Goal: Task Accomplishment & Management: Manage account settings

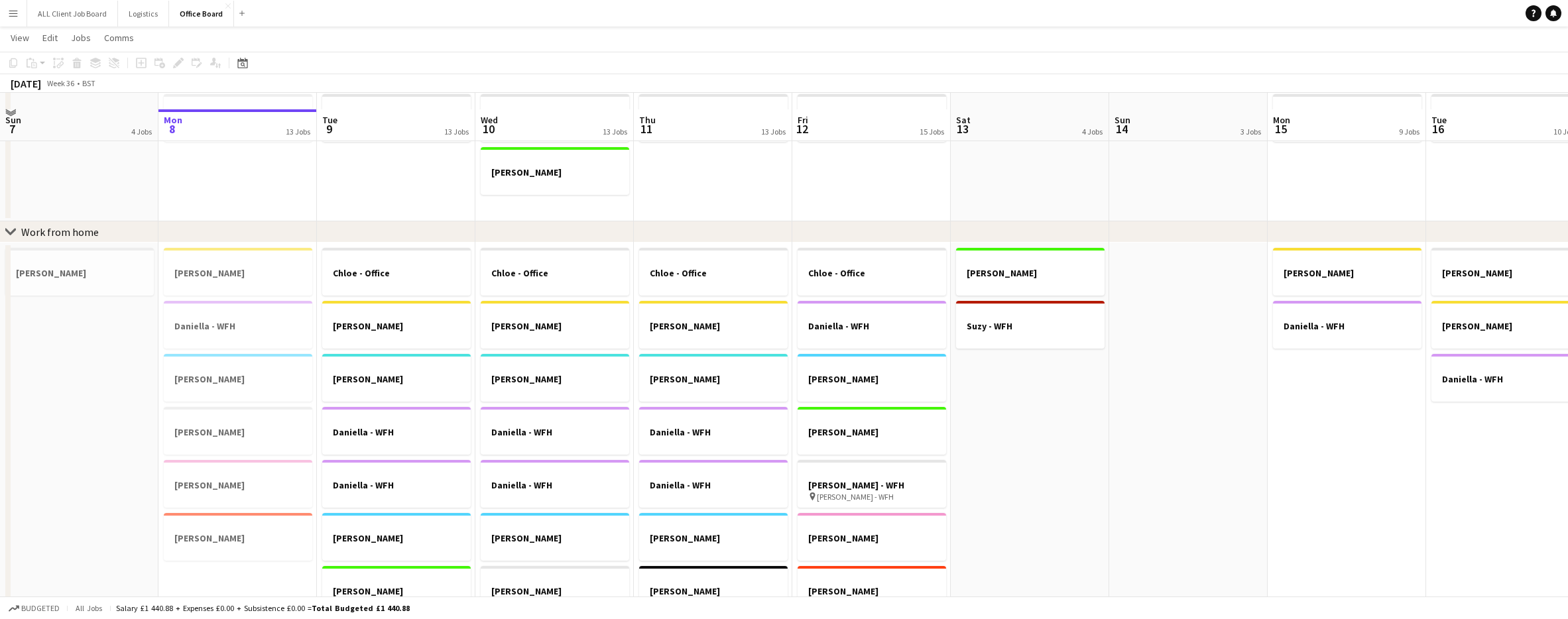
scroll to position [398, 0]
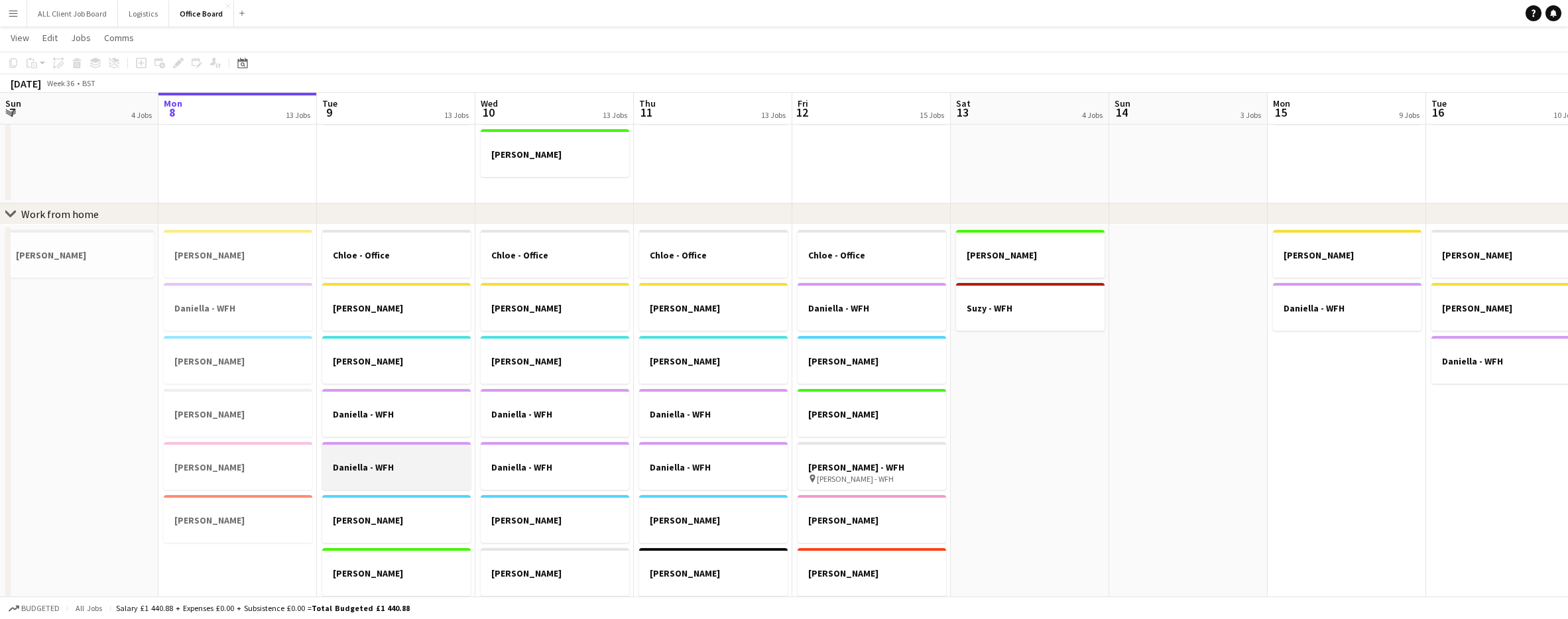
click at [430, 478] on div at bounding box center [396, 478] width 148 height 11
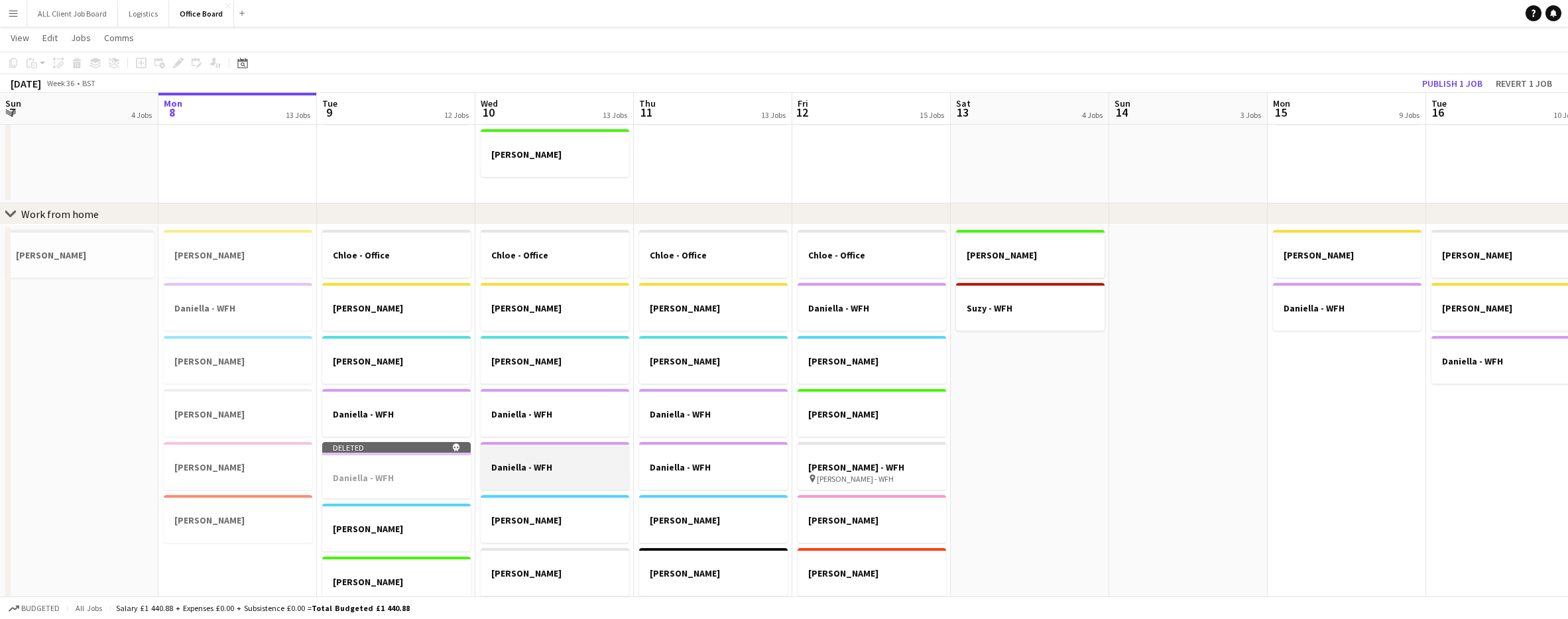
click at [558, 474] on div at bounding box center [555, 478] width 148 height 11
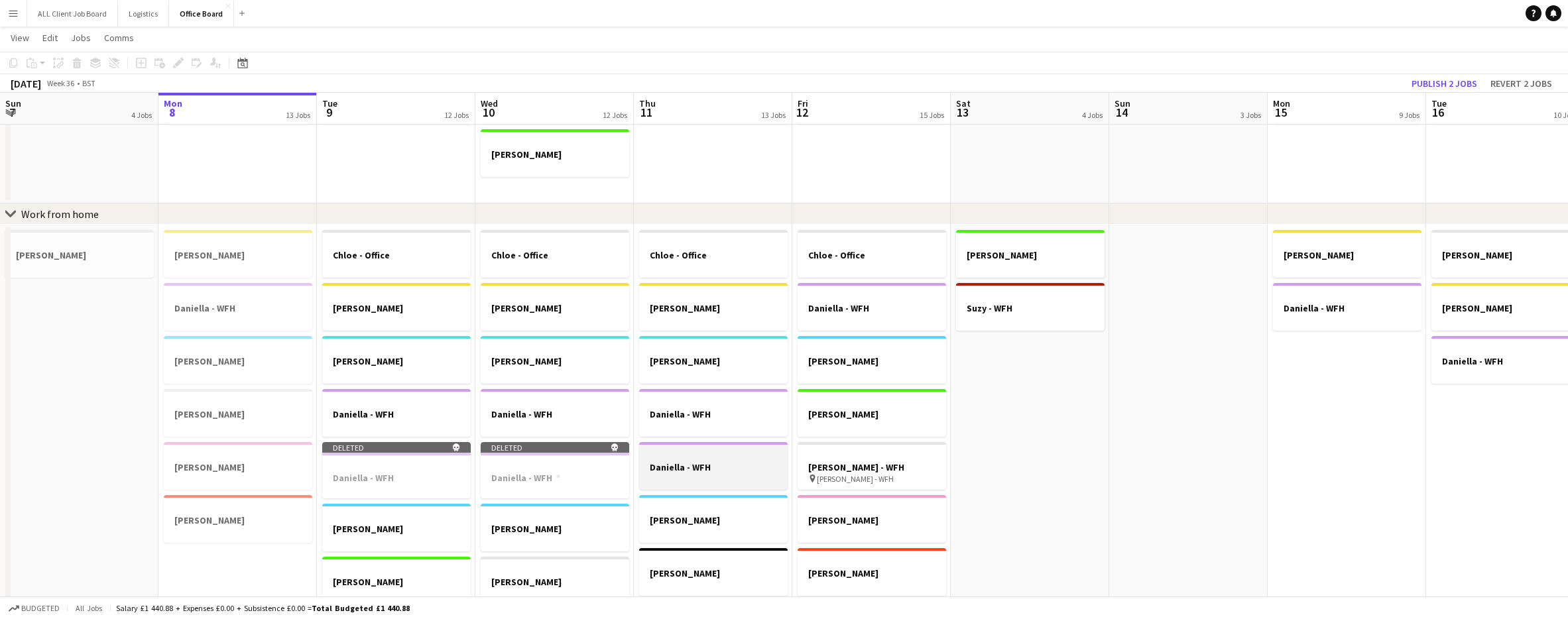
click at [682, 470] on h3 "Daniella - WFH" at bounding box center [714, 467] width 148 height 12
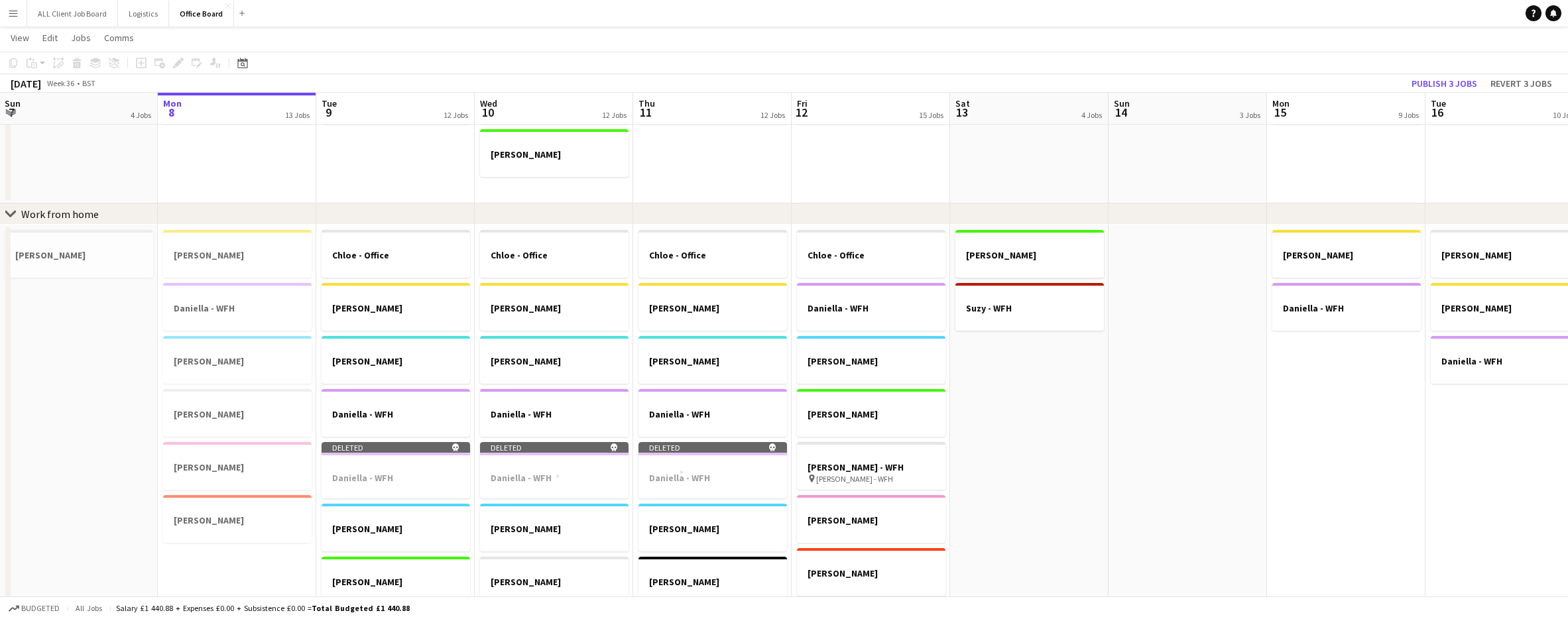
scroll to position [0, 299]
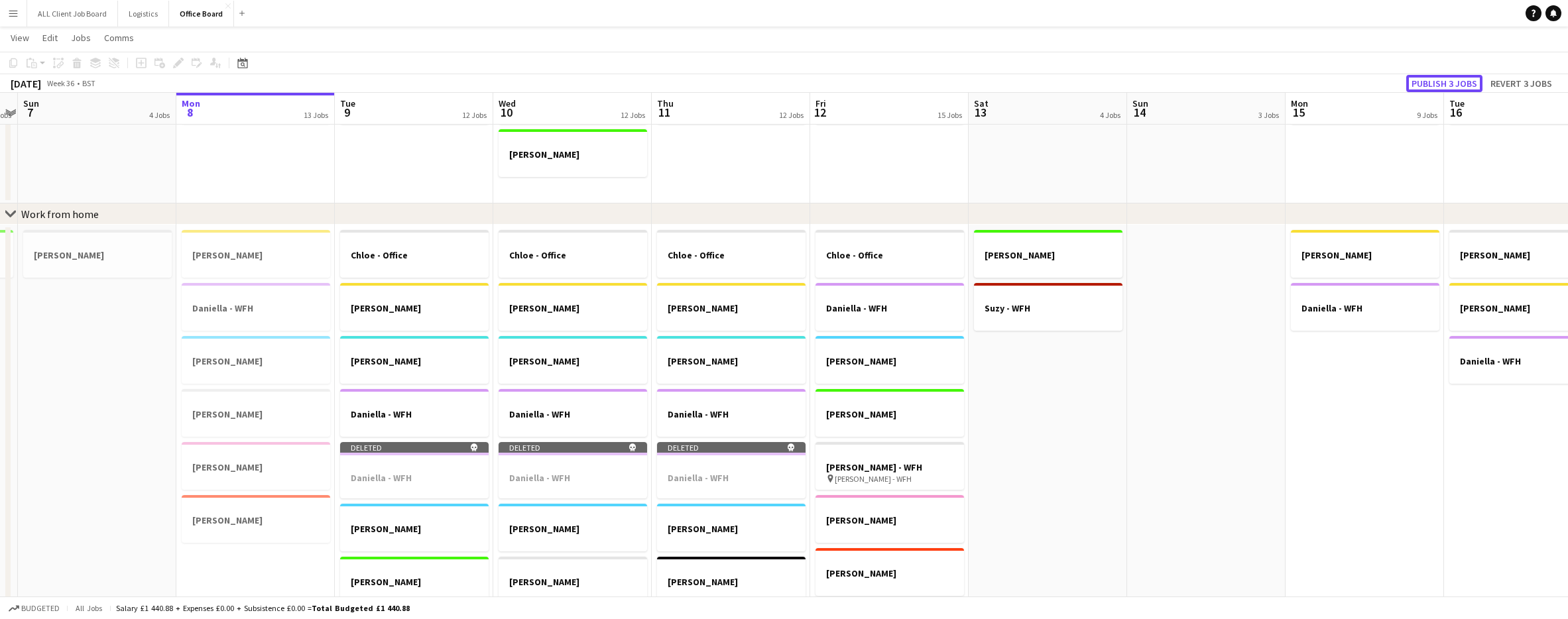
click at [1449, 78] on button "Publish 3 jobs" at bounding box center [1444, 83] width 76 height 17
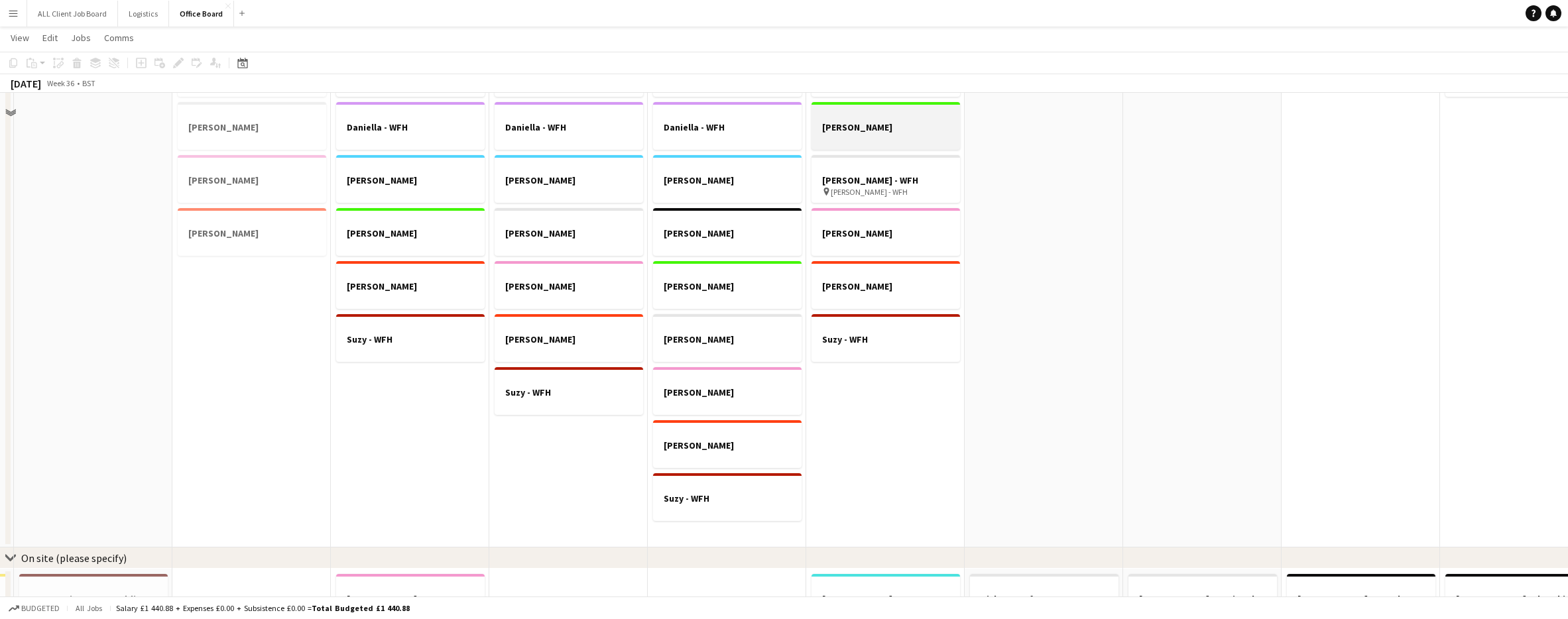
scroll to position [475, 0]
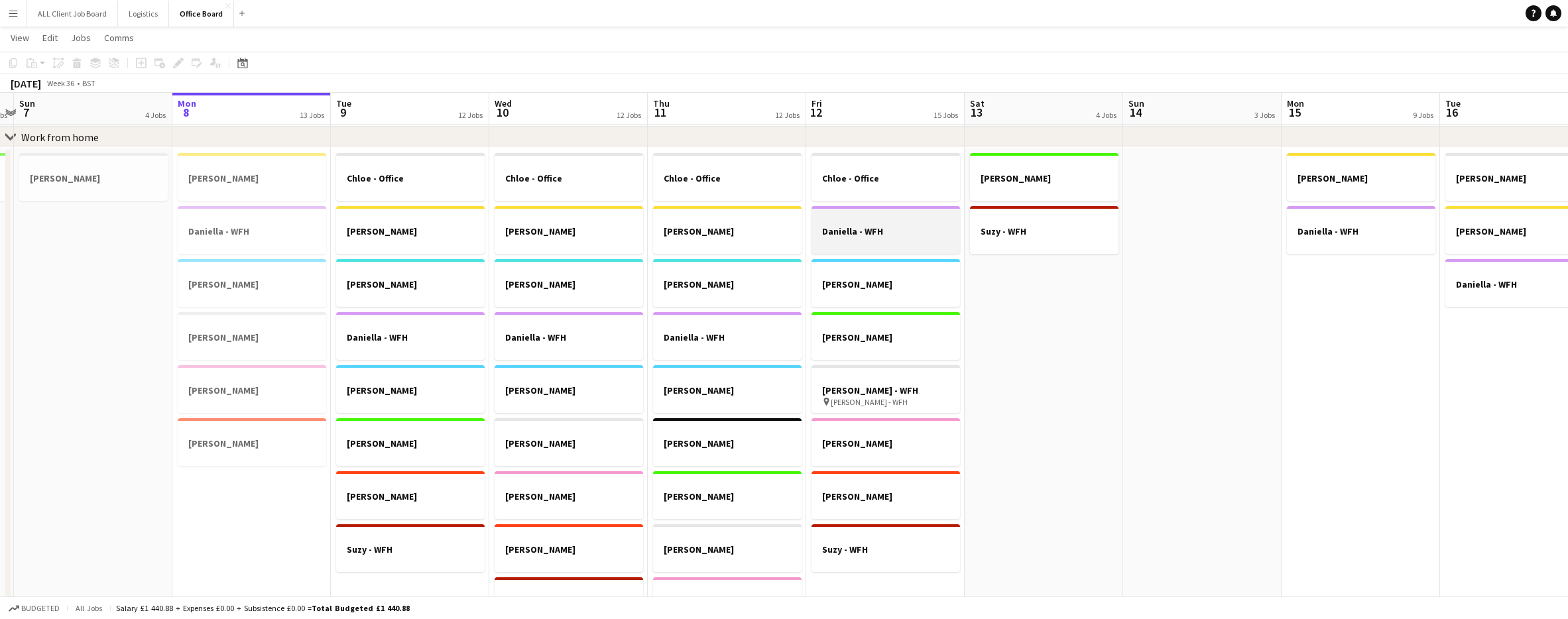
click at [923, 233] on h3 "Daniella - WFH" at bounding box center [885, 231] width 148 height 12
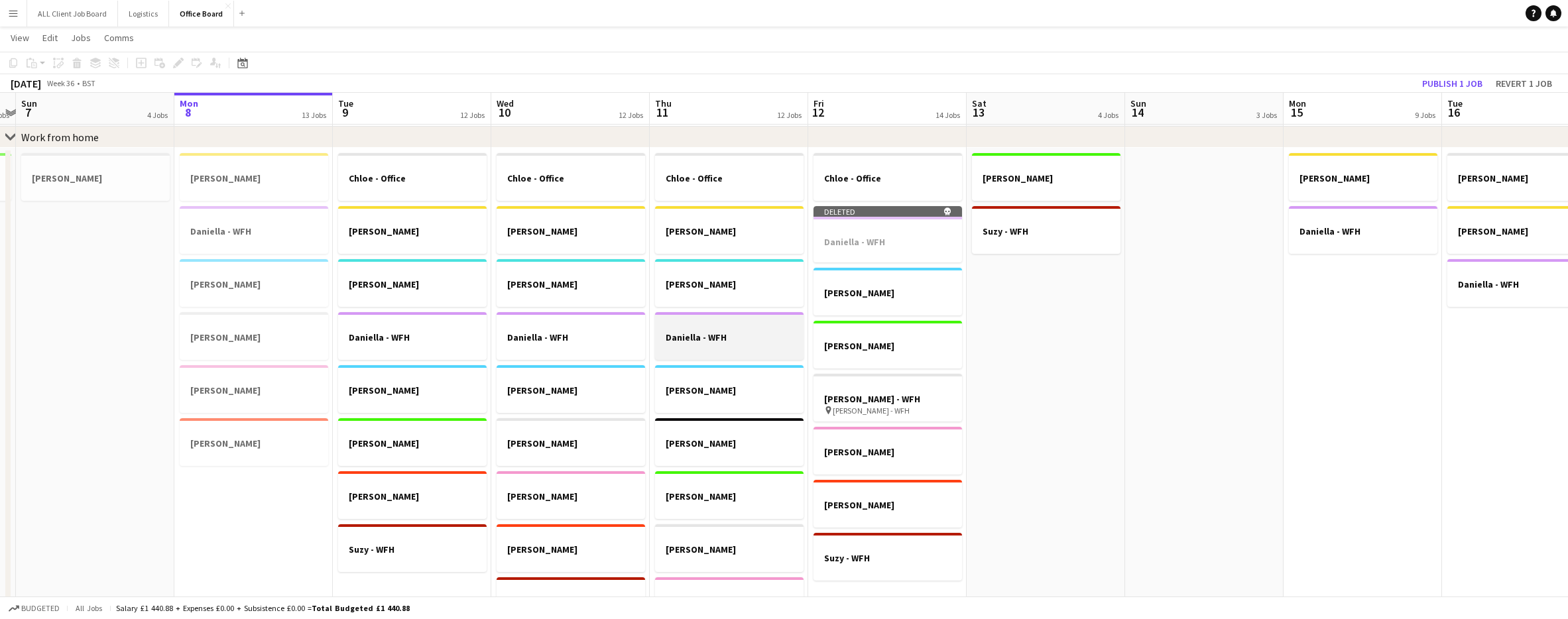
click at [745, 346] on div at bounding box center [729, 348] width 148 height 11
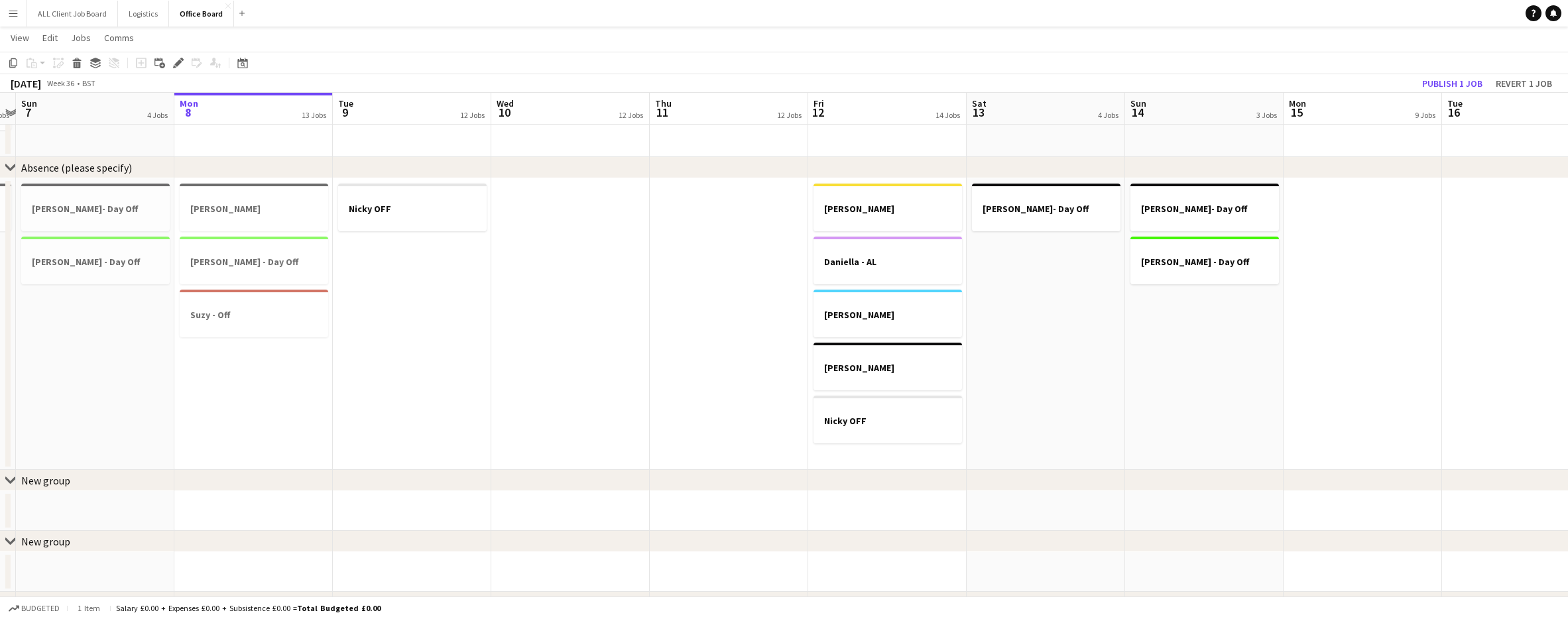
scroll to position [0, 280]
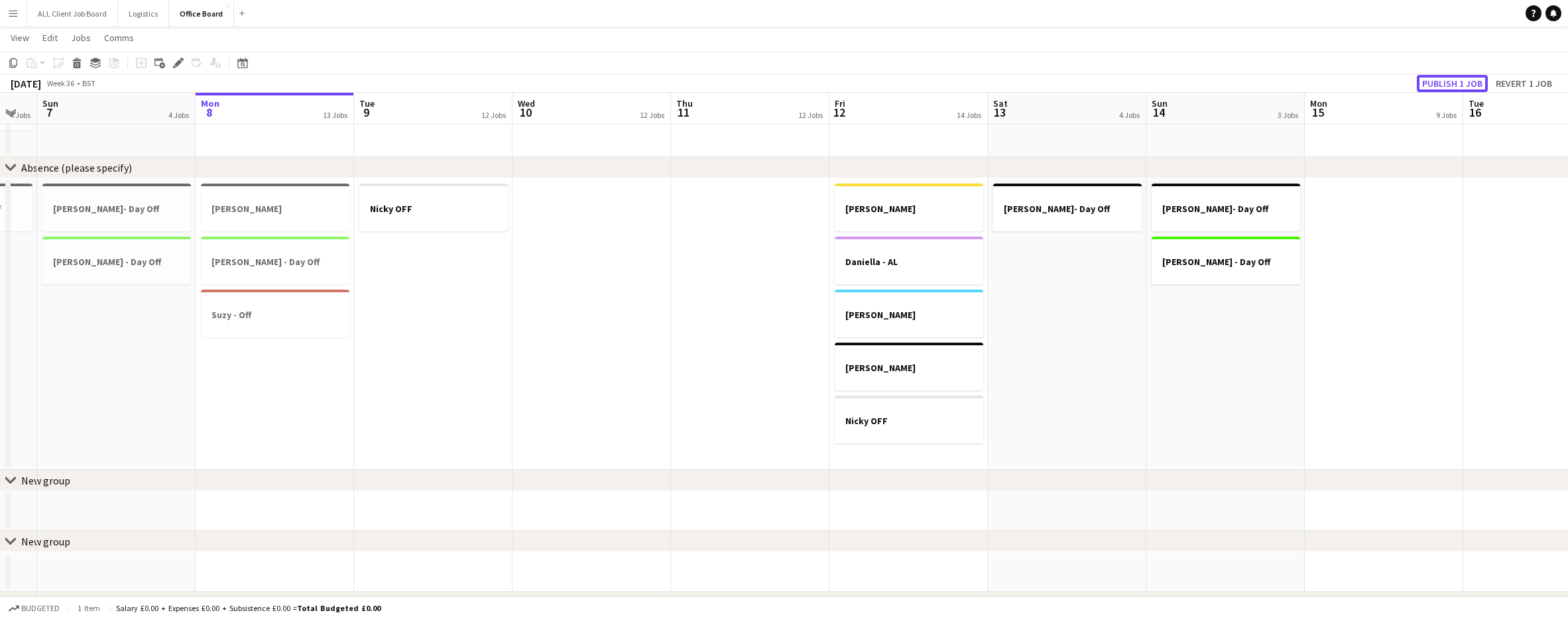
drag, startPoint x: 1443, startPoint y: 84, endPoint x: 1249, endPoint y: 168, distance: 211.4
click at [1443, 84] on button "Publish 1 job" at bounding box center [1452, 83] width 71 height 17
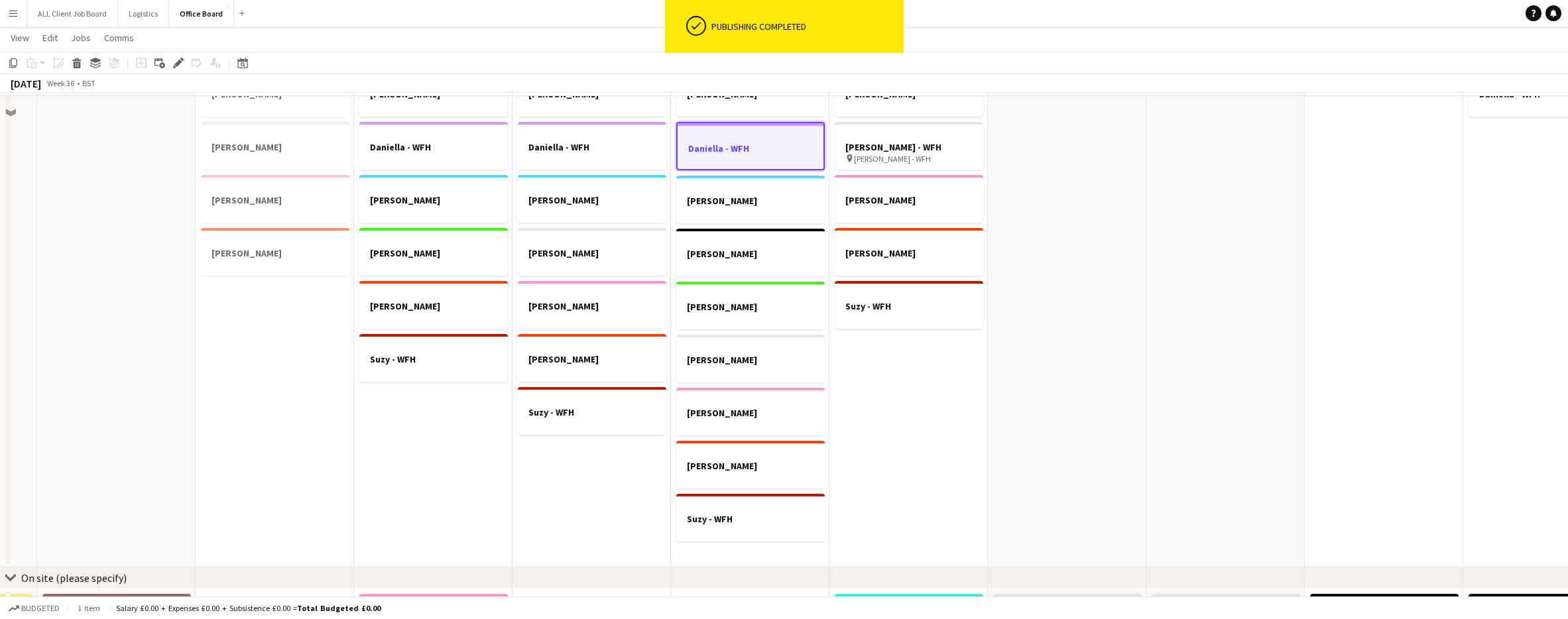
scroll to position [511, 0]
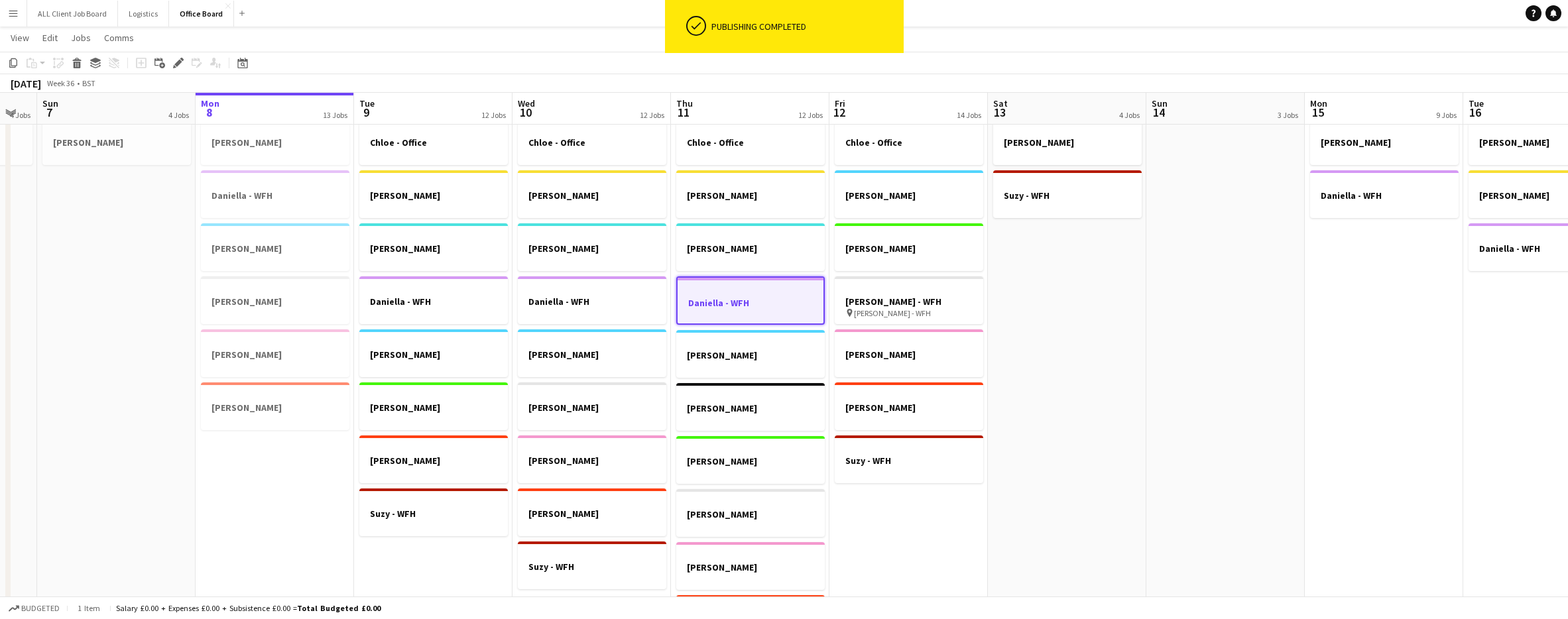
click at [782, 292] on div at bounding box center [750, 290] width 146 height 10
click at [782, 292] on div at bounding box center [750, 289] width 148 height 10
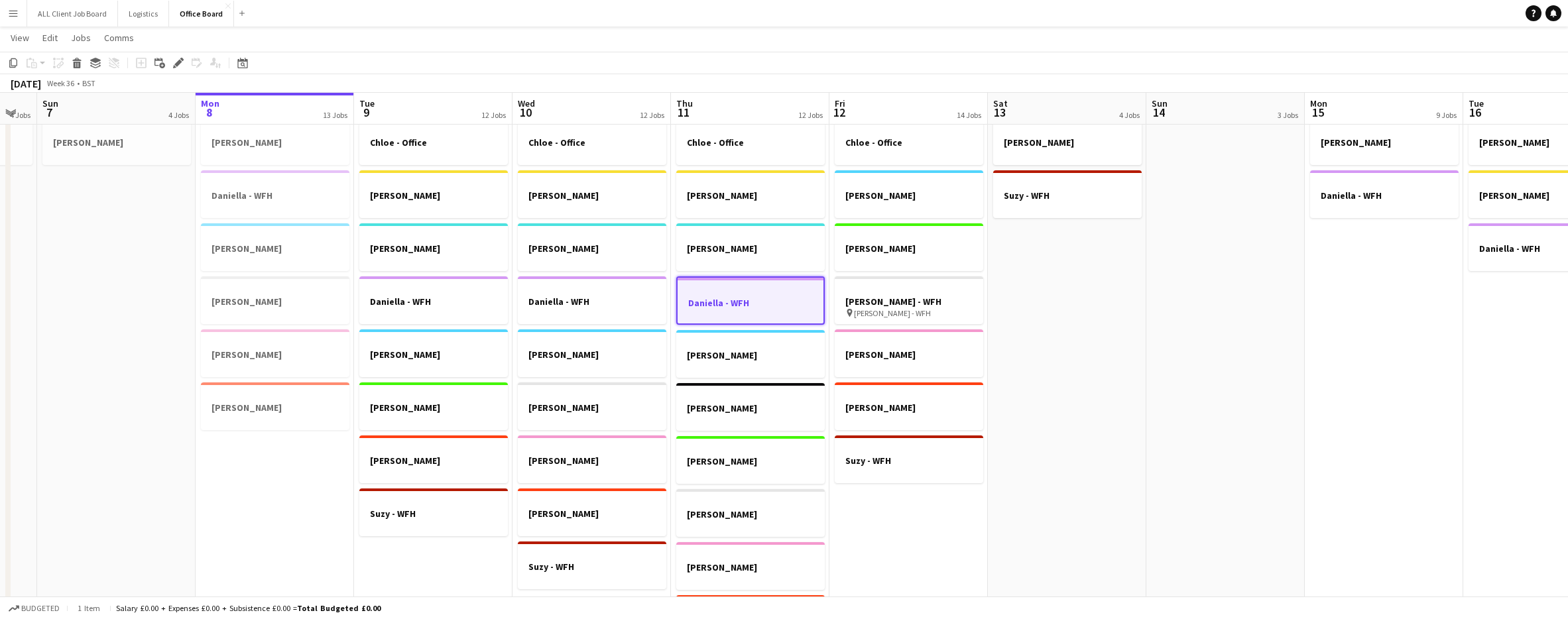
click at [770, 300] on h3 "Daniella - WFH" at bounding box center [750, 303] width 146 height 12
click at [770, 300] on h3 "Daniella - WFH" at bounding box center [750, 301] width 148 height 12
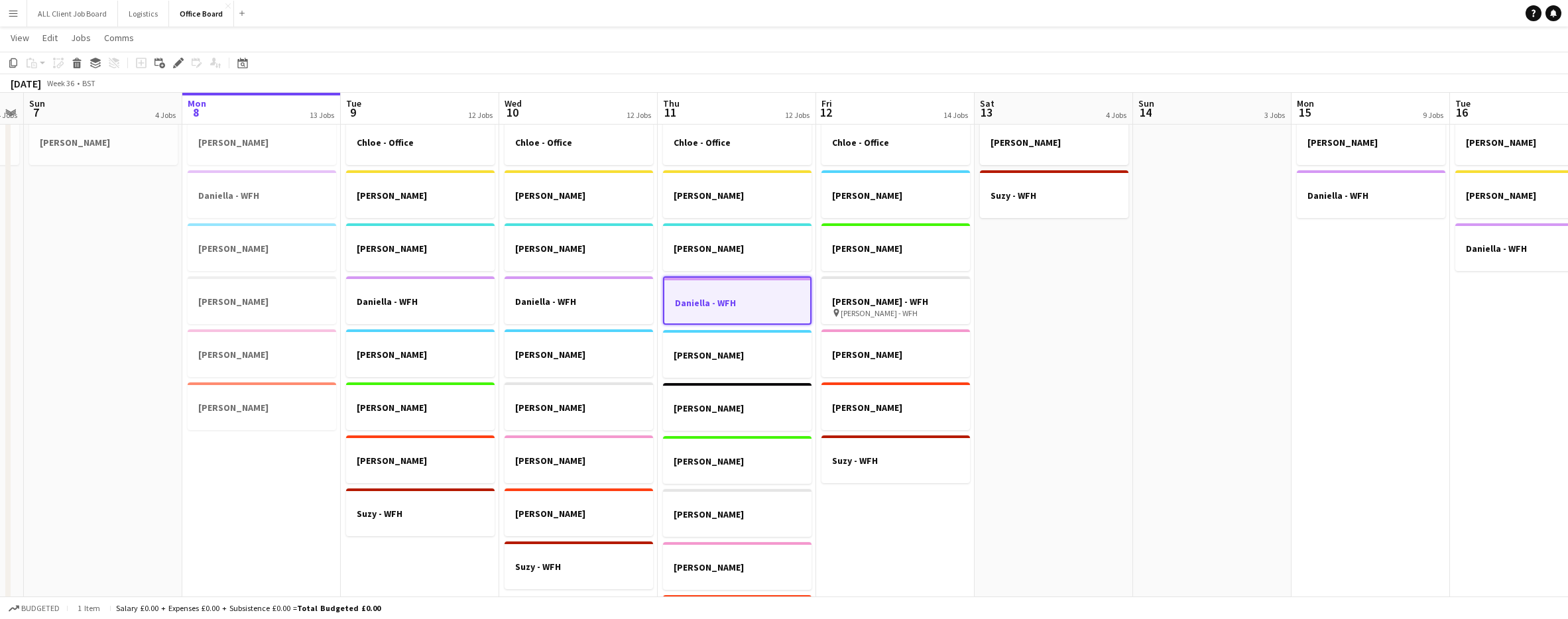
click at [720, 302] on h3 "Daniella - WFH" at bounding box center [737, 303] width 146 height 12
click at [720, 302] on h3 "Daniella - WFH" at bounding box center [737, 301] width 148 height 12
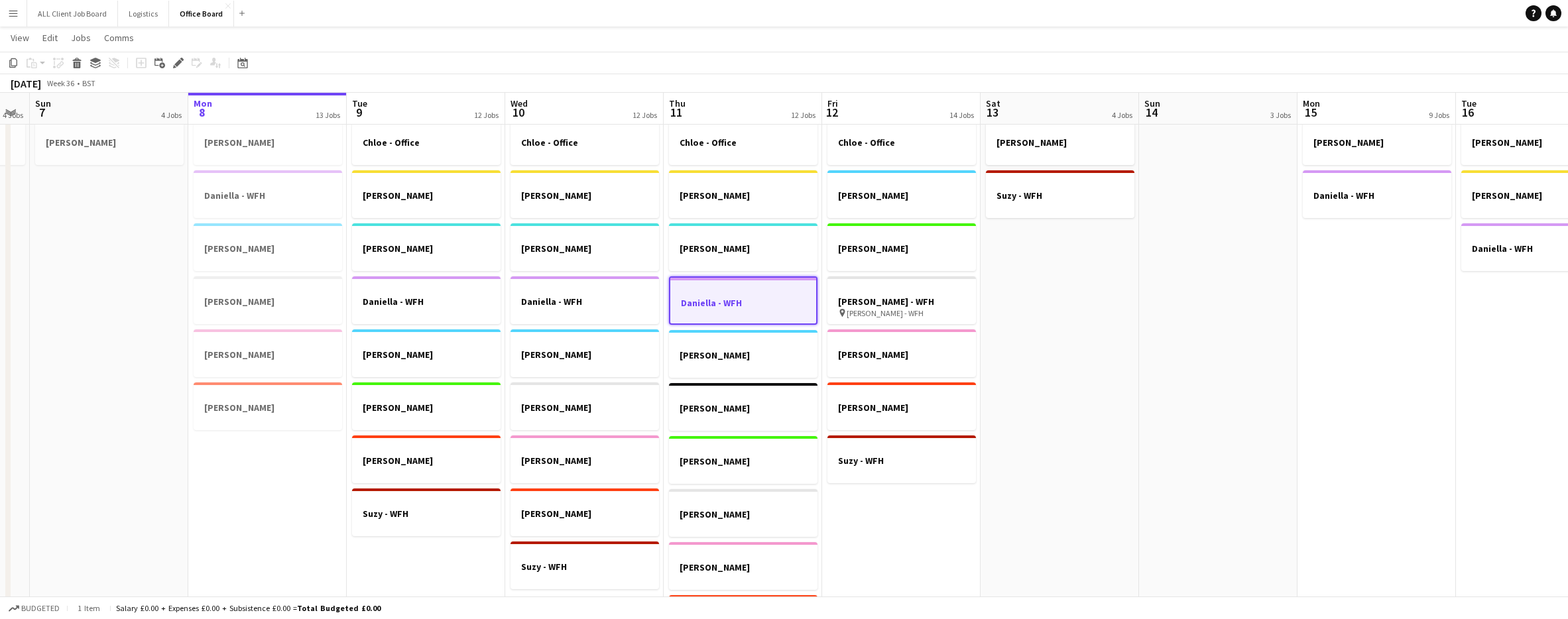
scroll to position [0, 286]
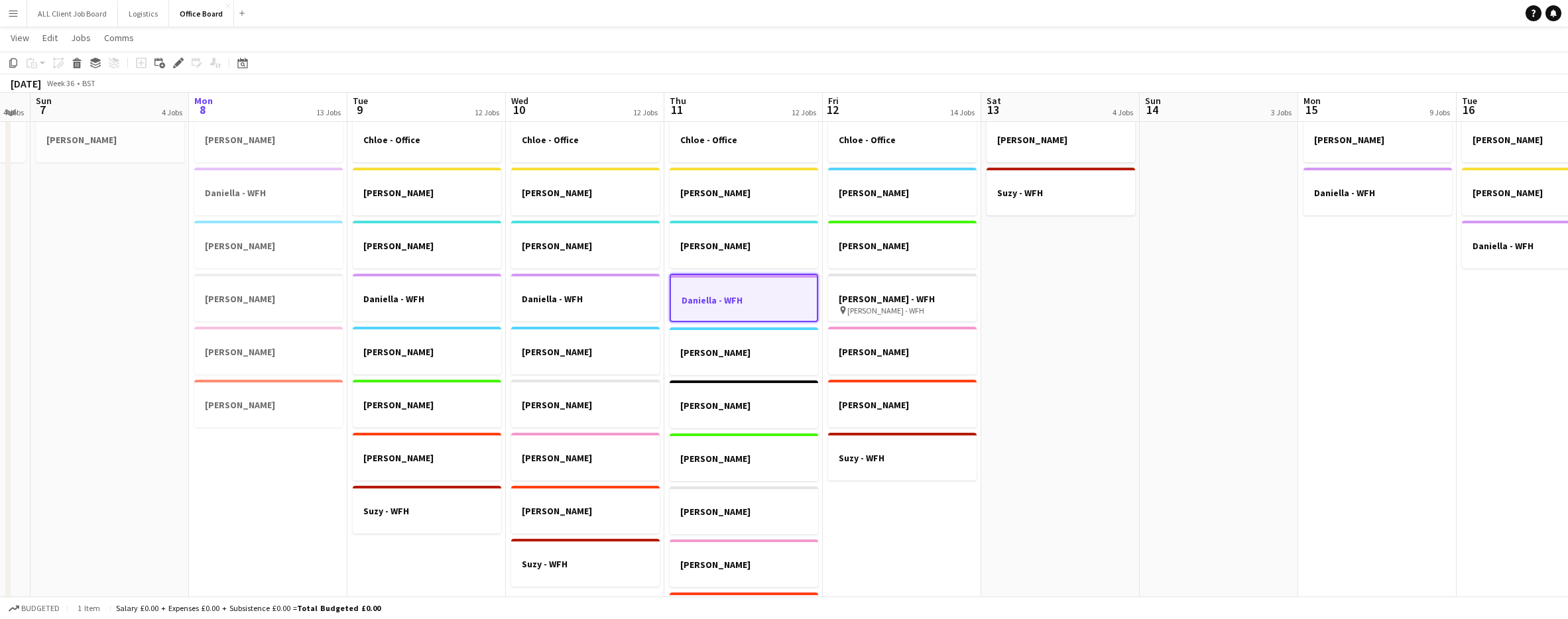
click at [720, 301] on h3 "Daniella - WFH" at bounding box center [744, 300] width 146 height 12
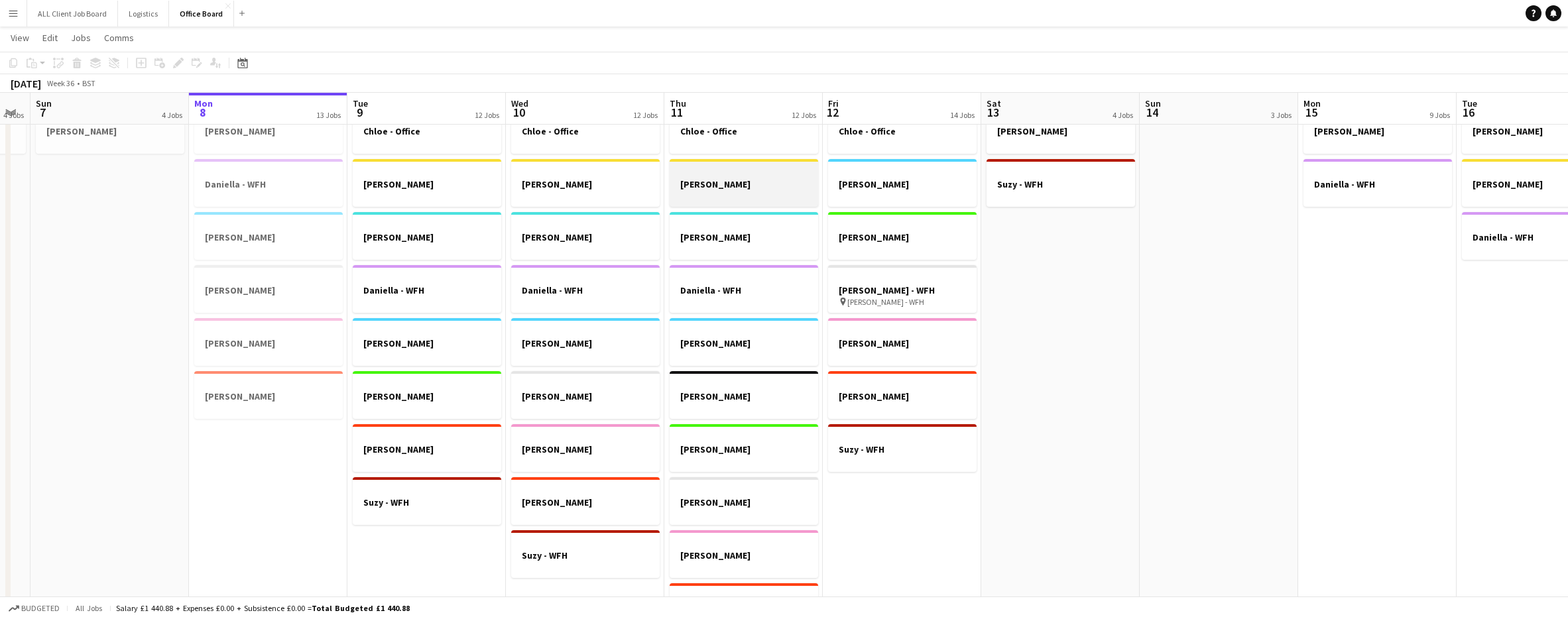
click at [722, 173] on div at bounding box center [744, 172] width 148 height 10
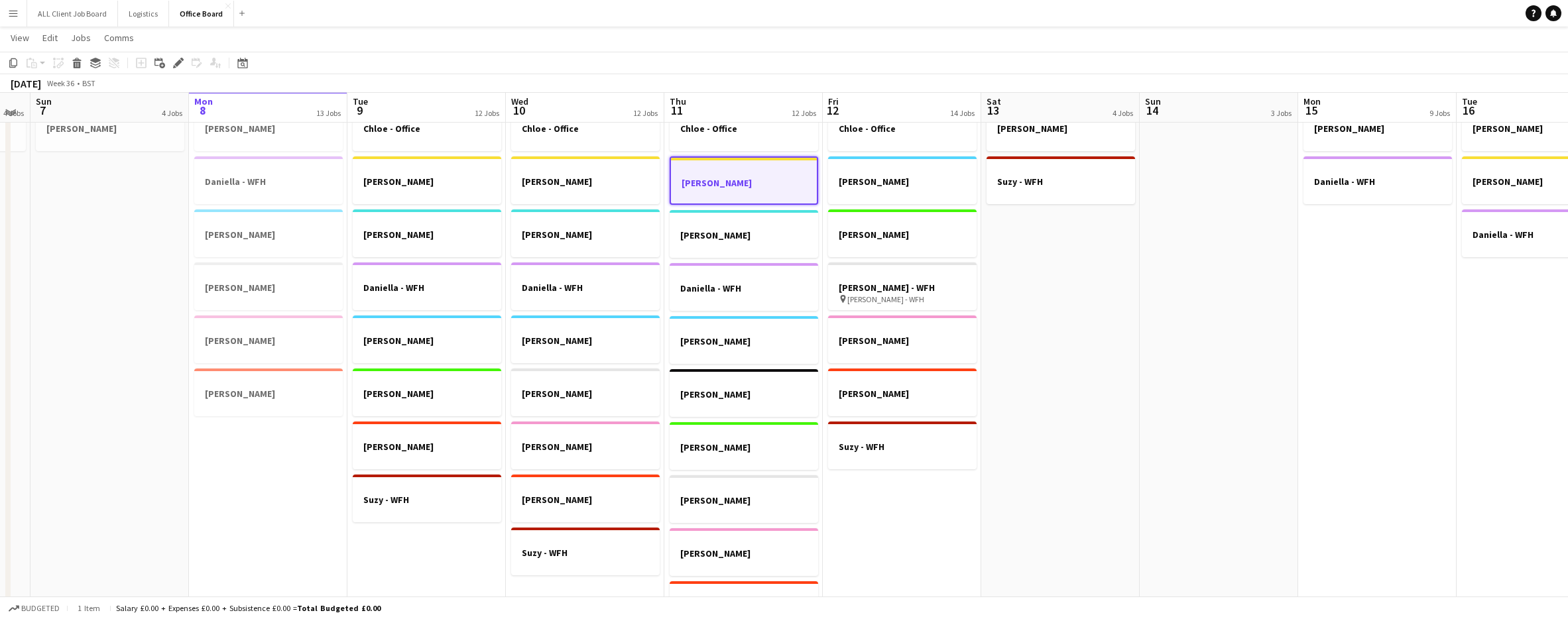
click at [722, 173] on div at bounding box center [744, 170] width 146 height 10
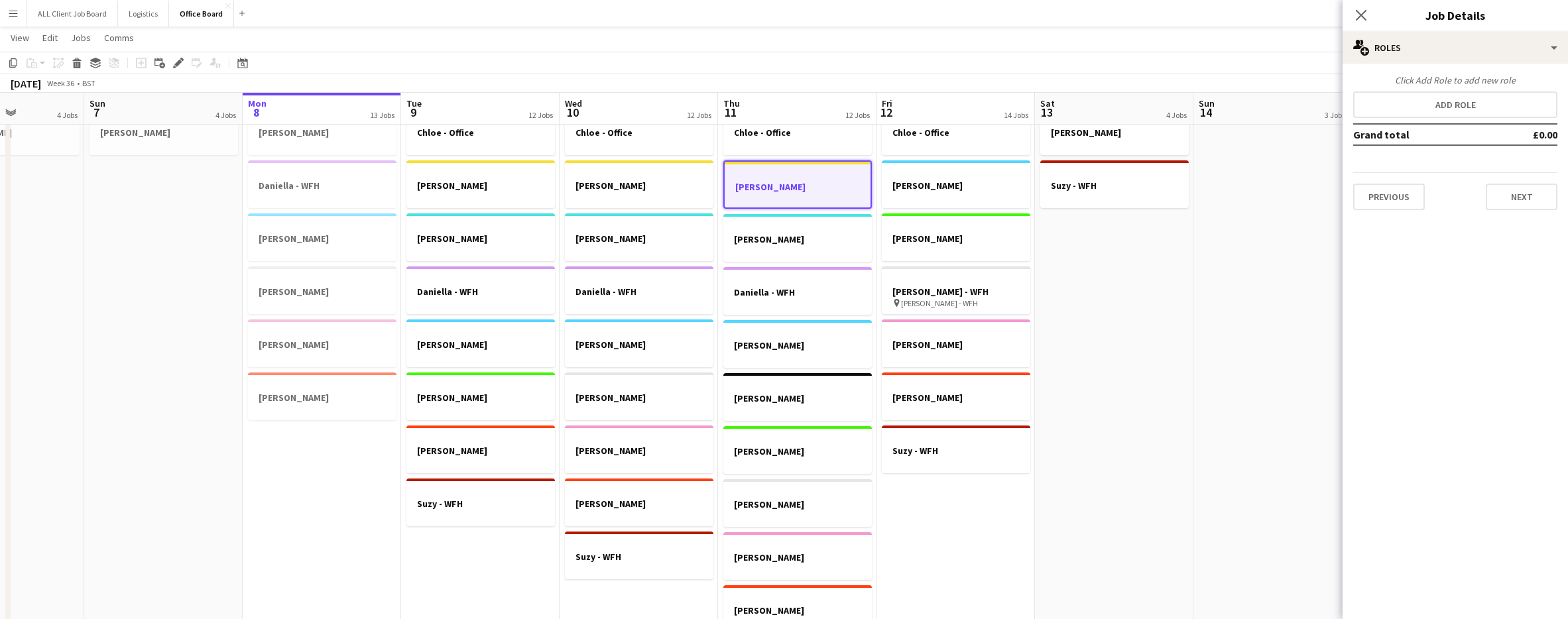
scroll to position [574, 0]
click at [1517, 194] on button "Next" at bounding box center [1522, 196] width 72 height 27
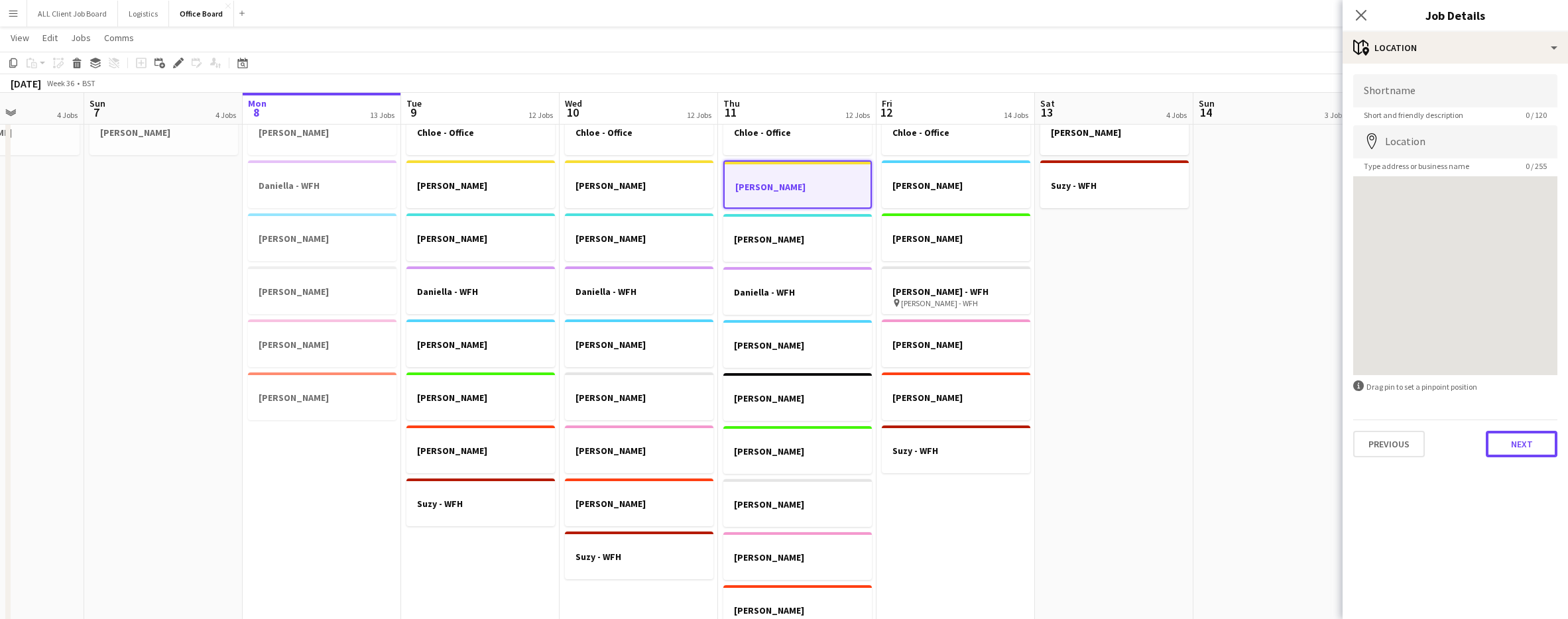
click at [1512, 440] on button "Next" at bounding box center [1522, 444] width 72 height 27
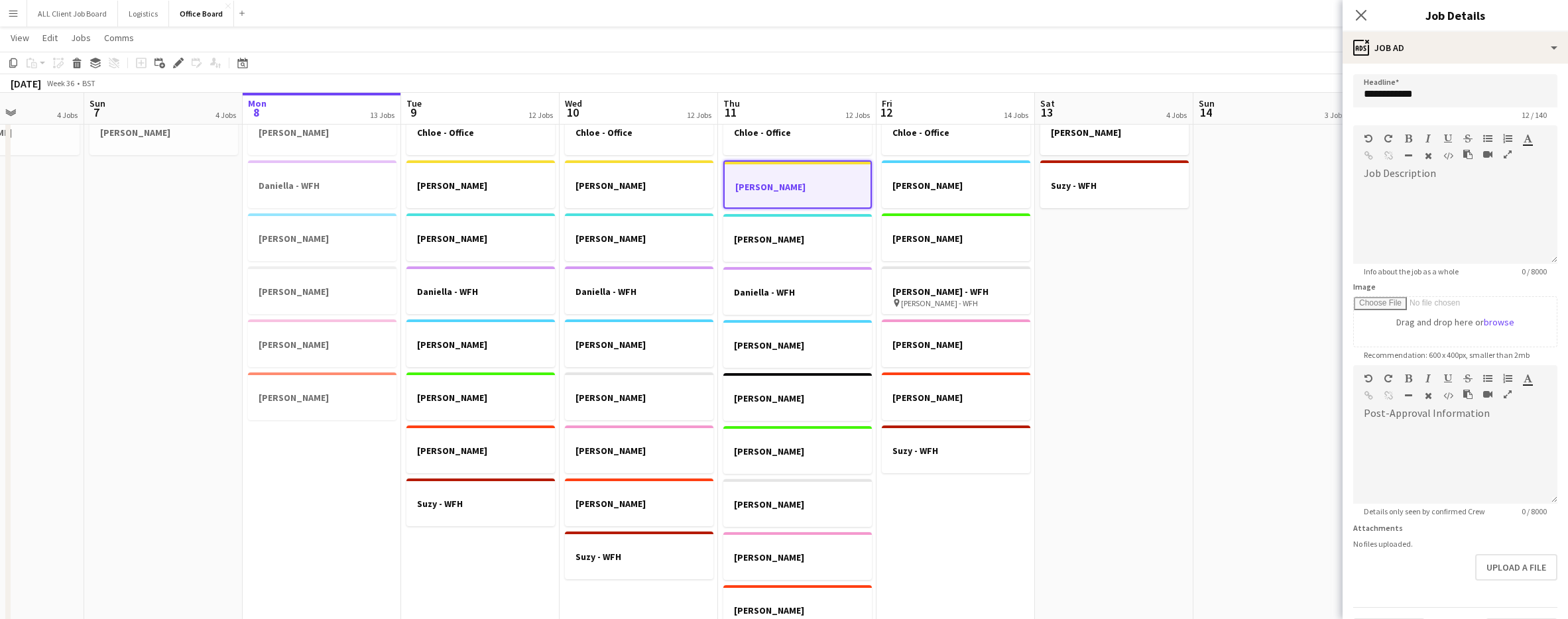
scroll to position [37, 0]
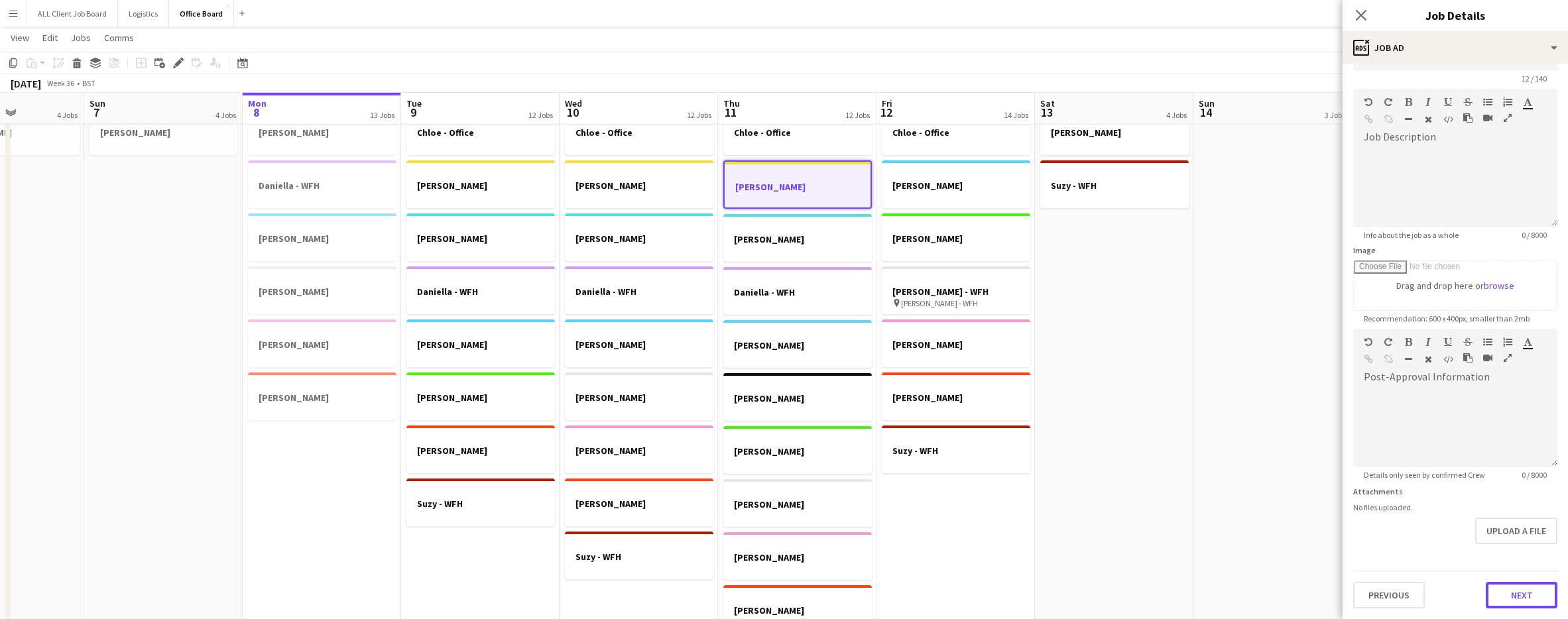
click at [1508, 595] on button "Next" at bounding box center [1522, 595] width 72 height 27
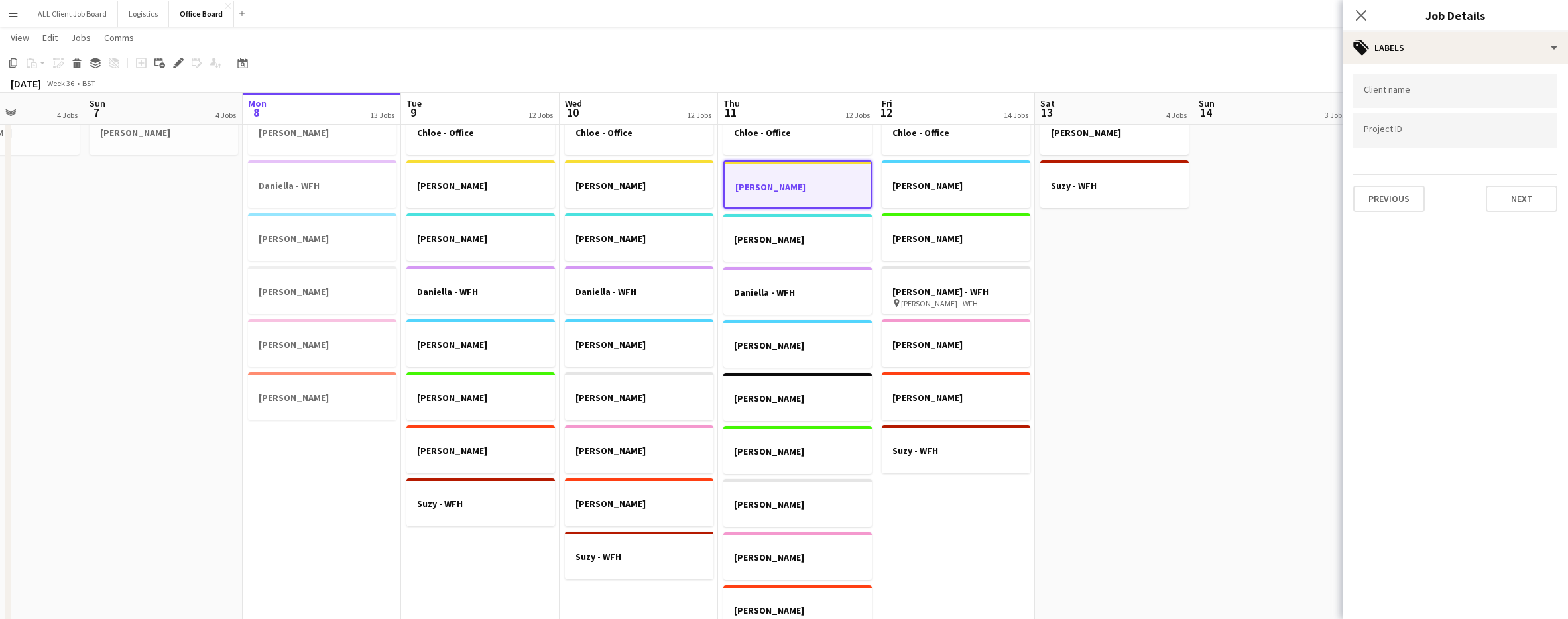
scroll to position [578, 0]
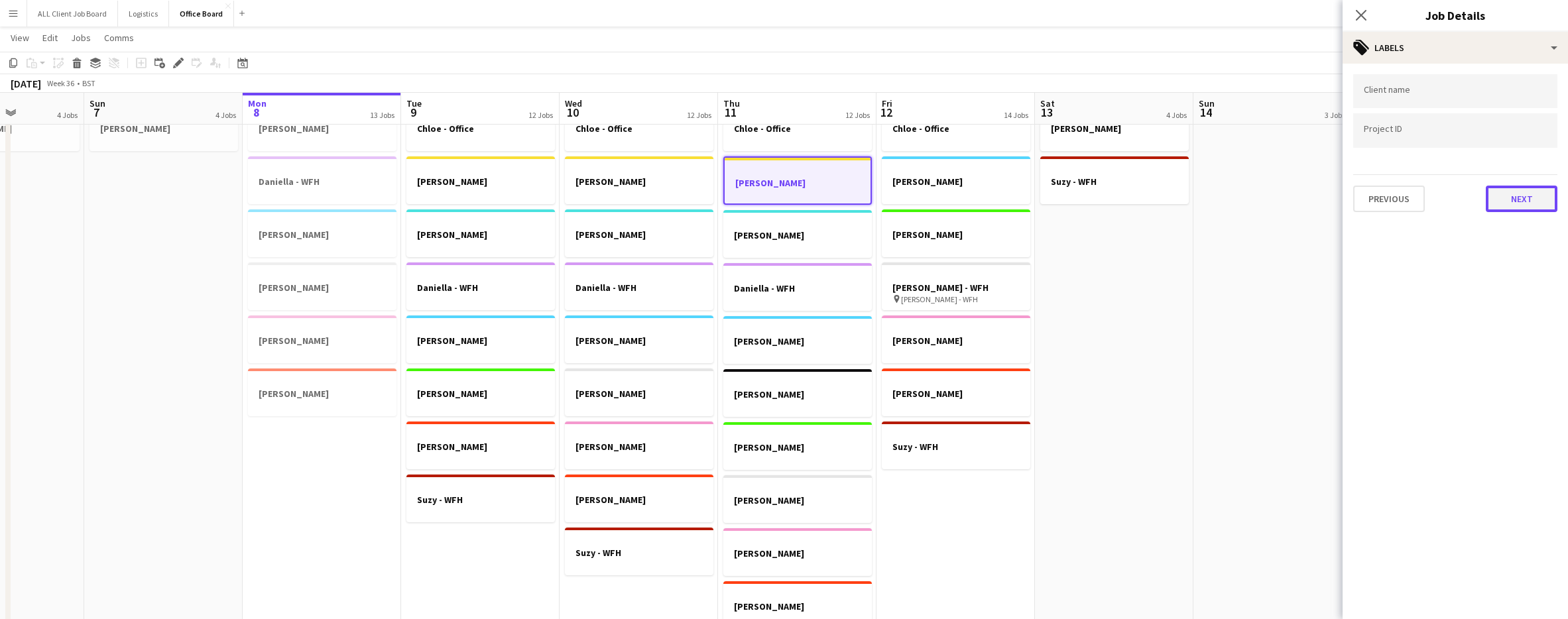
click at [1522, 203] on button "Next" at bounding box center [1522, 198] width 72 height 27
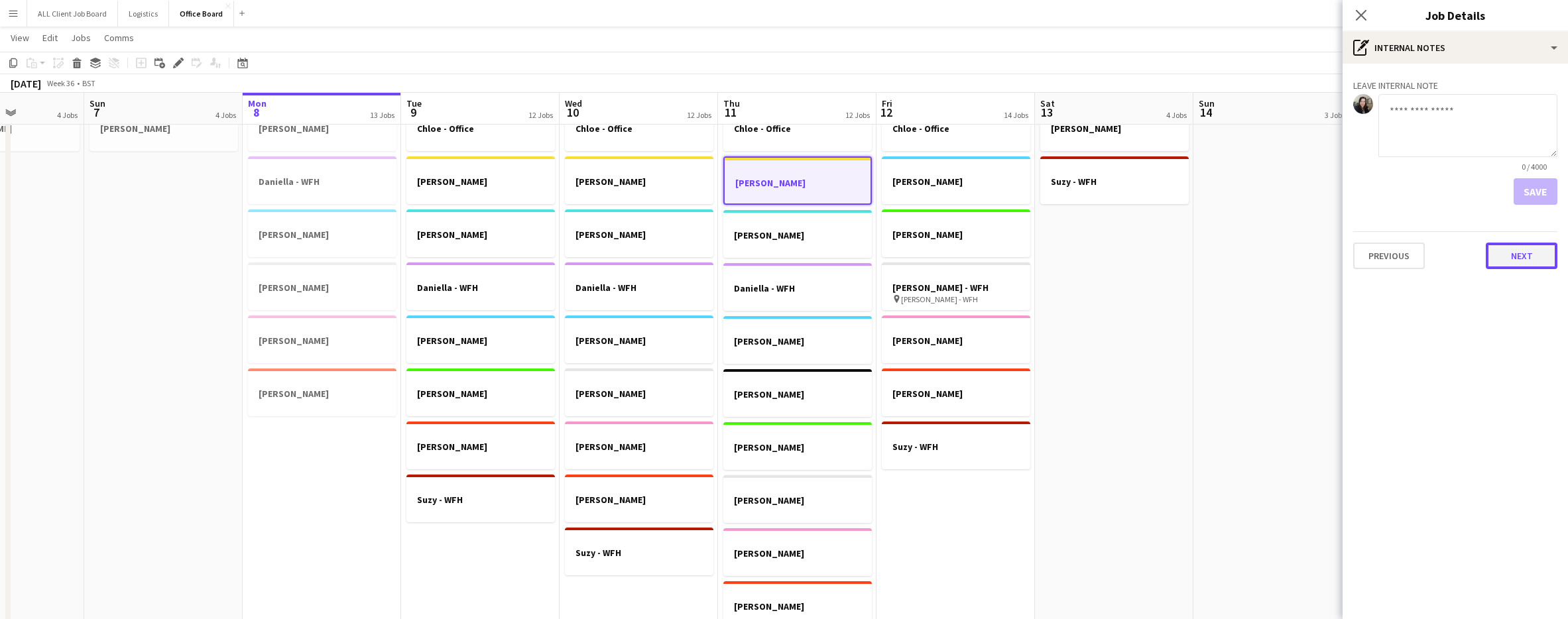
click at [1536, 250] on button "Next" at bounding box center [1522, 255] width 72 height 27
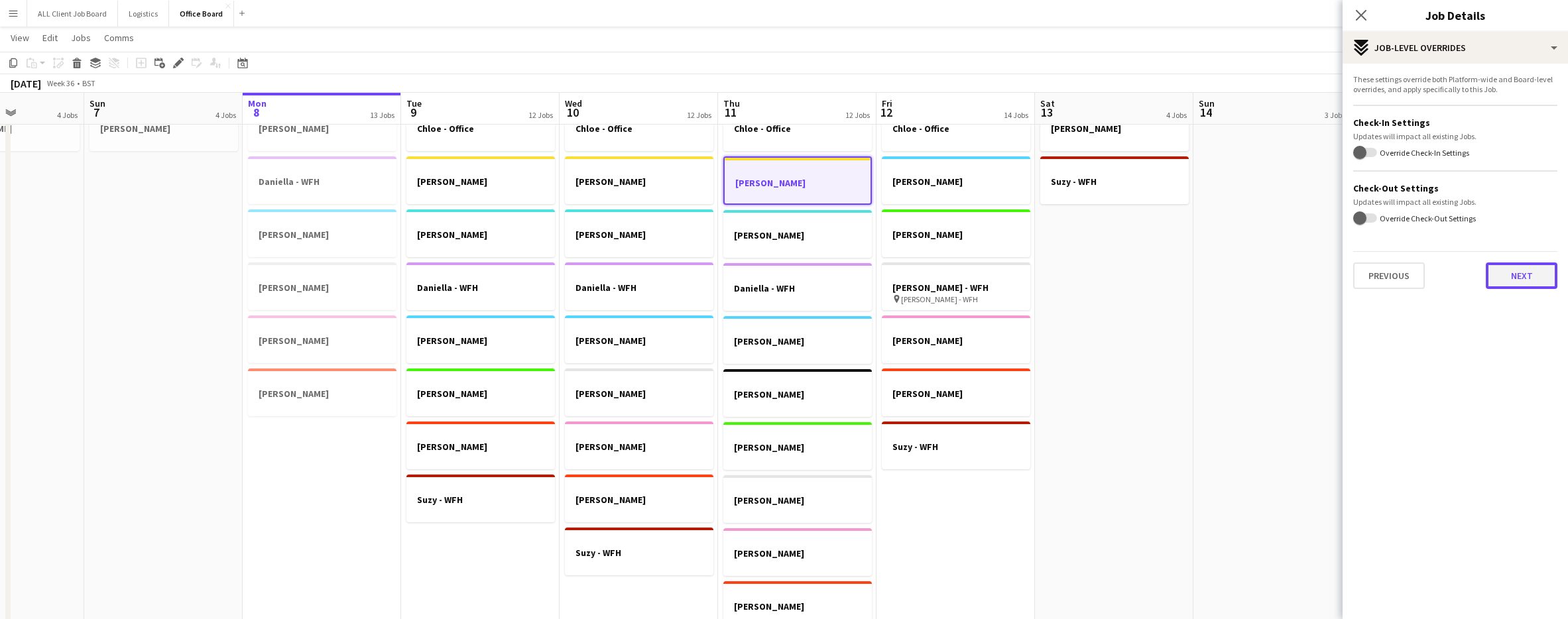
click at [1530, 280] on button "Next" at bounding box center [1522, 275] width 72 height 27
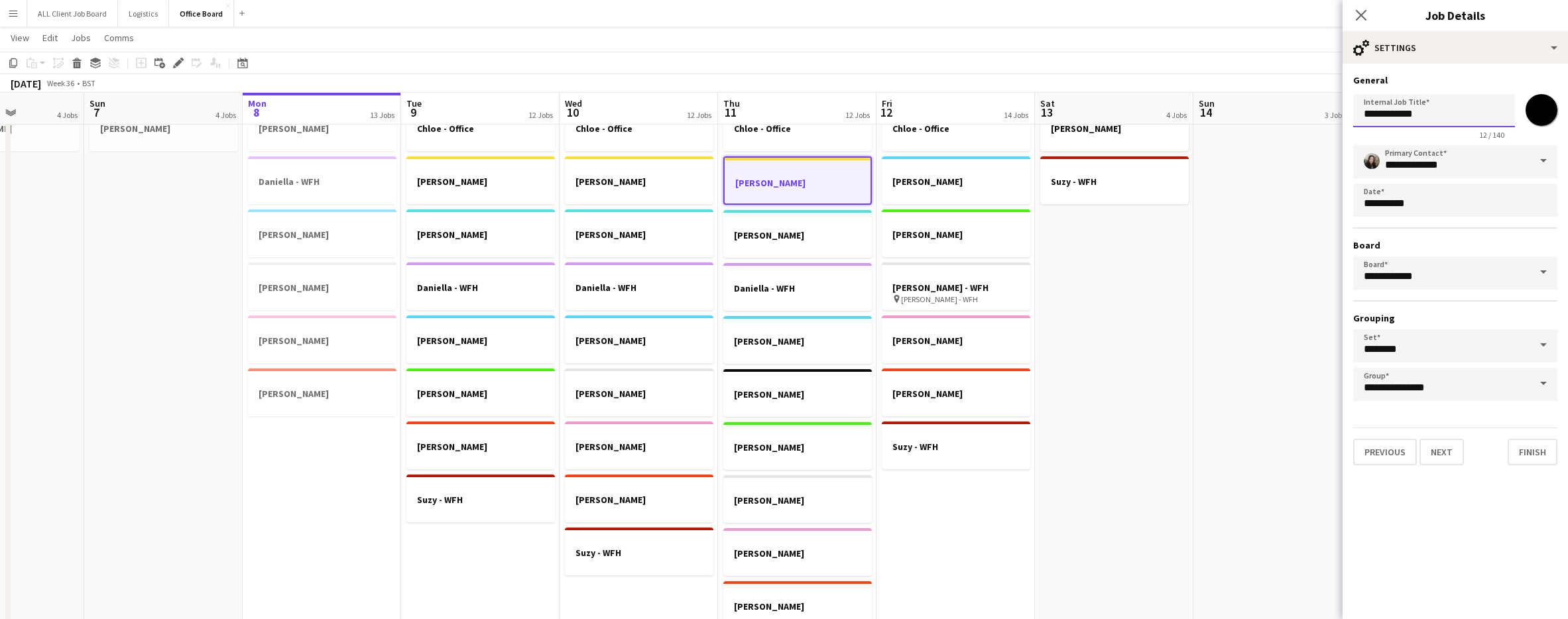
click at [1449, 115] on input "**********" at bounding box center [1433, 111] width 162 height 33
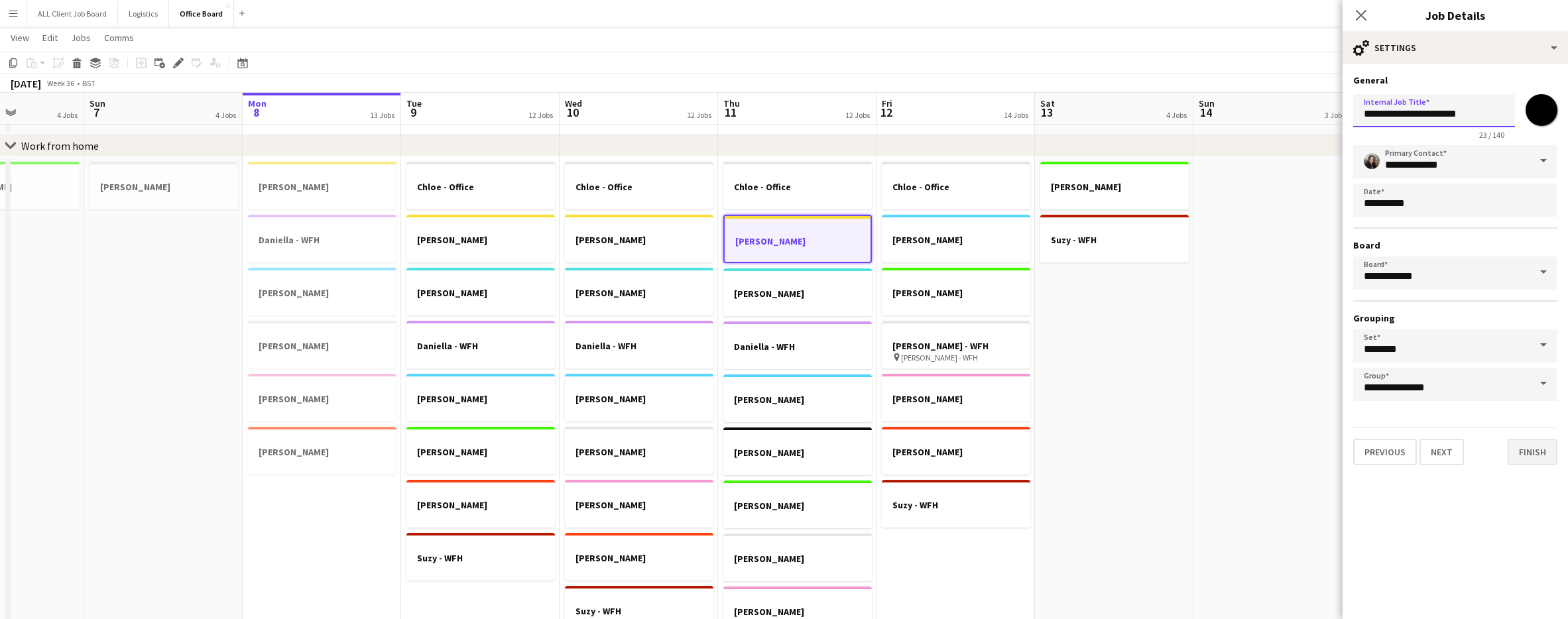
scroll to position [515, 0]
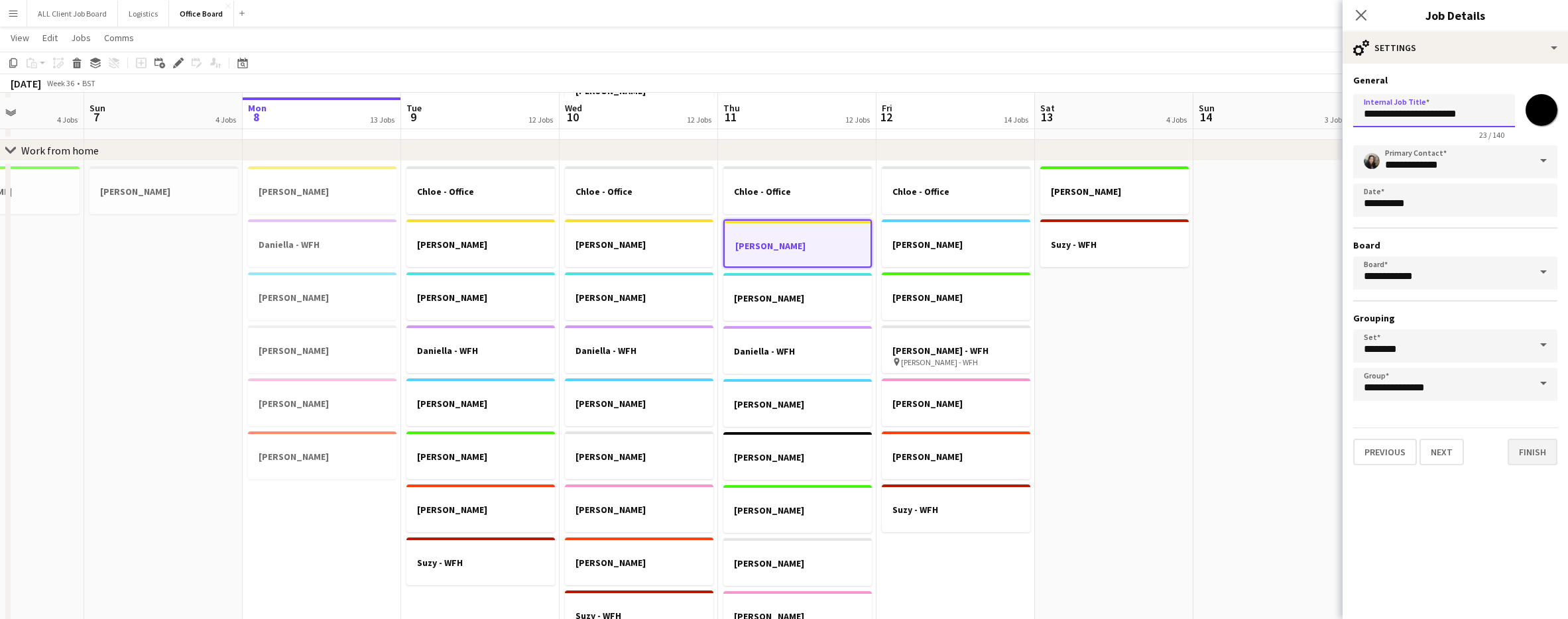
type input "**********"
click at [1528, 446] on button "Finish" at bounding box center [1532, 451] width 50 height 27
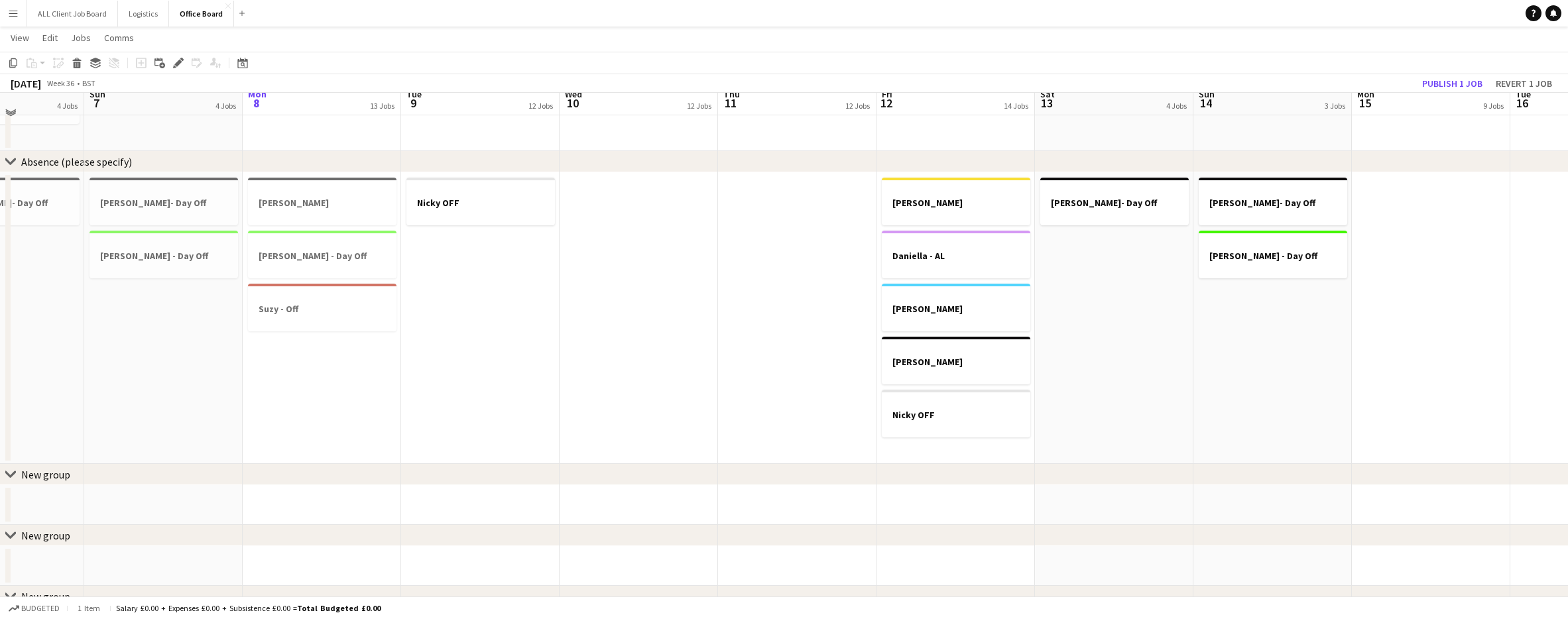
scroll to position [1301, 0]
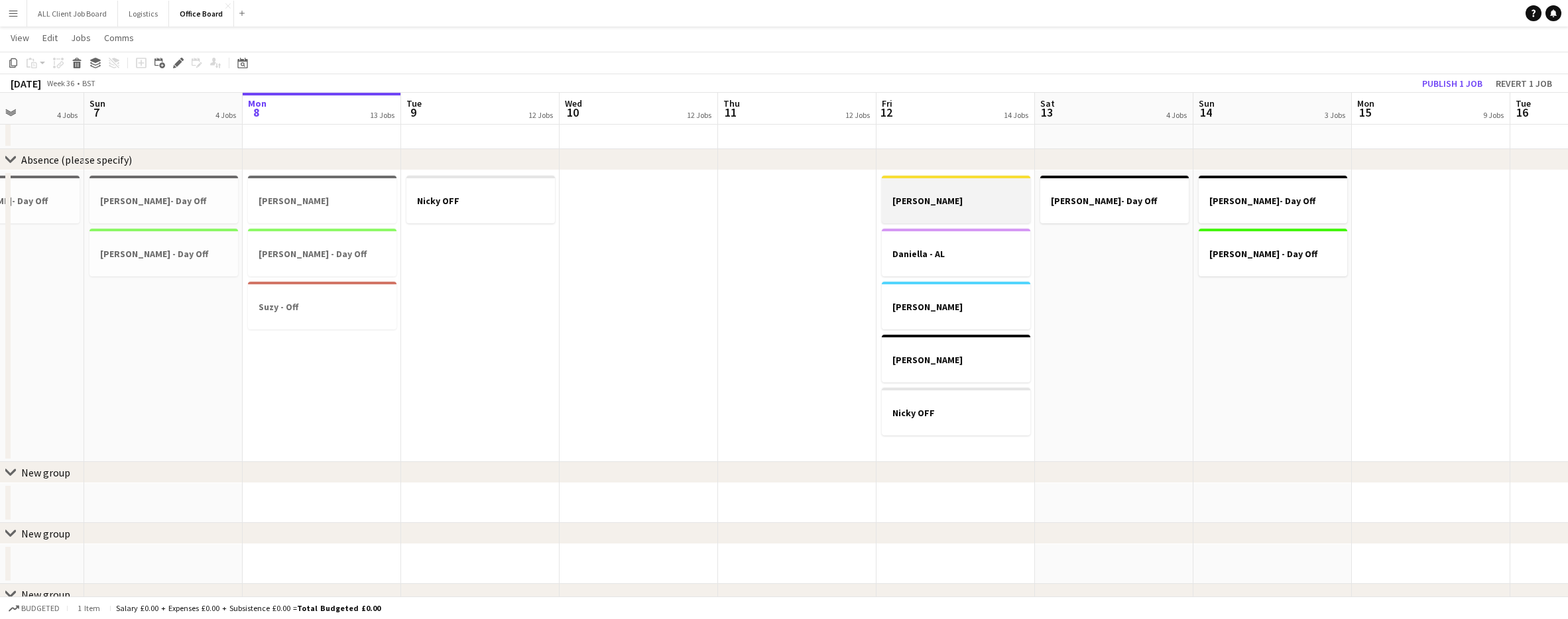
click at [945, 189] on div at bounding box center [956, 188] width 148 height 10
click at [826, 220] on app-date-cell at bounding box center [797, 316] width 158 height 292
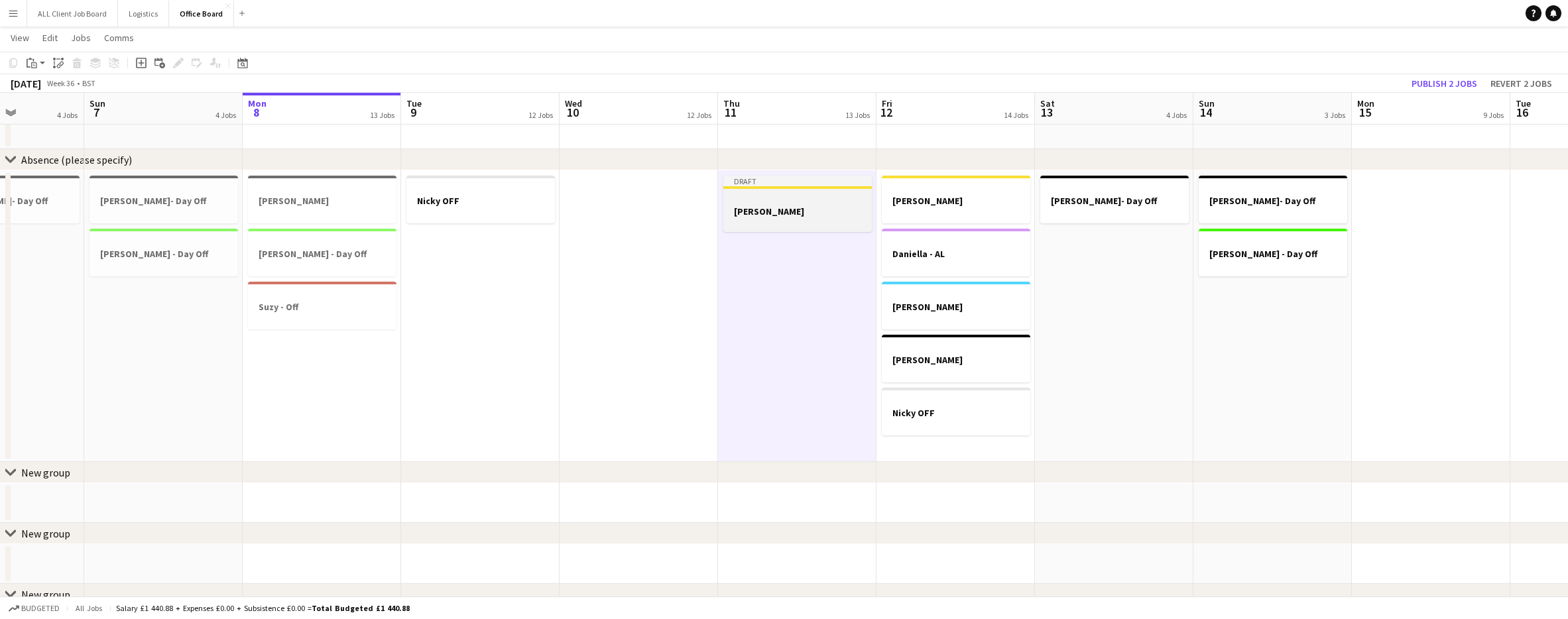
click at [826, 220] on div at bounding box center [798, 222] width 148 height 11
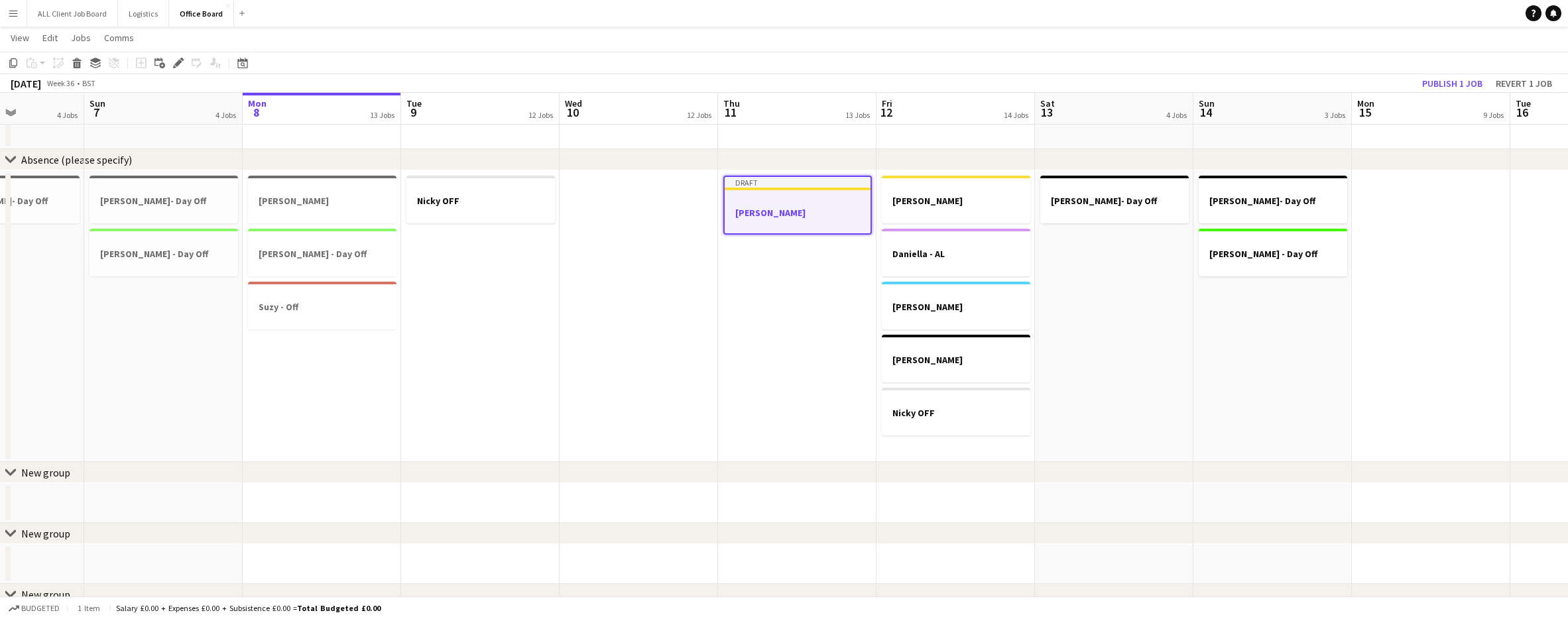
click at [826, 220] on div at bounding box center [798, 224] width 146 height 11
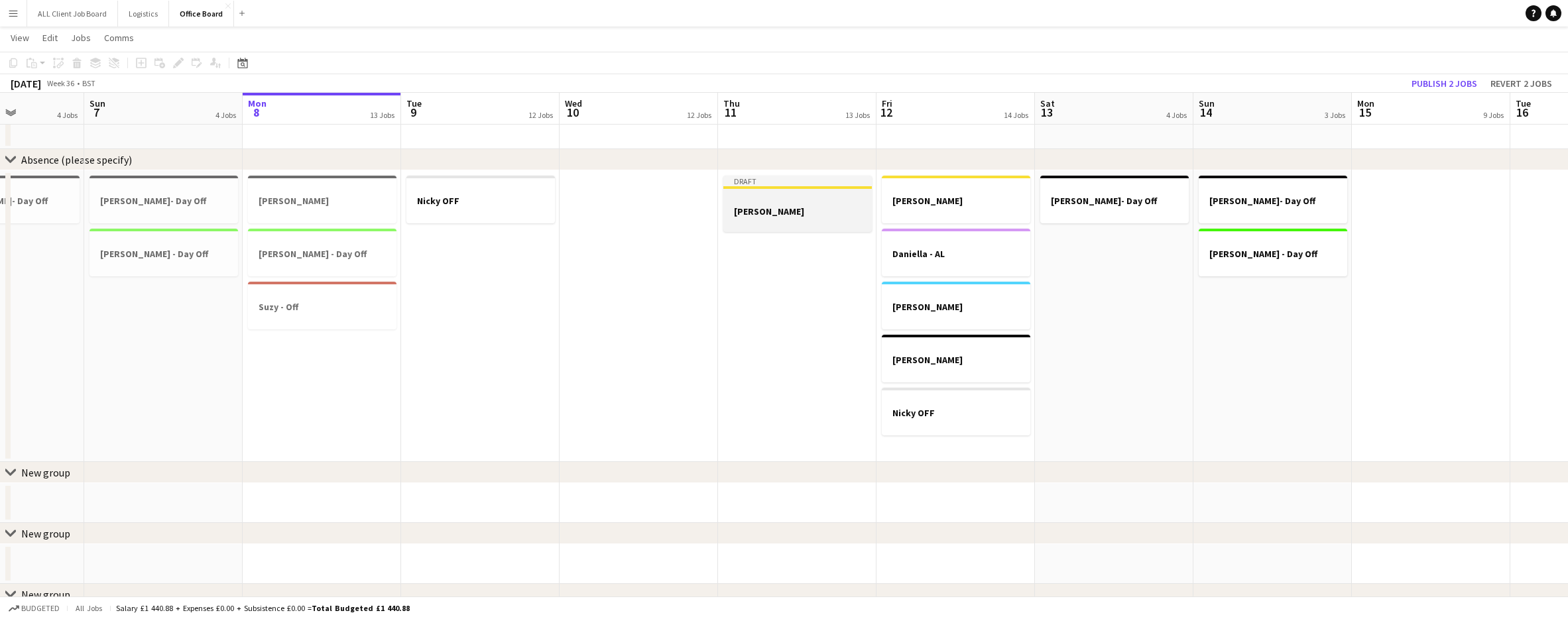
click at [826, 220] on div at bounding box center [798, 222] width 148 height 11
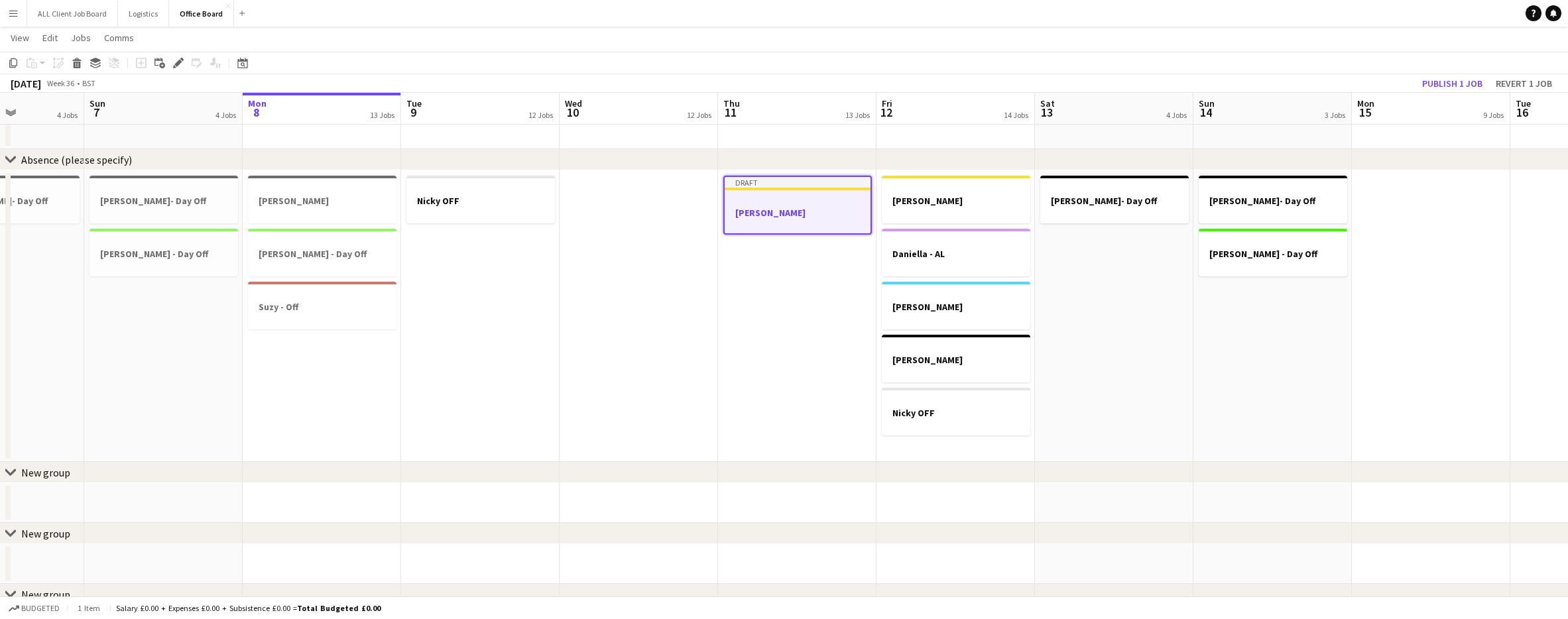
click at [780, 205] on div at bounding box center [798, 201] width 146 height 10
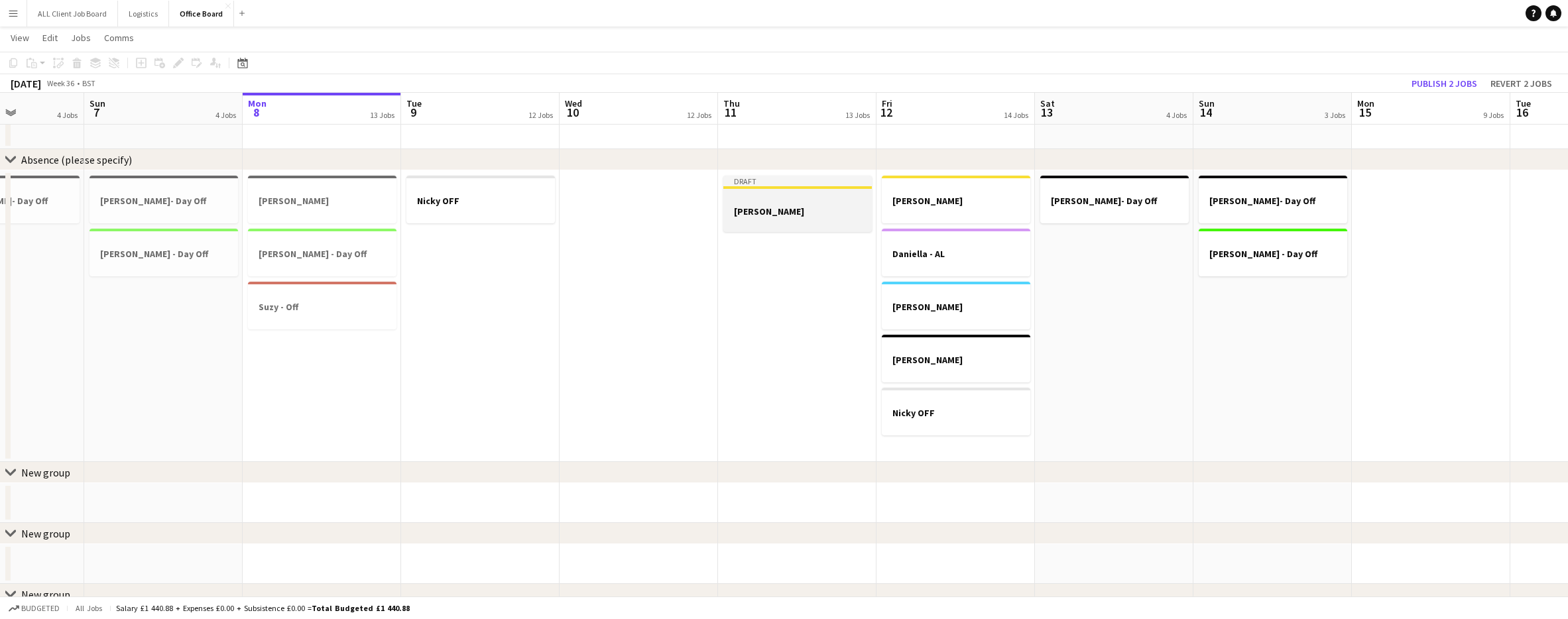
click at [780, 206] on h3 "[PERSON_NAME]" at bounding box center [798, 211] width 148 height 12
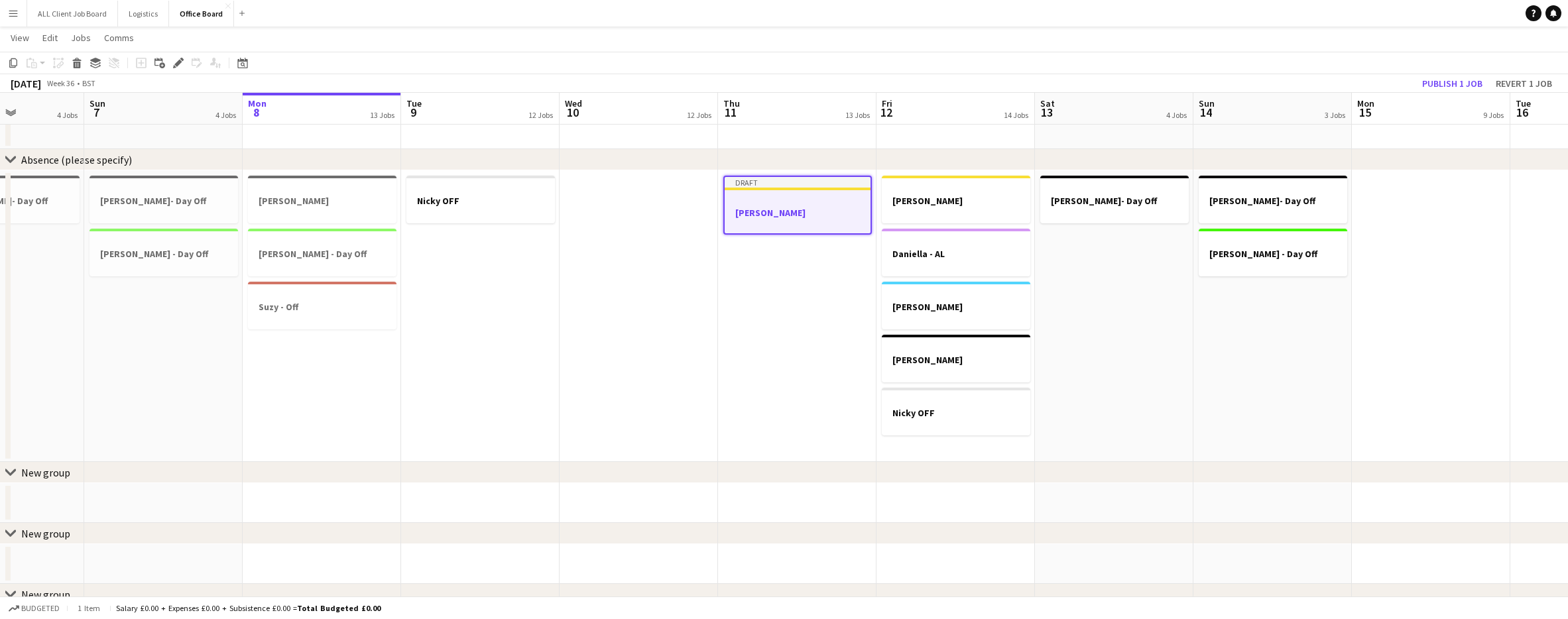
click at [780, 205] on div at bounding box center [798, 201] width 146 height 10
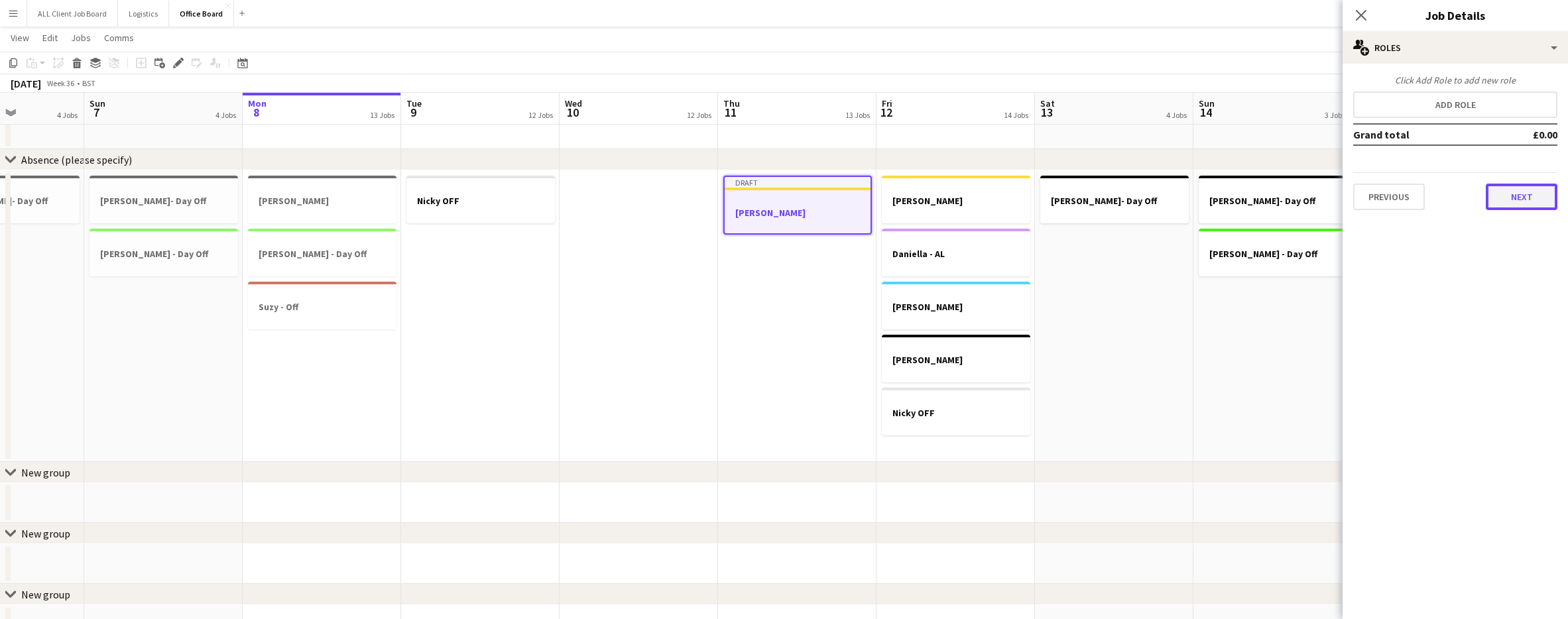
click at [1498, 199] on button "Next" at bounding box center [1522, 196] width 72 height 27
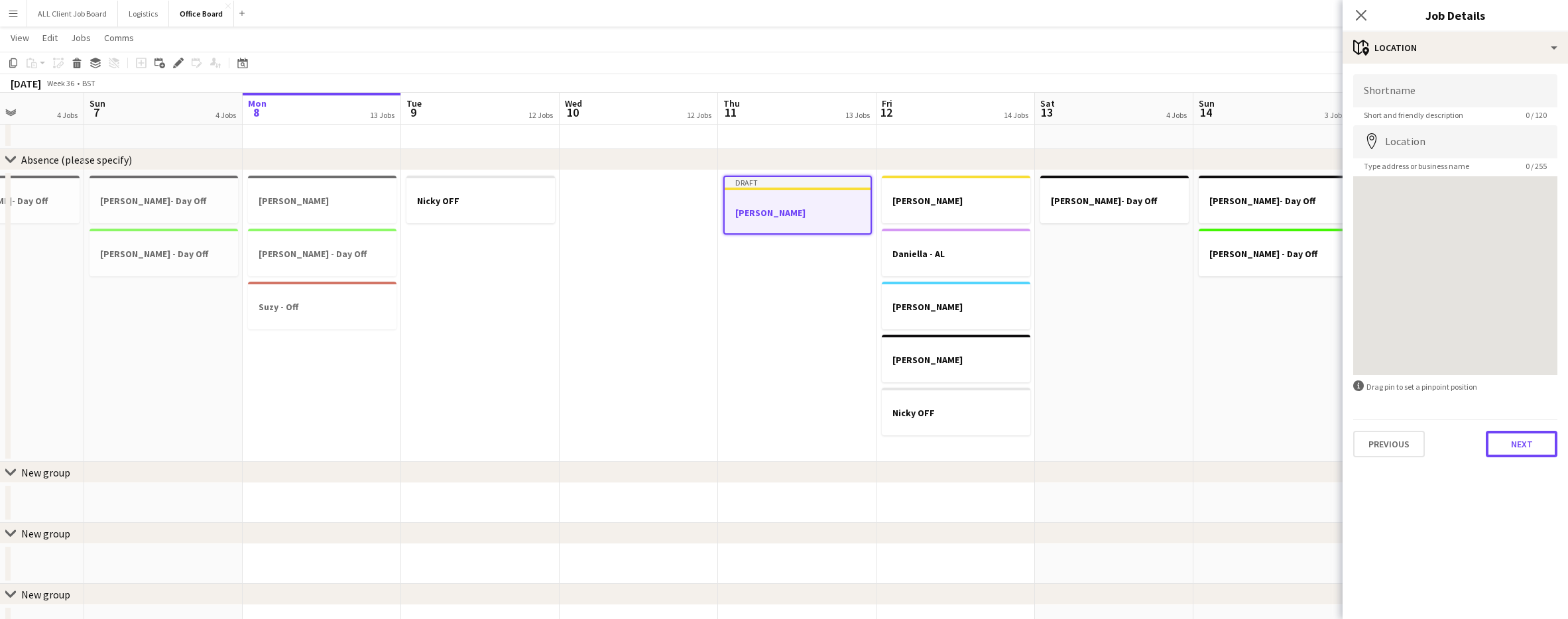
click at [1527, 431] on button "Next" at bounding box center [1522, 444] width 72 height 27
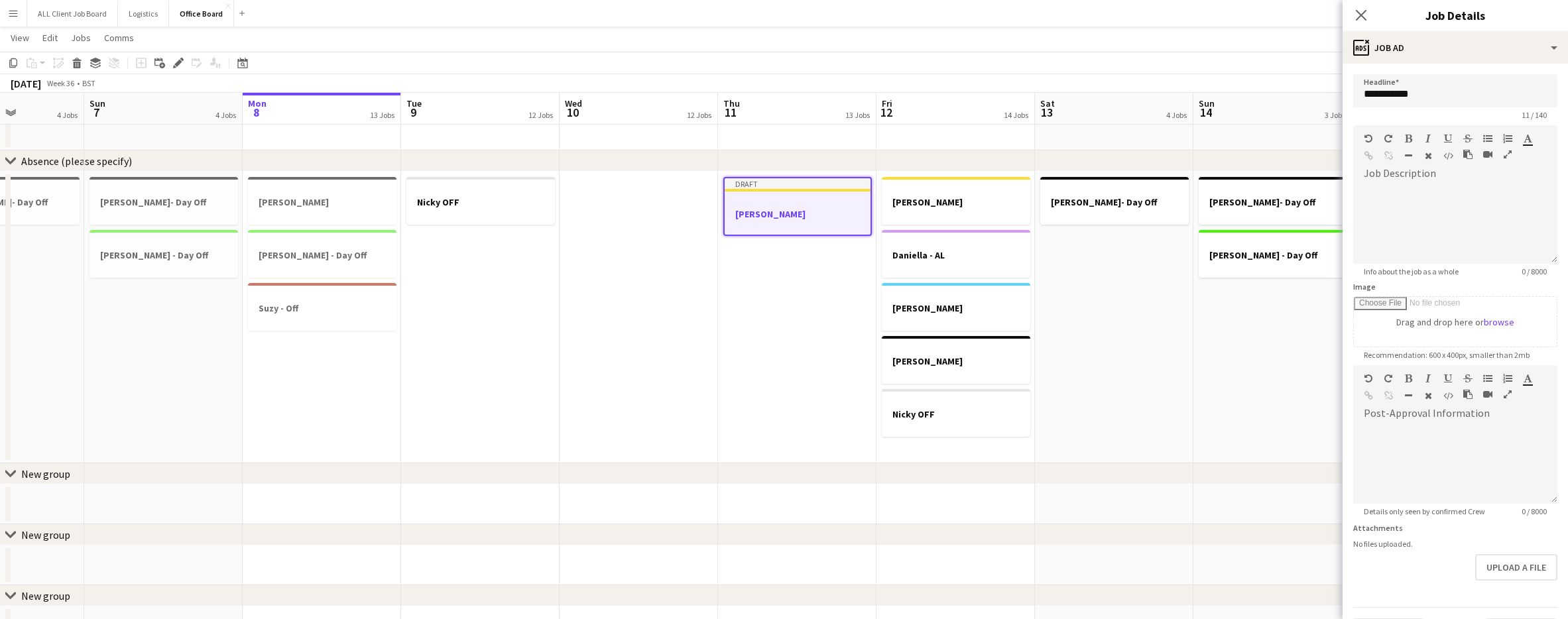
scroll to position [37, 0]
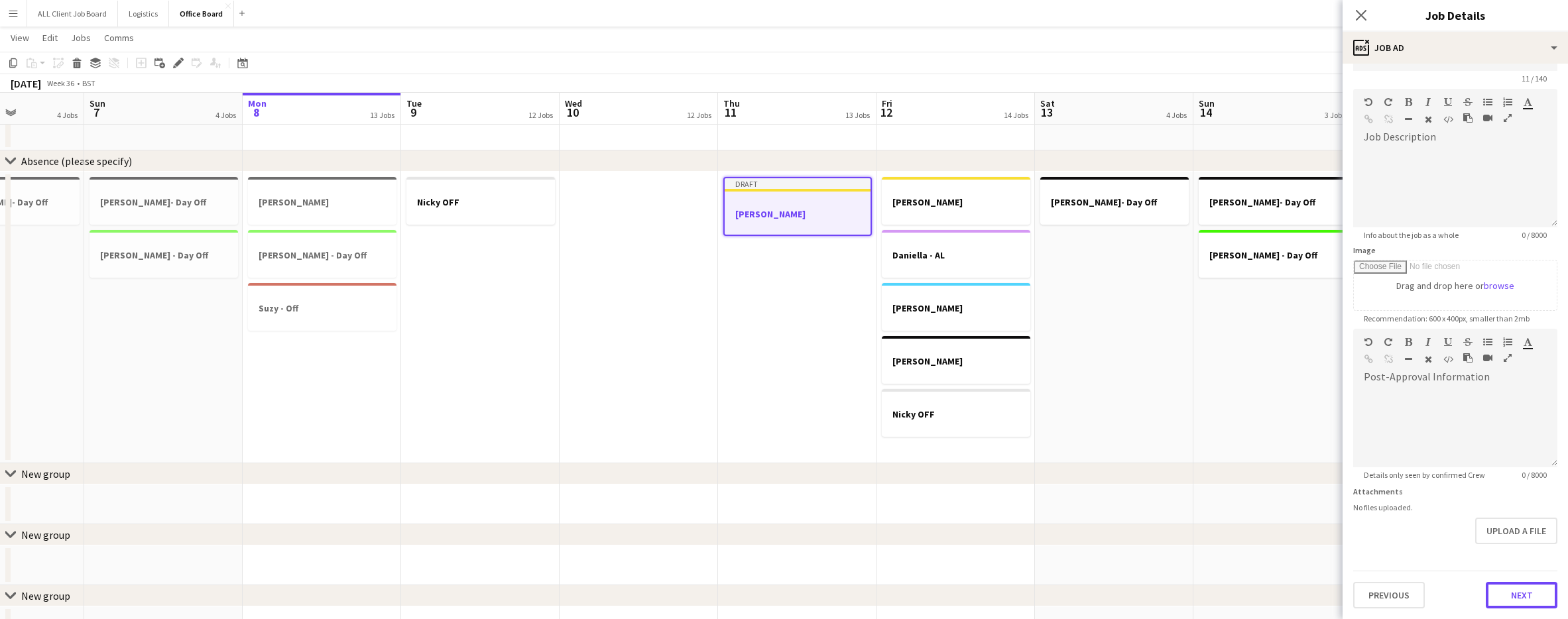
click at [1514, 587] on button "Next" at bounding box center [1522, 595] width 72 height 27
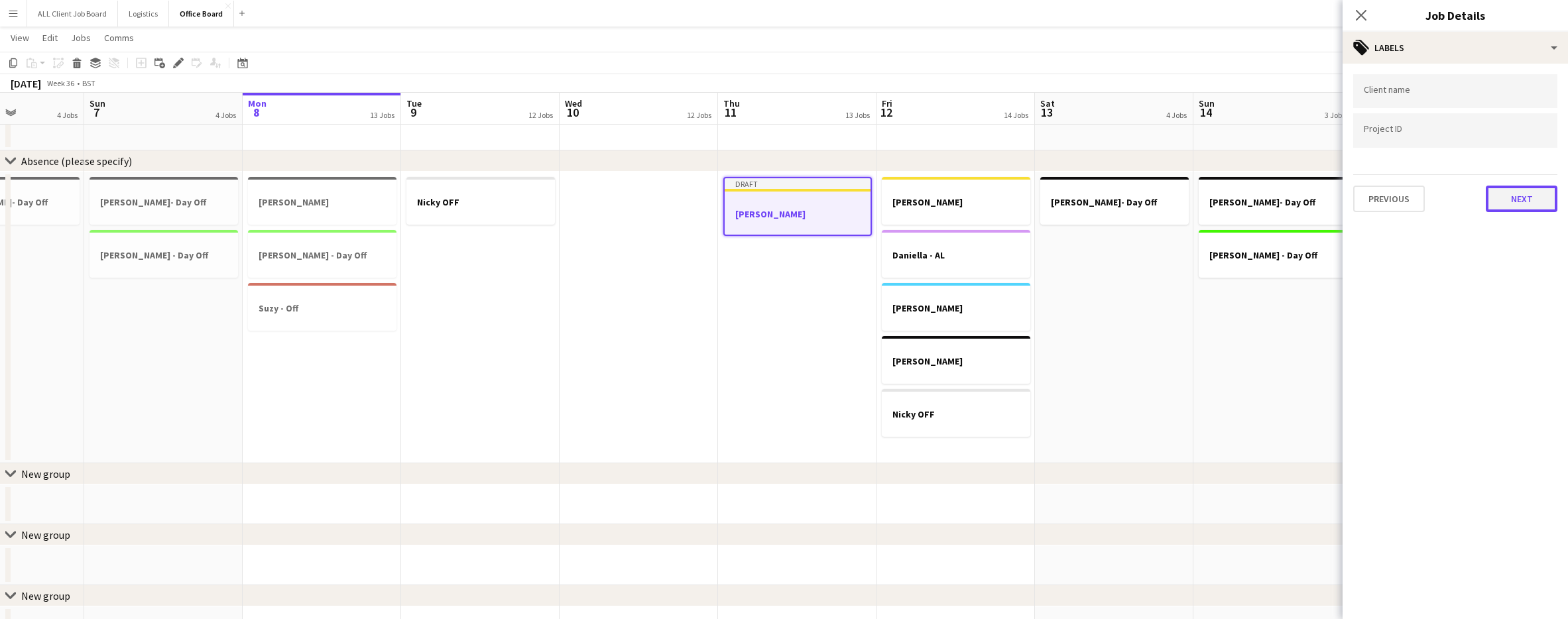
click at [1522, 193] on button "Next" at bounding box center [1522, 198] width 72 height 27
click at [1522, 157] on div "Publish the job to add notes Previous Next" at bounding box center [1455, 112] width 225 height 98
click at [1524, 139] on button "Next" at bounding box center [1522, 137] width 72 height 27
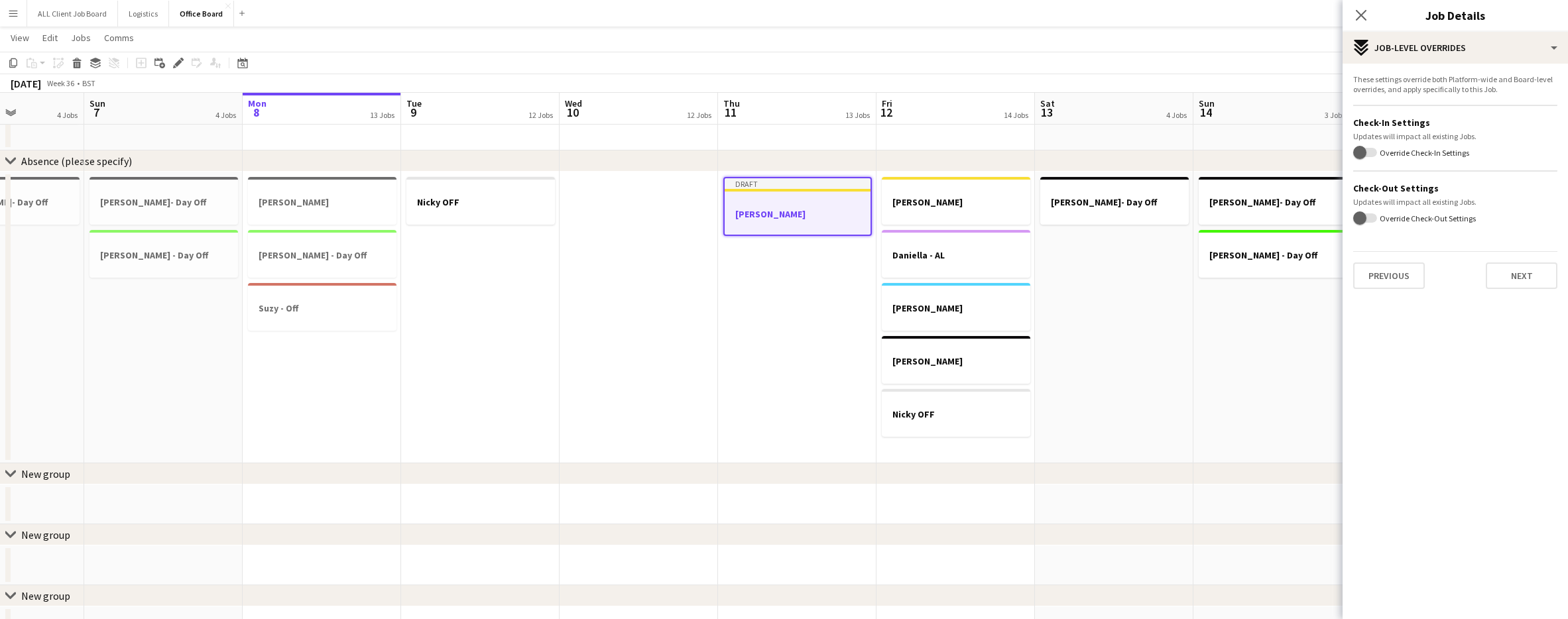
click at [1521, 293] on div "These settings override both Platform-wide and Board-level overrides, and apply…" at bounding box center [1455, 181] width 225 height 236
click at [1518, 283] on button "Next" at bounding box center [1522, 275] width 72 height 27
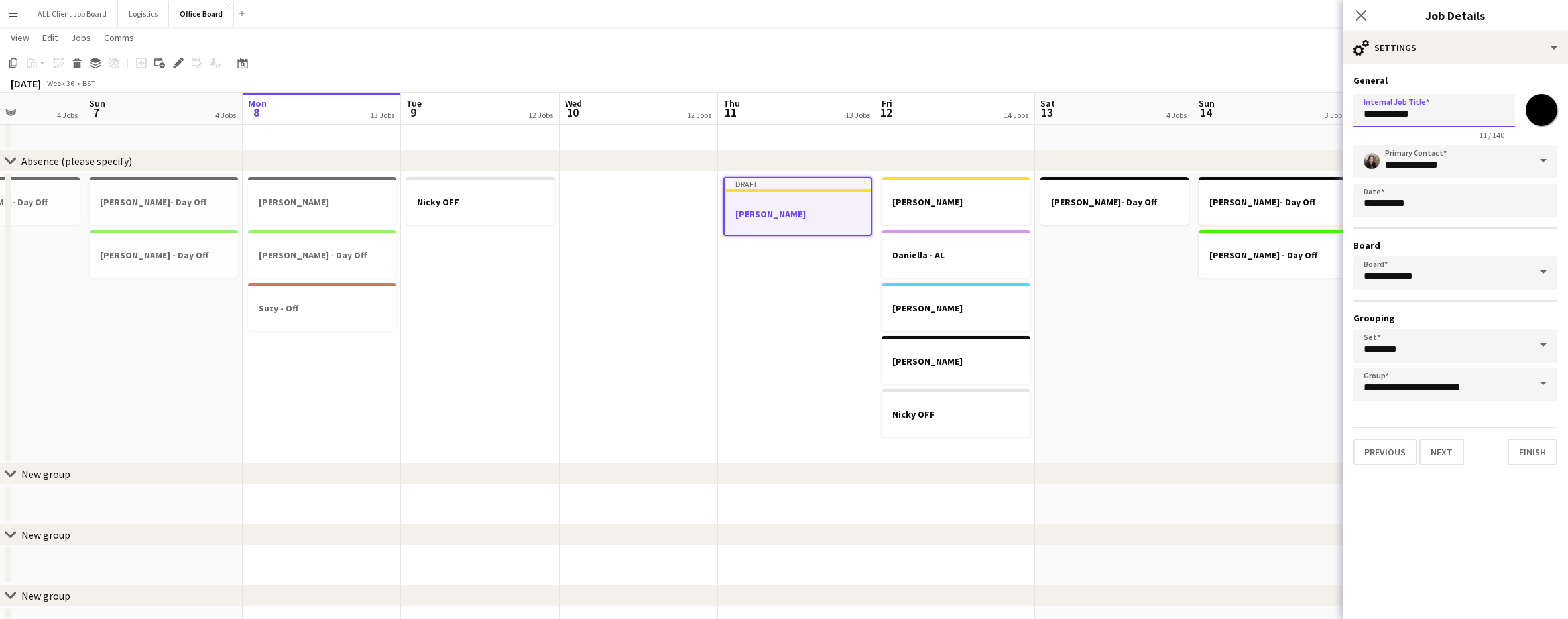
click at [1428, 117] on input "**********" at bounding box center [1433, 111] width 162 height 33
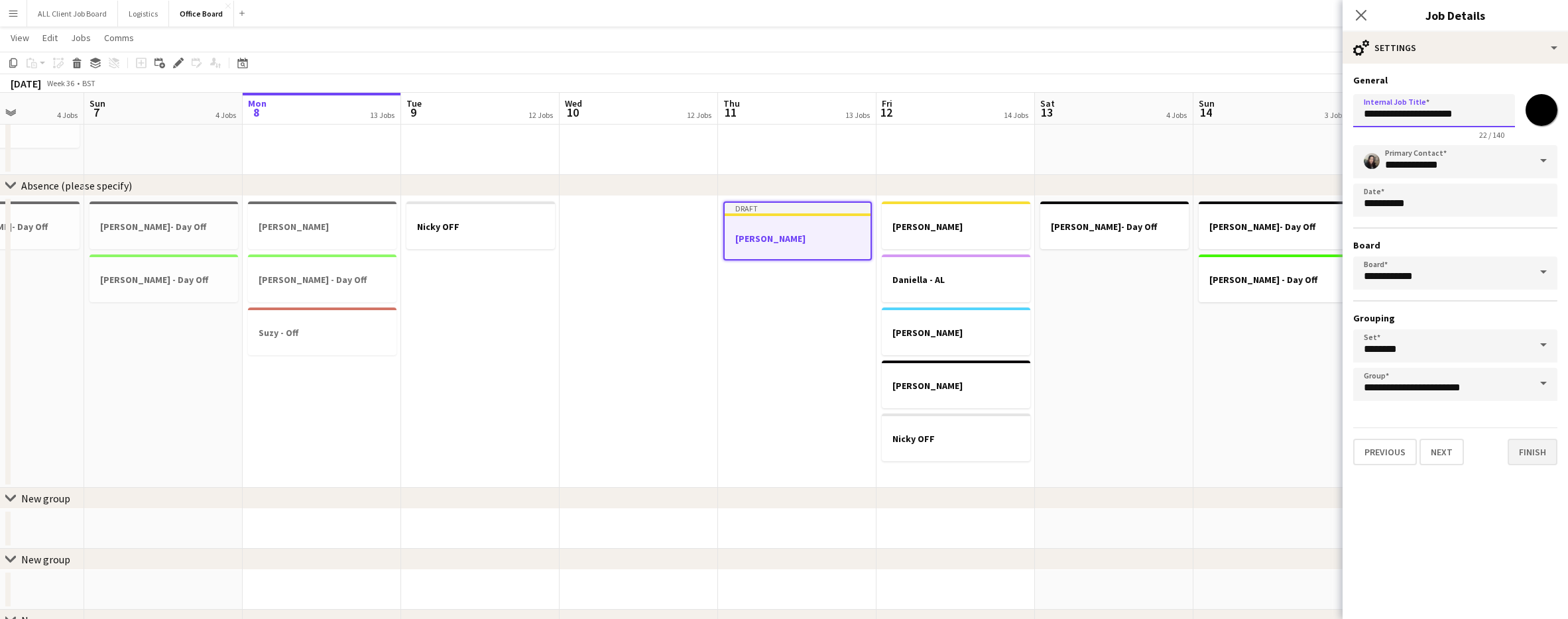
type input "**********"
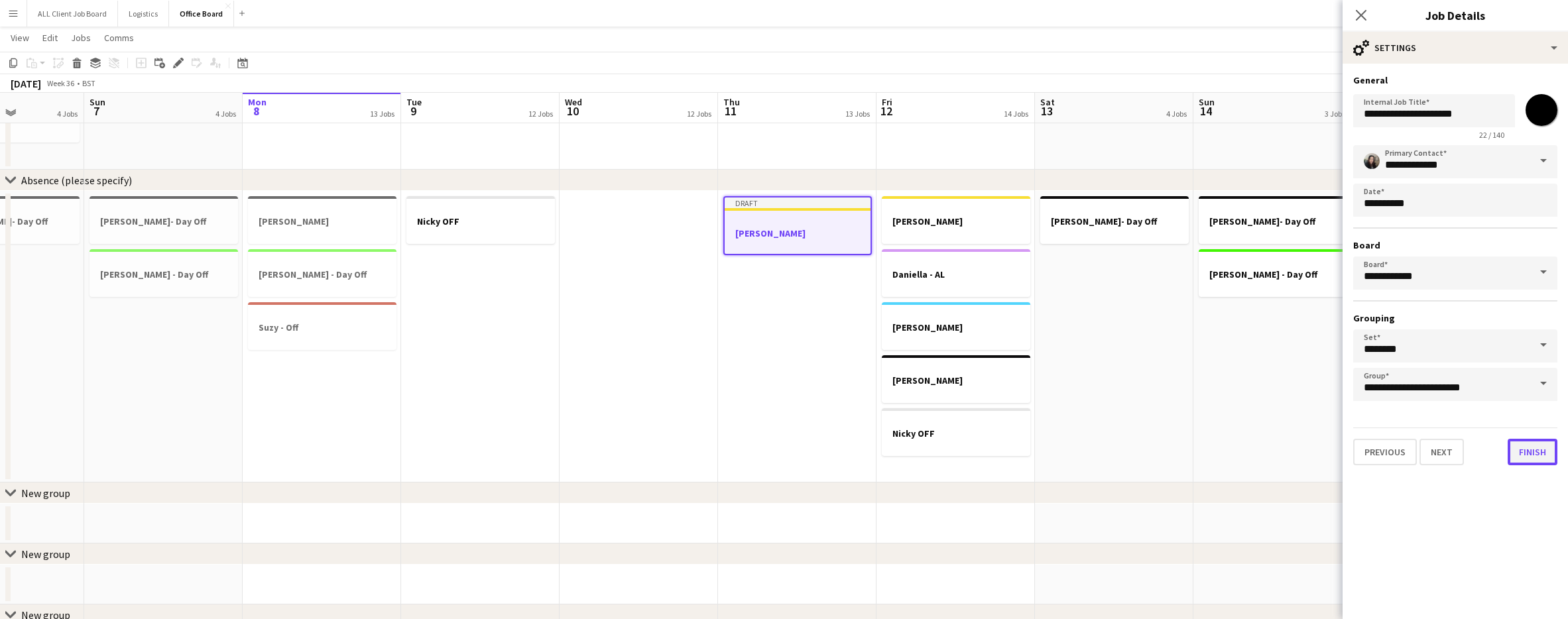
click at [1513, 451] on button "Finish" at bounding box center [1532, 451] width 50 height 27
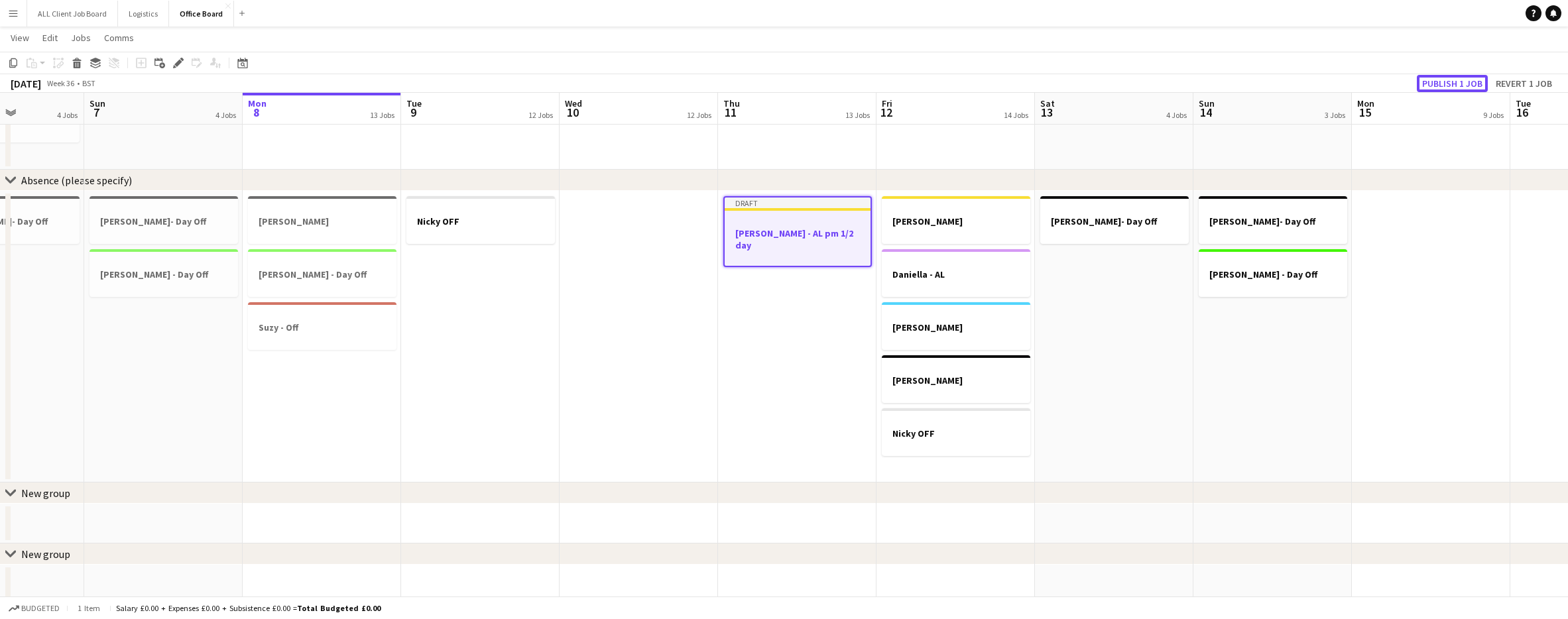
drag, startPoint x: 1458, startPoint y: 83, endPoint x: 1452, endPoint y: 89, distance: 8.5
click at [1458, 84] on button "Publish 1 job" at bounding box center [1452, 83] width 71 height 17
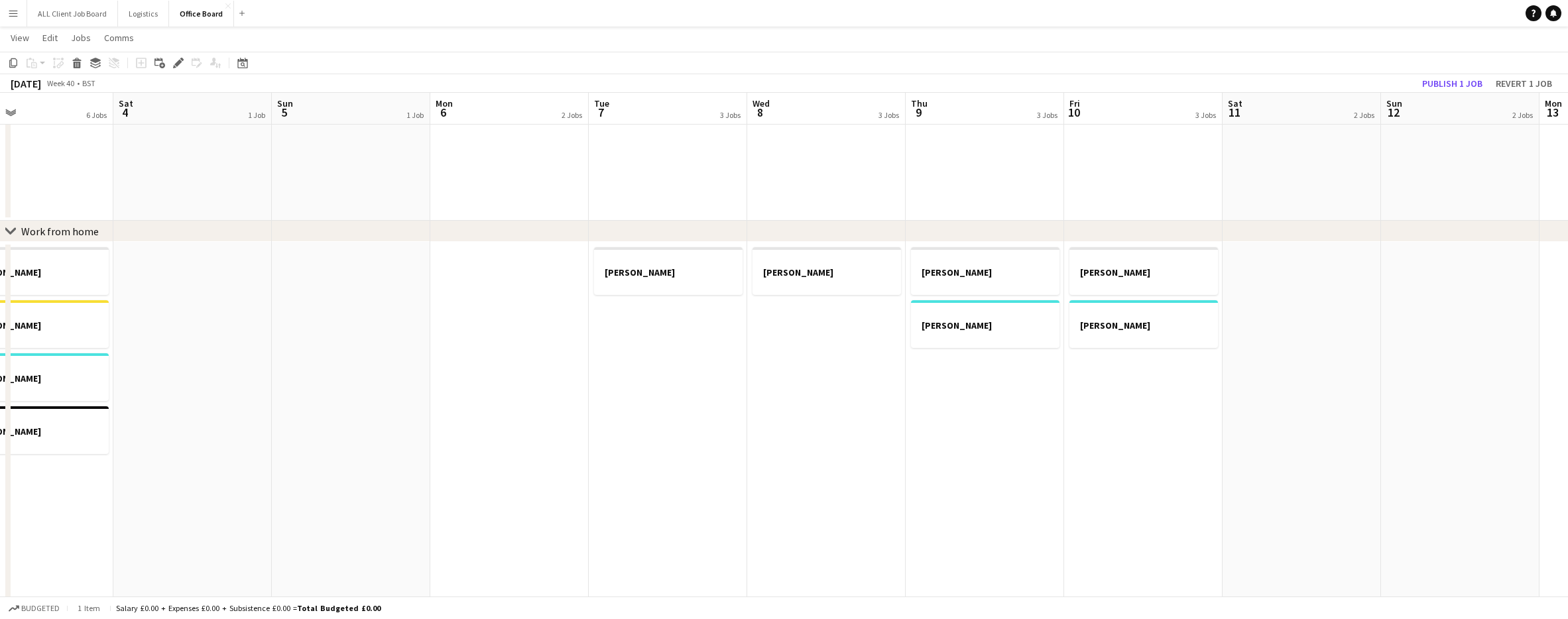
scroll to position [0, 330]
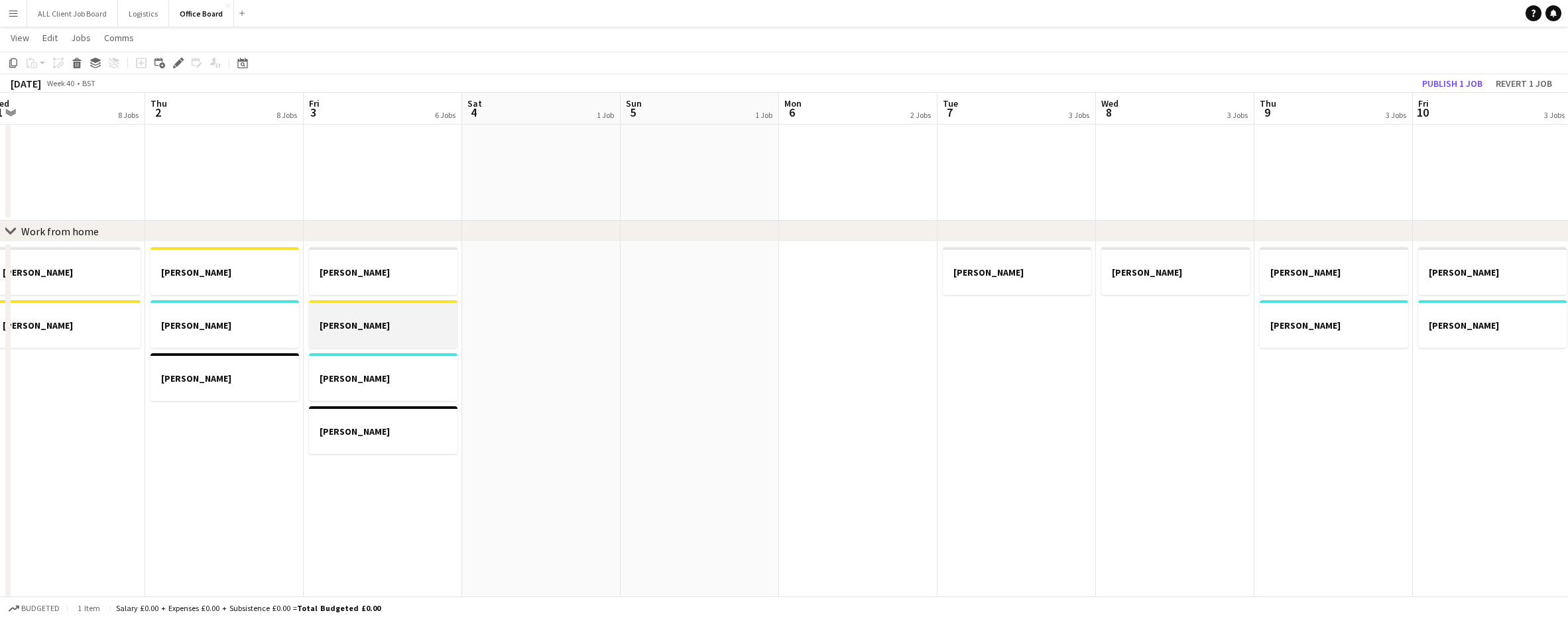
click at [380, 324] on h3 "[PERSON_NAME]" at bounding box center [383, 325] width 148 height 12
drag, startPoint x: 1029, startPoint y: 364, endPoint x: 1021, endPoint y: 363, distance: 8.1
click at [1027, 364] on app-date-cell "[PERSON_NAME]" at bounding box center [1016, 546] width 158 height 610
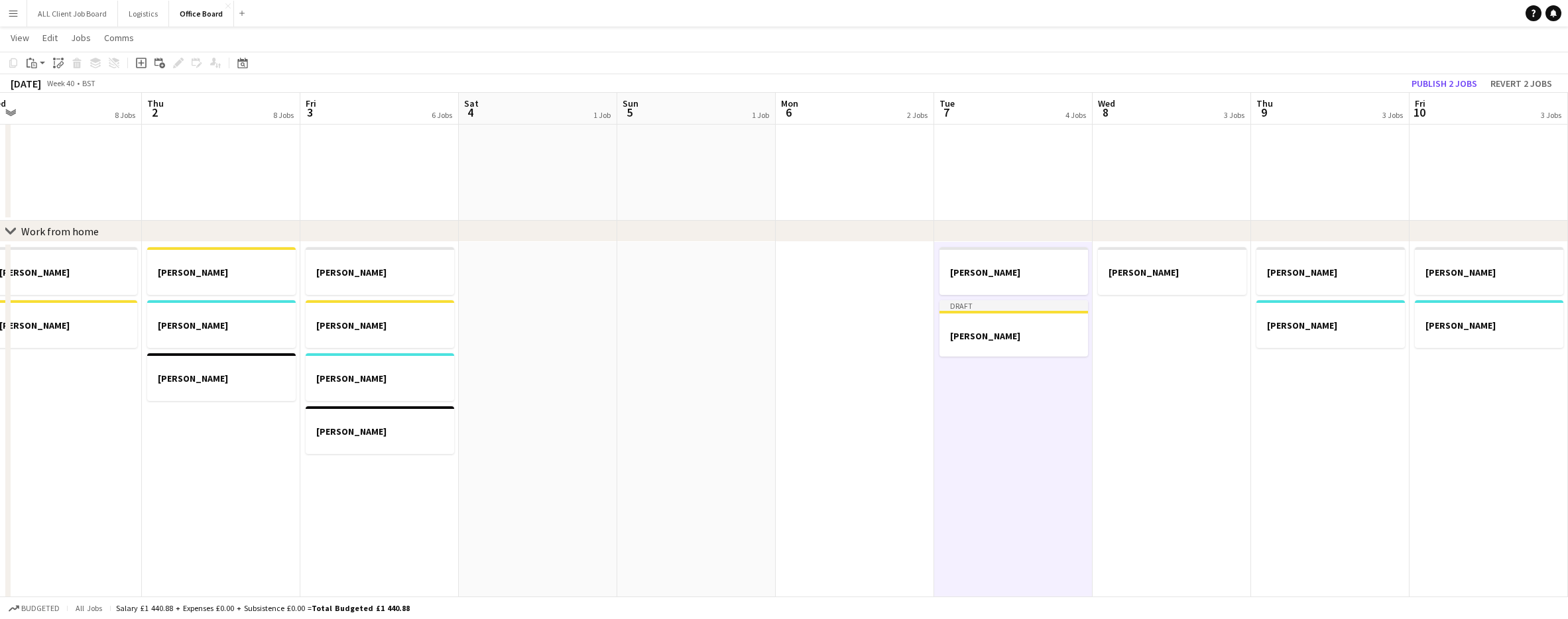
click at [844, 360] on app-date-cell at bounding box center [854, 546] width 158 height 610
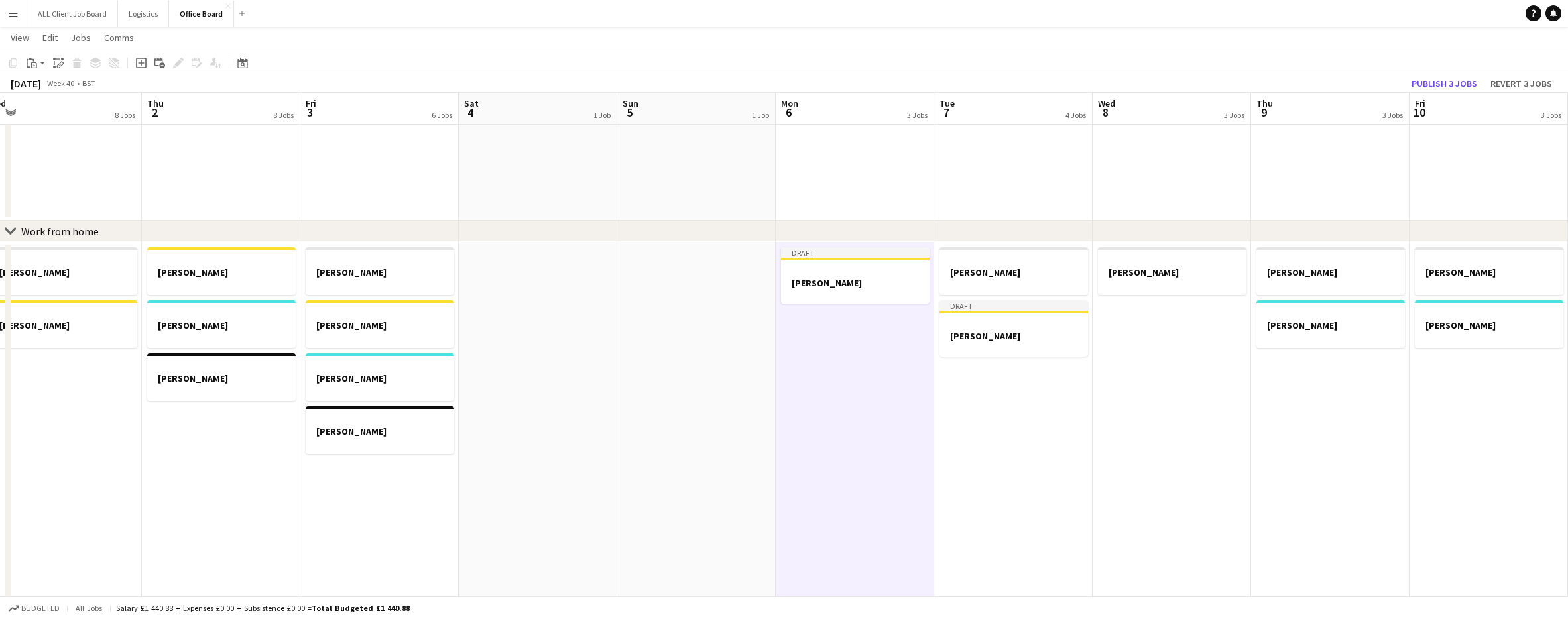
click at [1229, 367] on app-date-cell "[PERSON_NAME]" at bounding box center [1172, 546] width 158 height 610
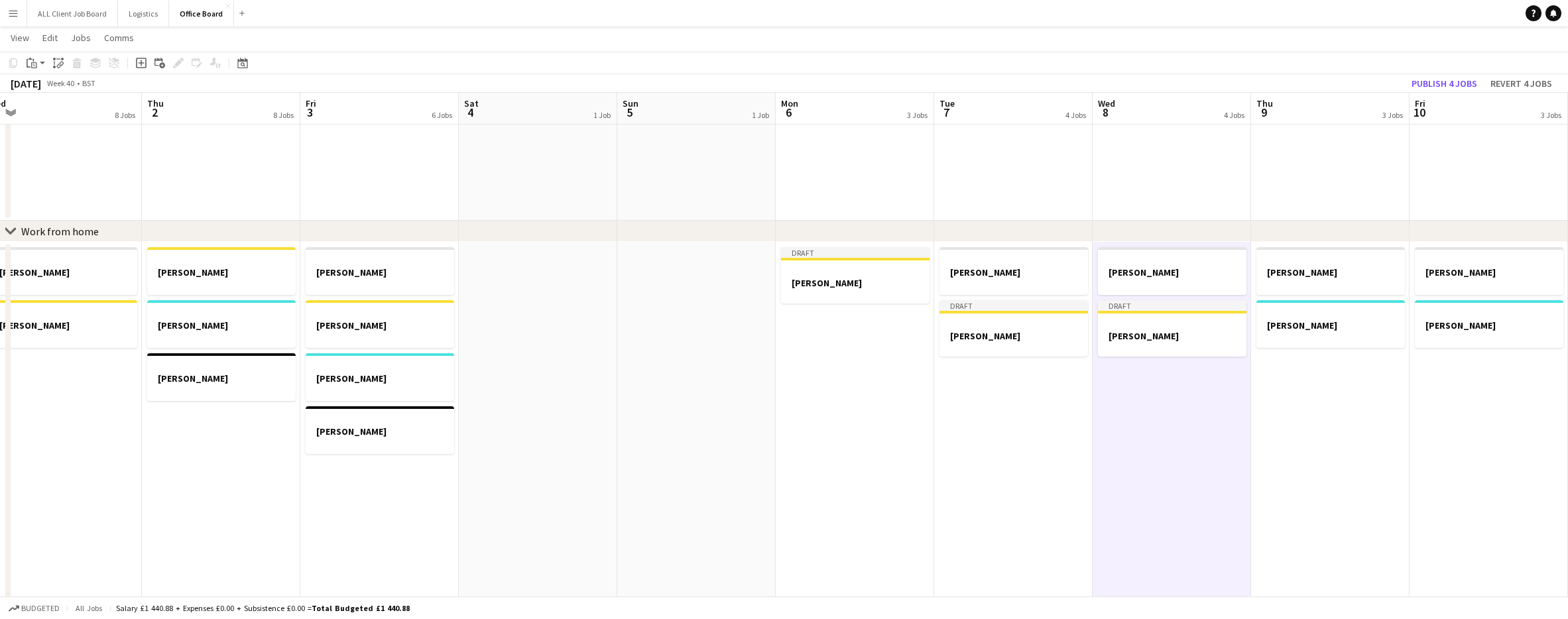
click at [1367, 398] on app-date-cell "[PERSON_NAME]" at bounding box center [1330, 546] width 158 height 610
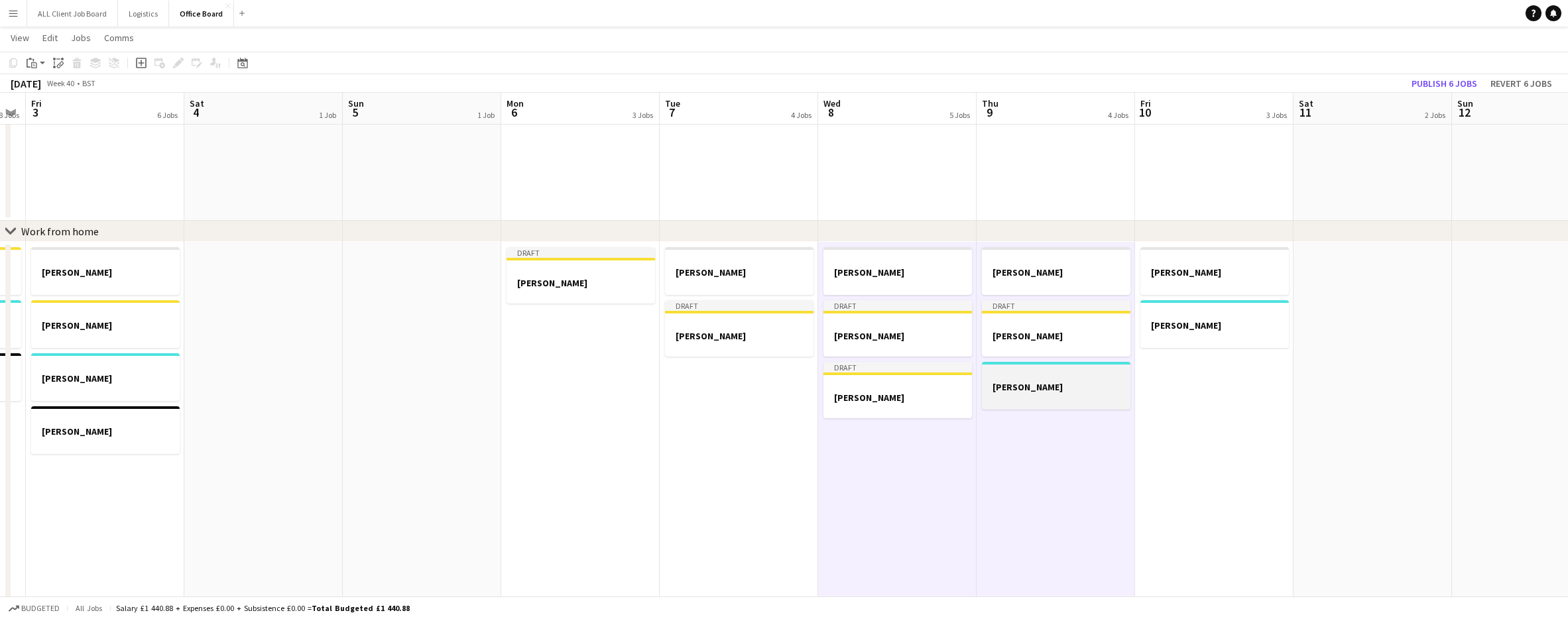
scroll to position [0, 486]
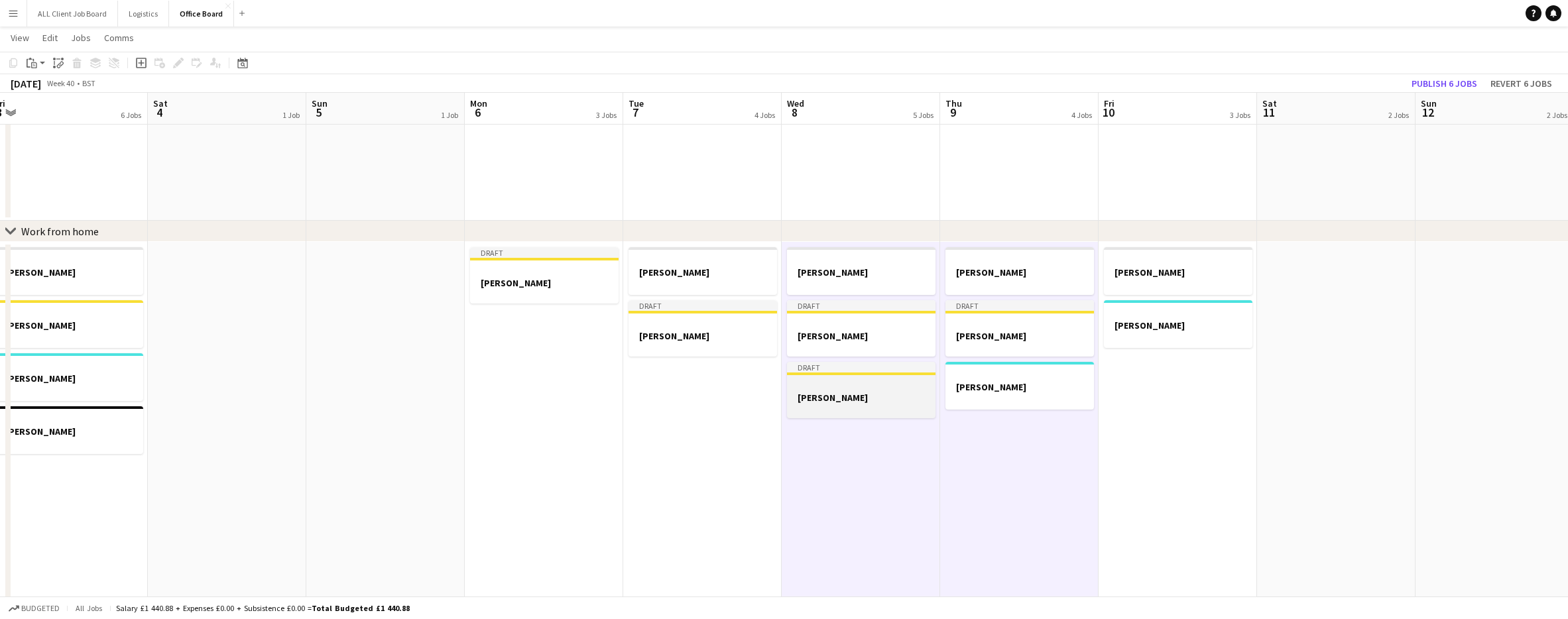
click at [865, 386] on div at bounding box center [861, 385] width 148 height 10
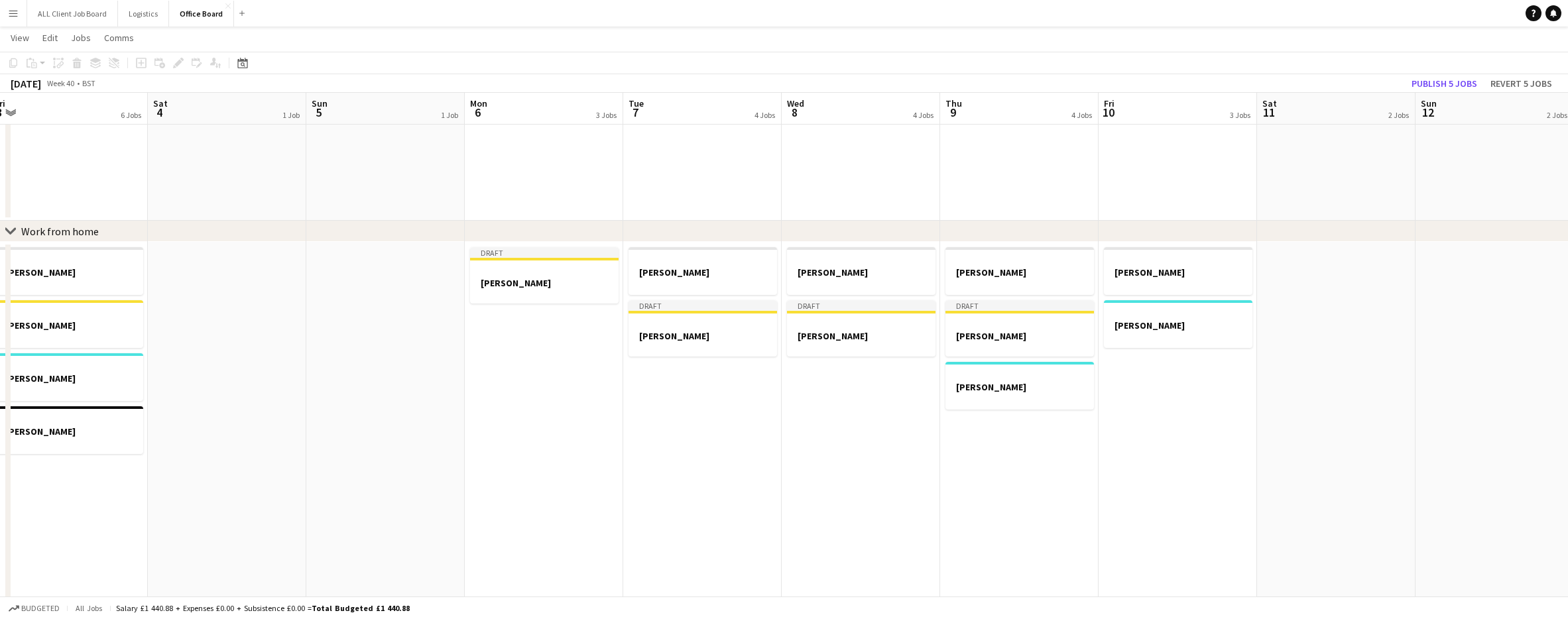
click at [1165, 436] on app-date-cell "[PERSON_NAME]" at bounding box center [1177, 546] width 158 height 610
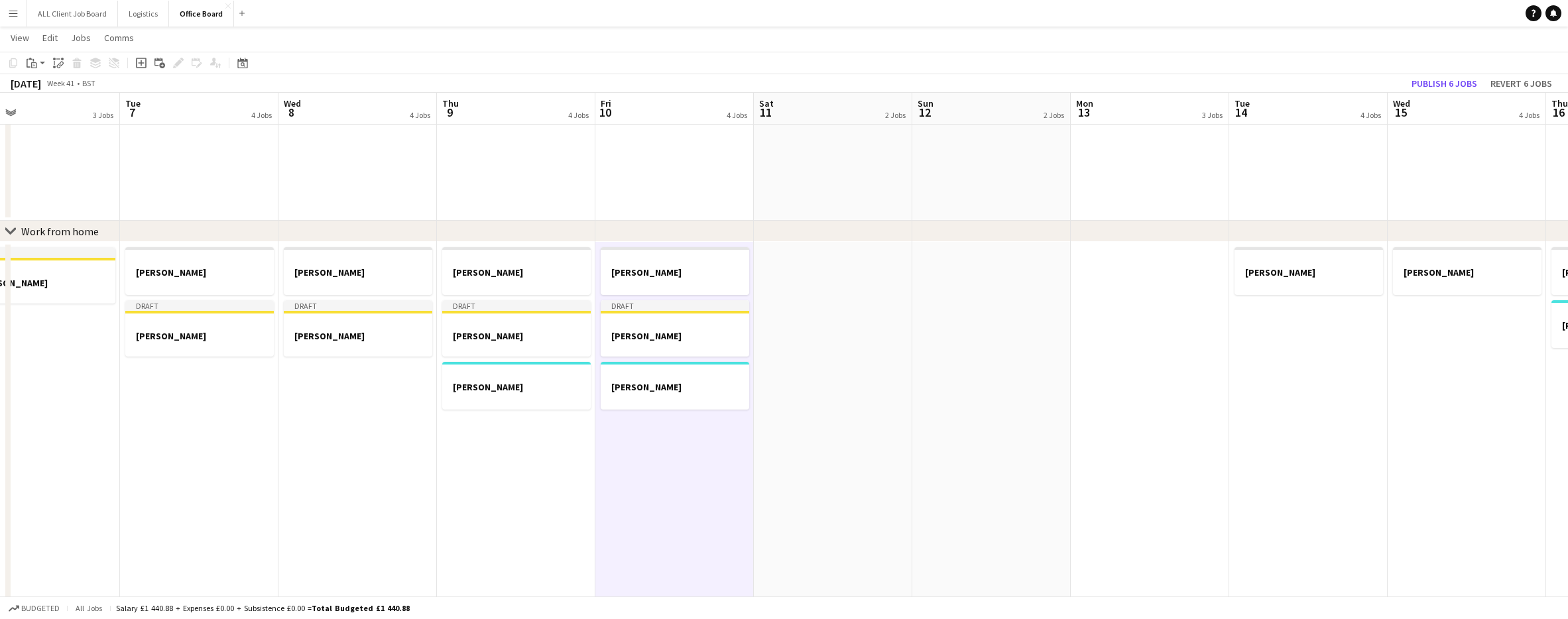
scroll to position [0, 534]
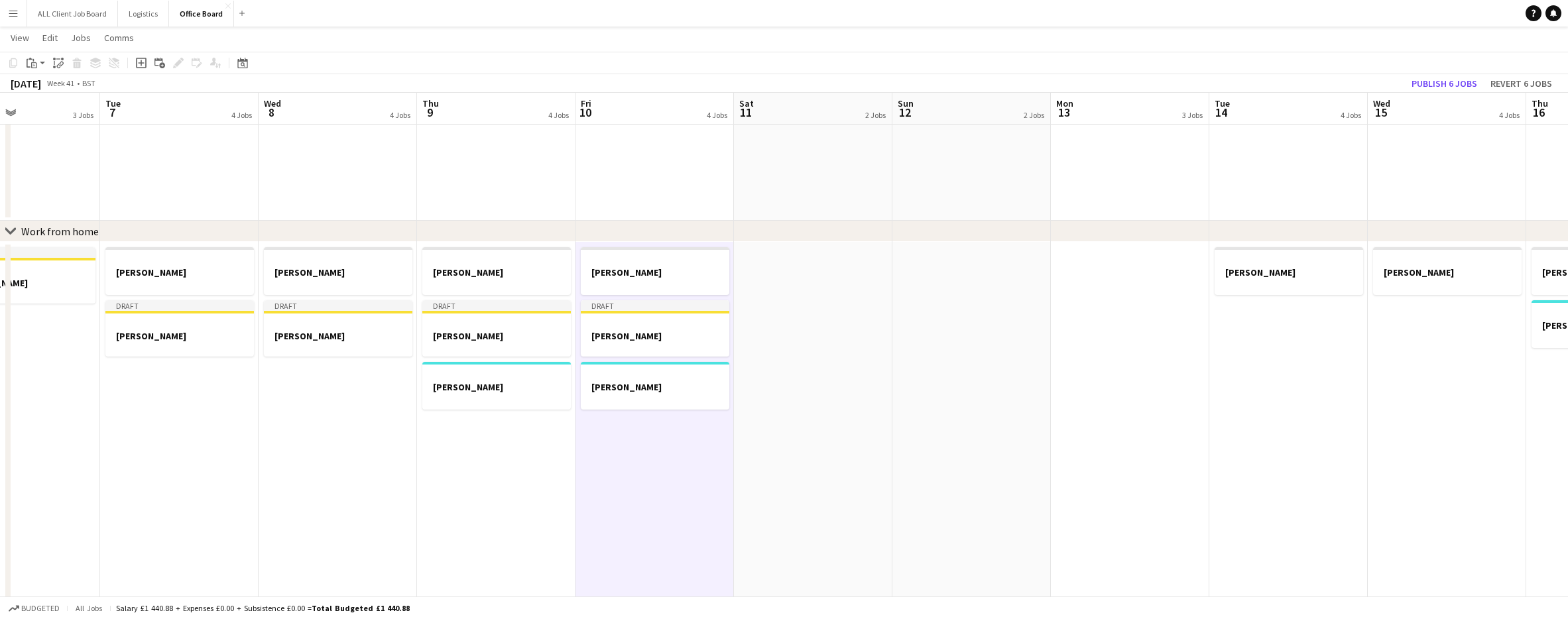
click at [1182, 431] on app-date-cell at bounding box center [1130, 546] width 158 height 610
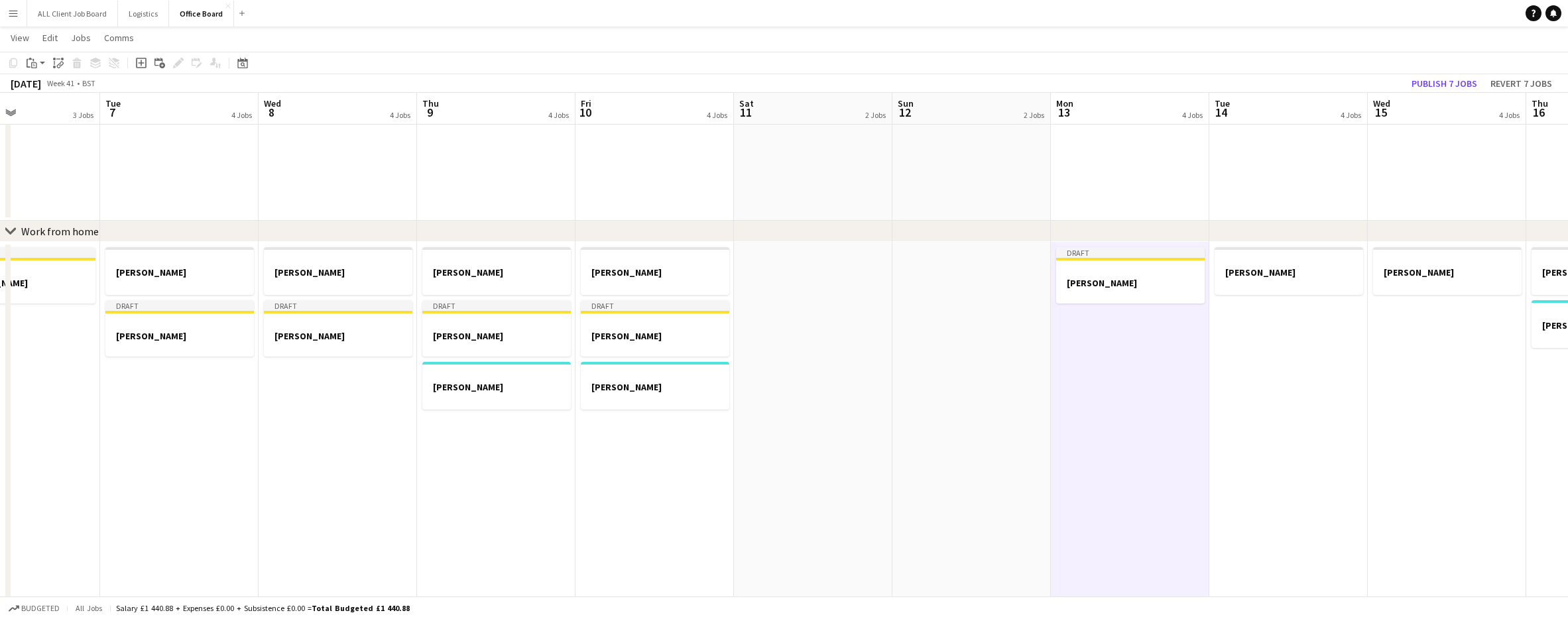
click at [1259, 421] on app-date-cell "[PERSON_NAME]" at bounding box center [1288, 546] width 158 height 610
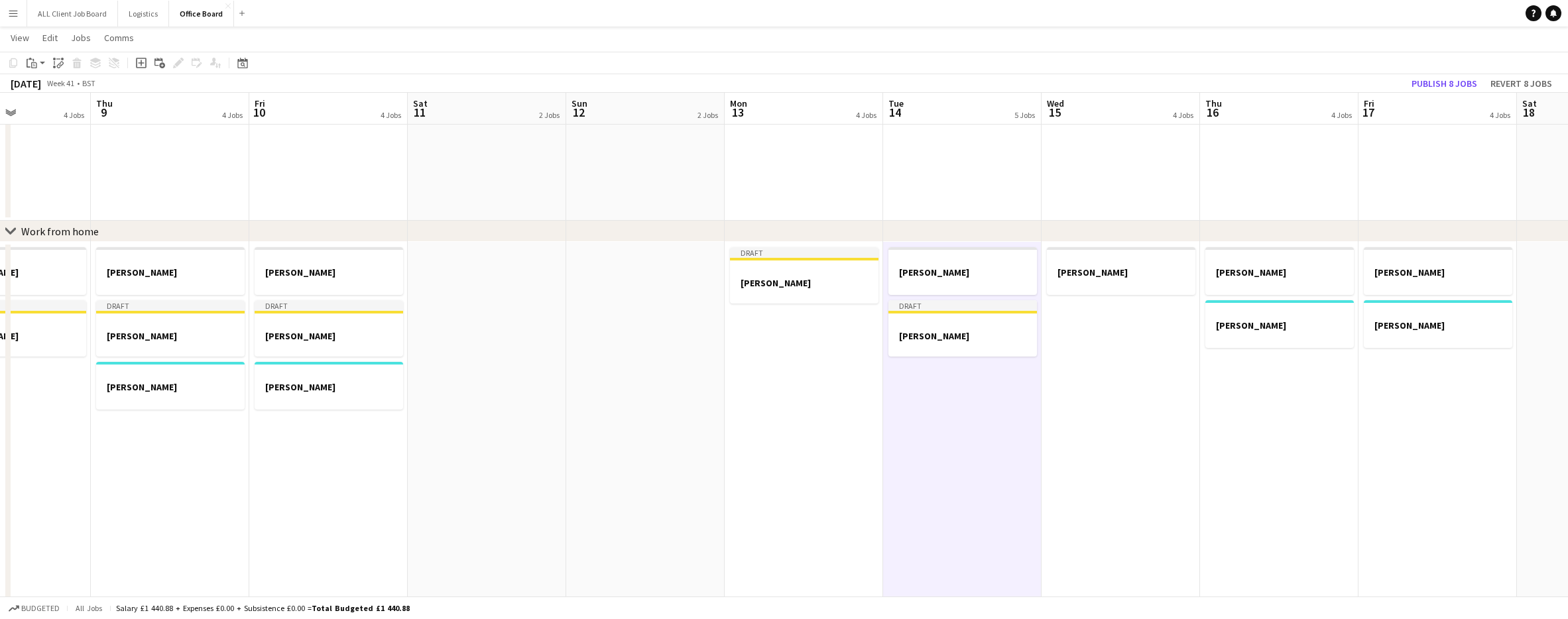
click at [1142, 375] on app-date-cell "[PERSON_NAME]" at bounding box center [1121, 546] width 158 height 610
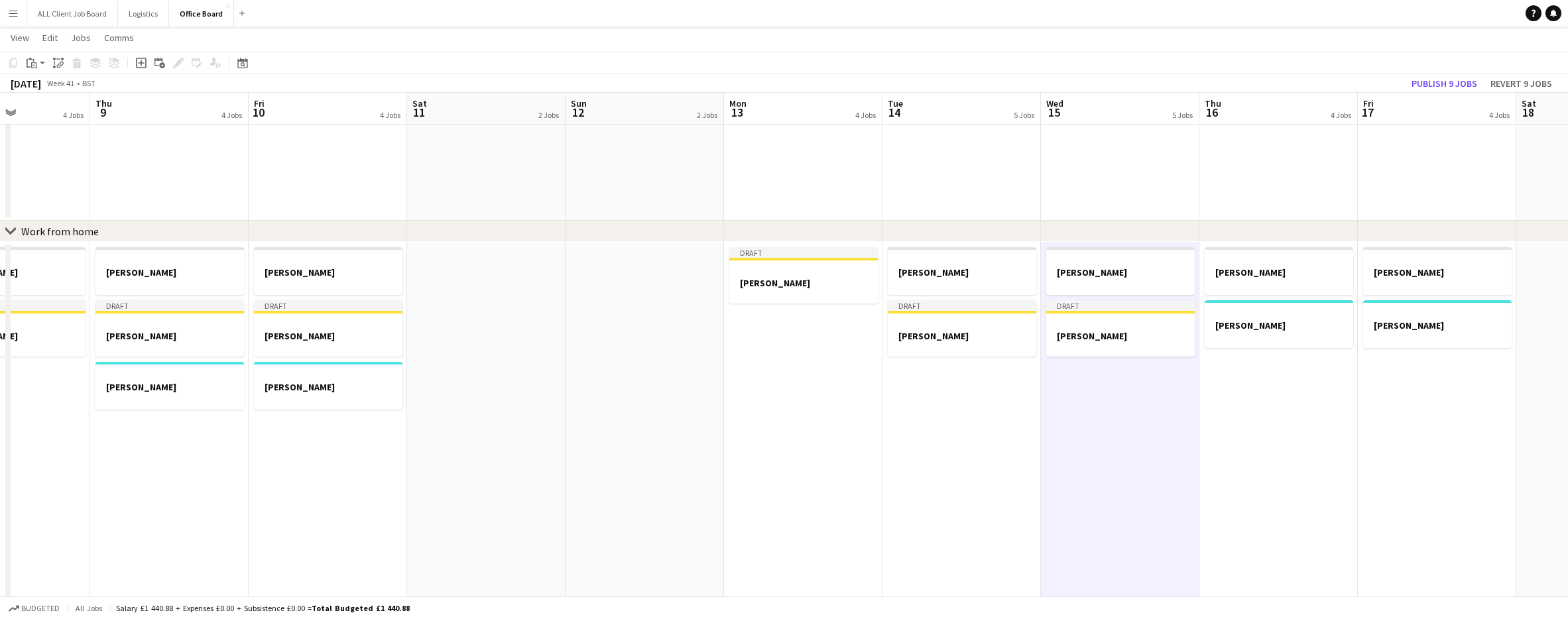
click at [1306, 403] on app-date-cell "[PERSON_NAME]" at bounding box center [1279, 546] width 158 height 610
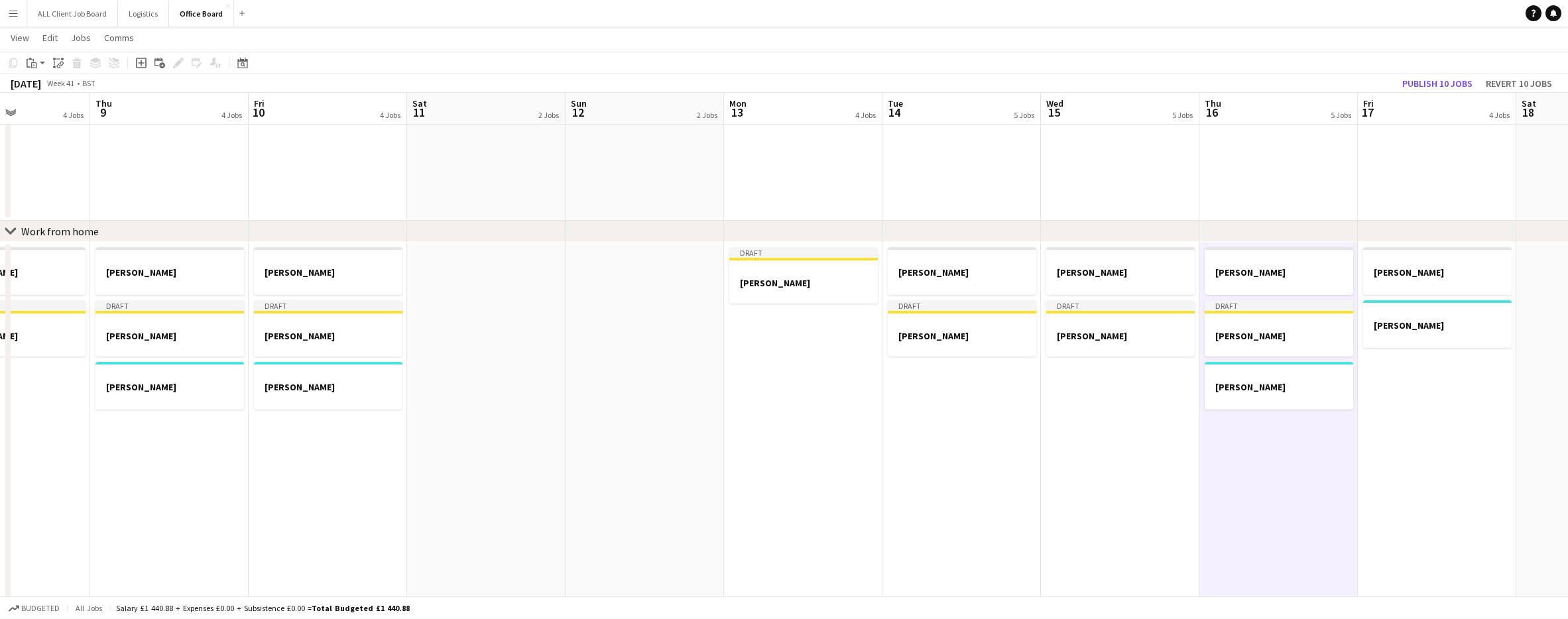
click at [1410, 414] on app-date-cell "[PERSON_NAME]" at bounding box center [1437, 546] width 158 height 610
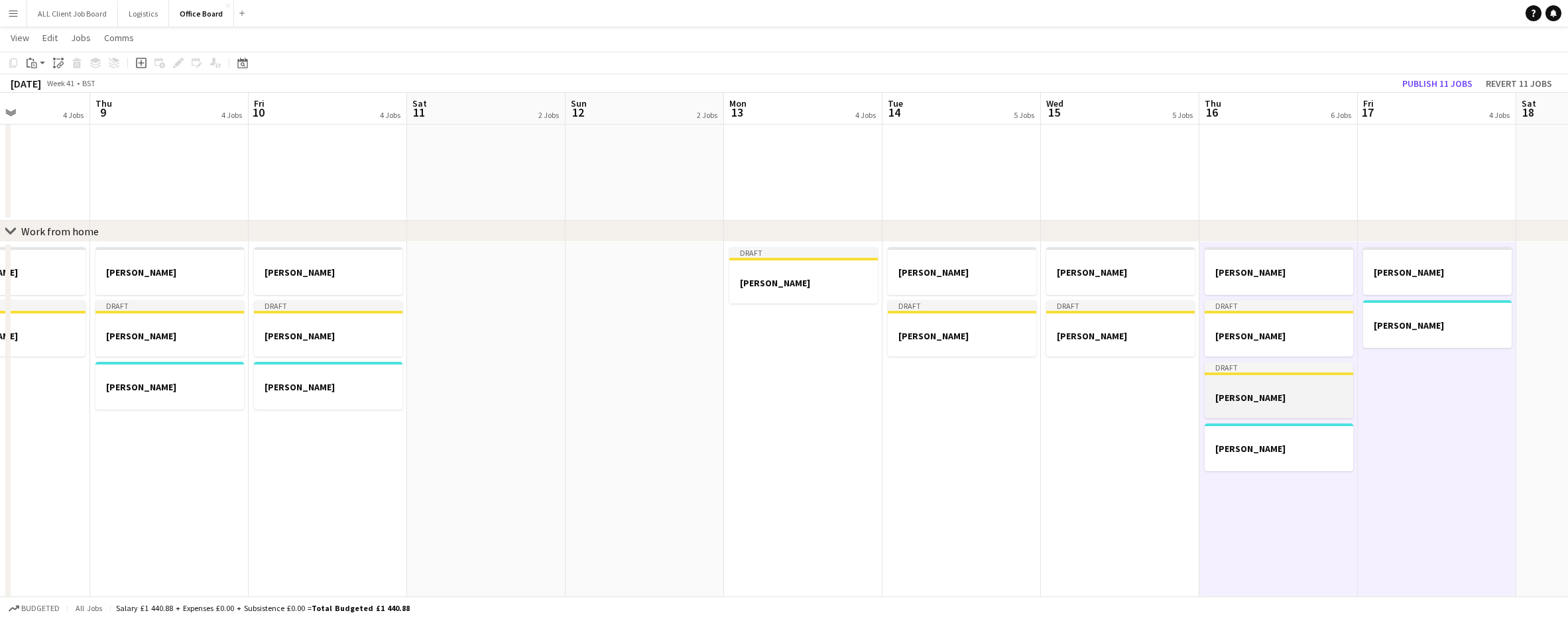
click at [1295, 389] on div at bounding box center [1279, 385] width 148 height 10
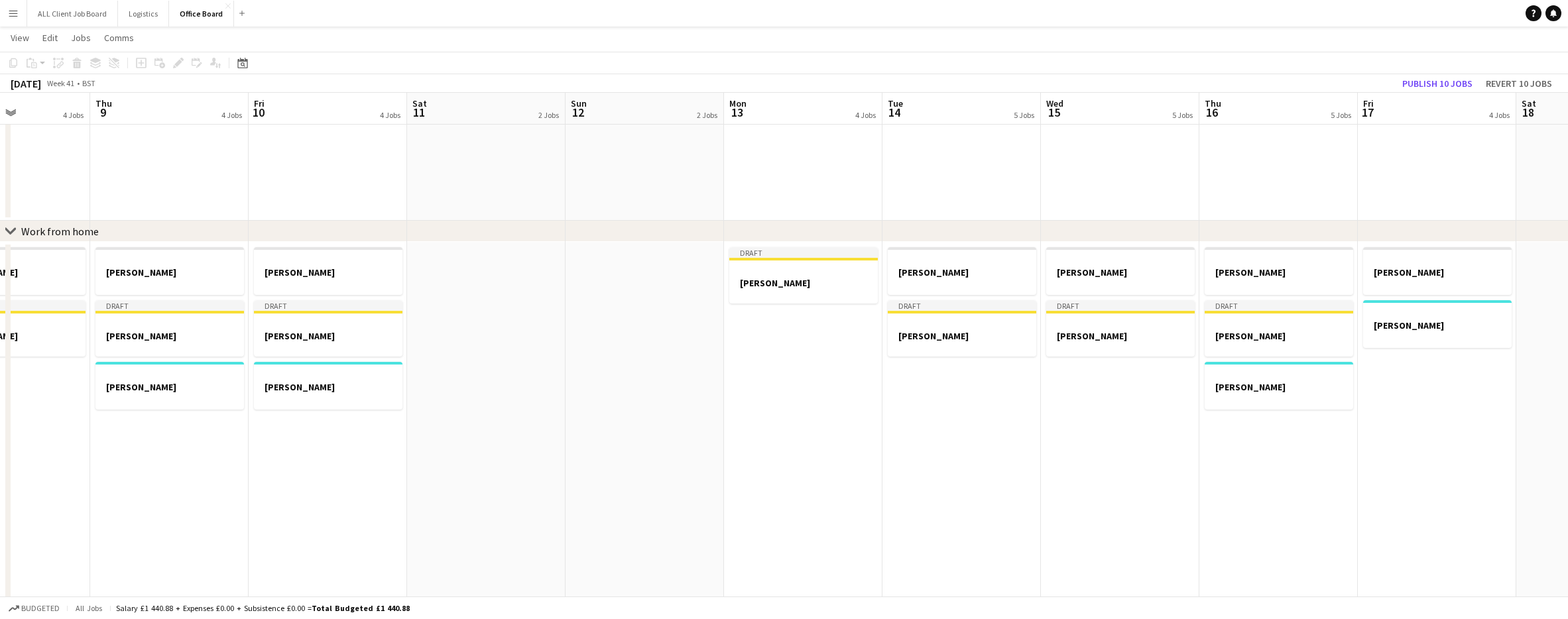
click at [1403, 407] on app-date-cell "[PERSON_NAME]" at bounding box center [1437, 546] width 158 height 610
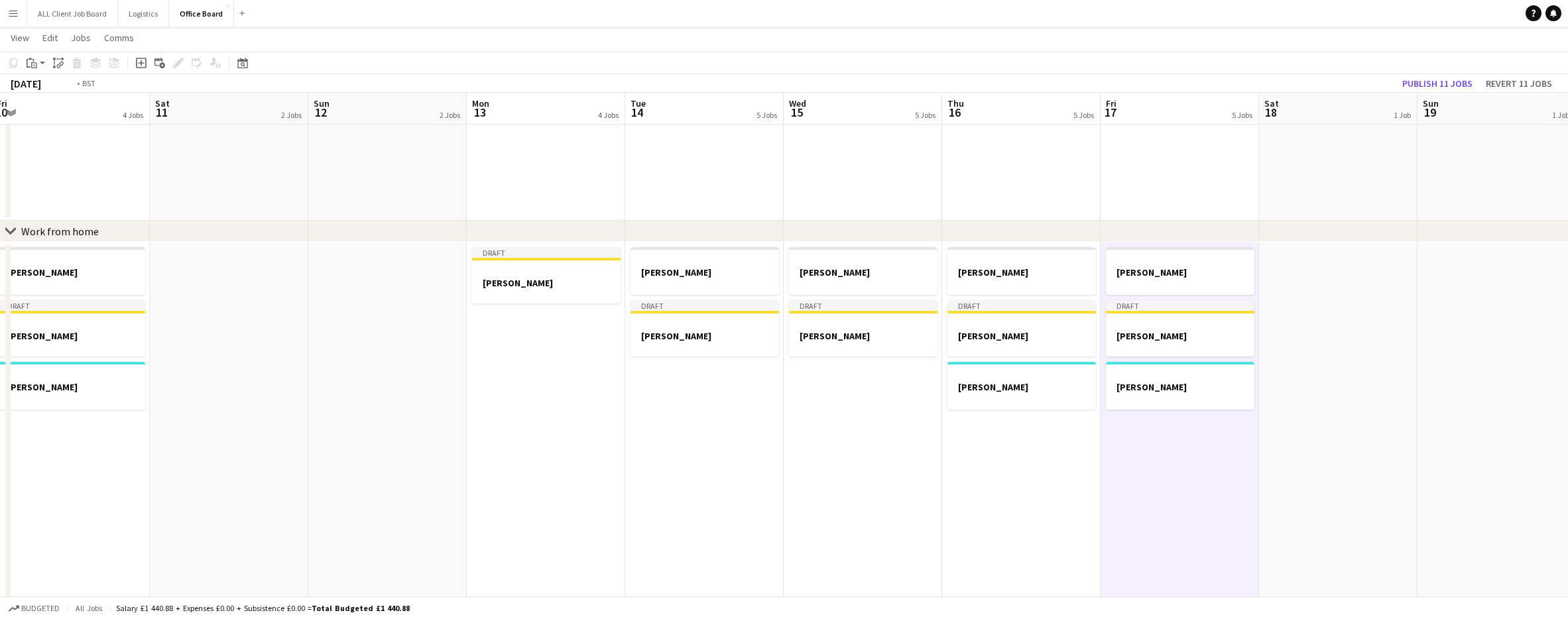
scroll to position [0, 404]
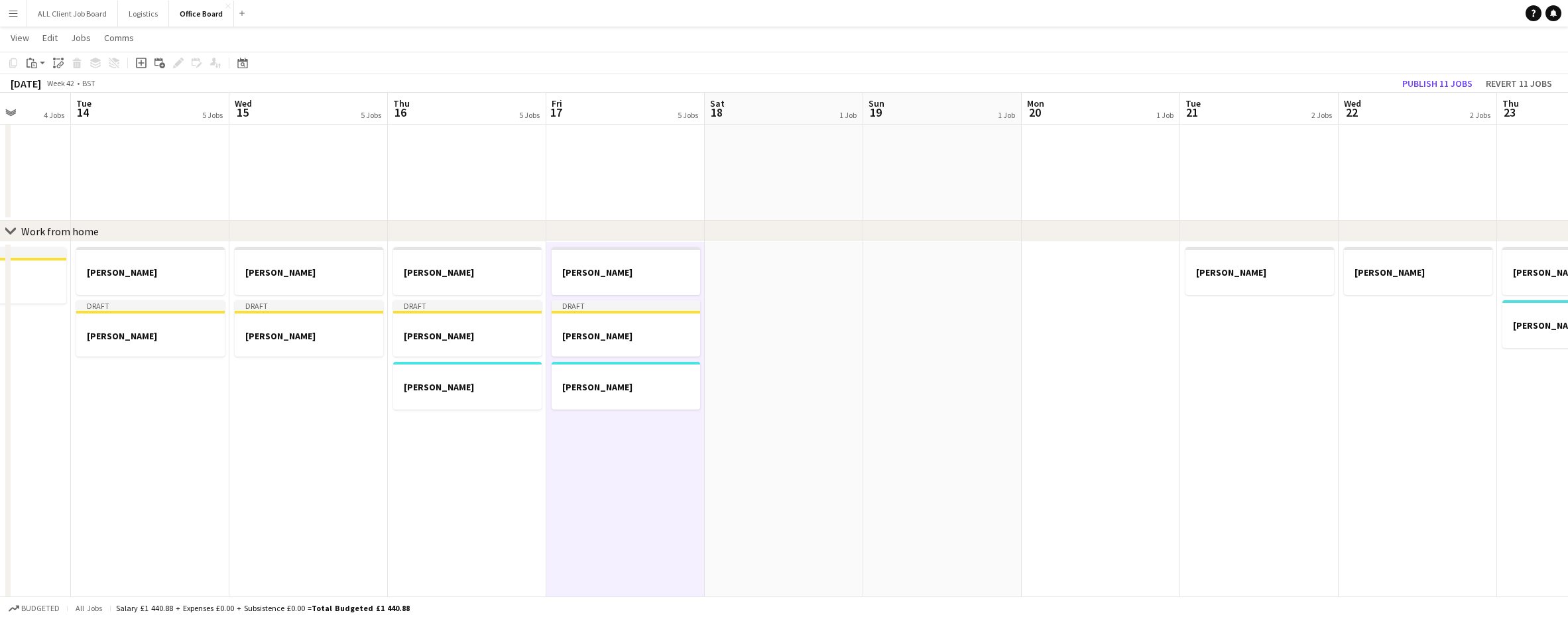
click at [1157, 362] on app-date-cell at bounding box center [1100, 546] width 158 height 610
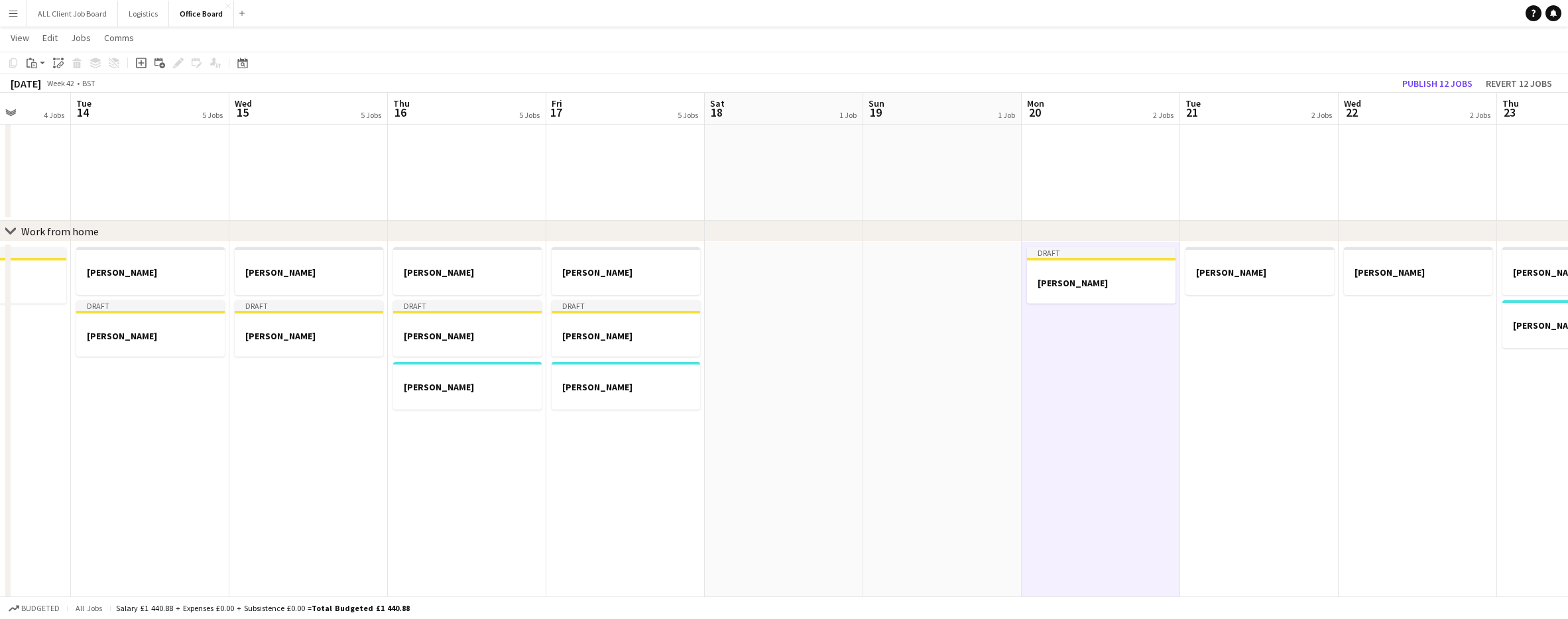
click at [1265, 369] on app-date-cell "[PERSON_NAME]" at bounding box center [1259, 546] width 158 height 610
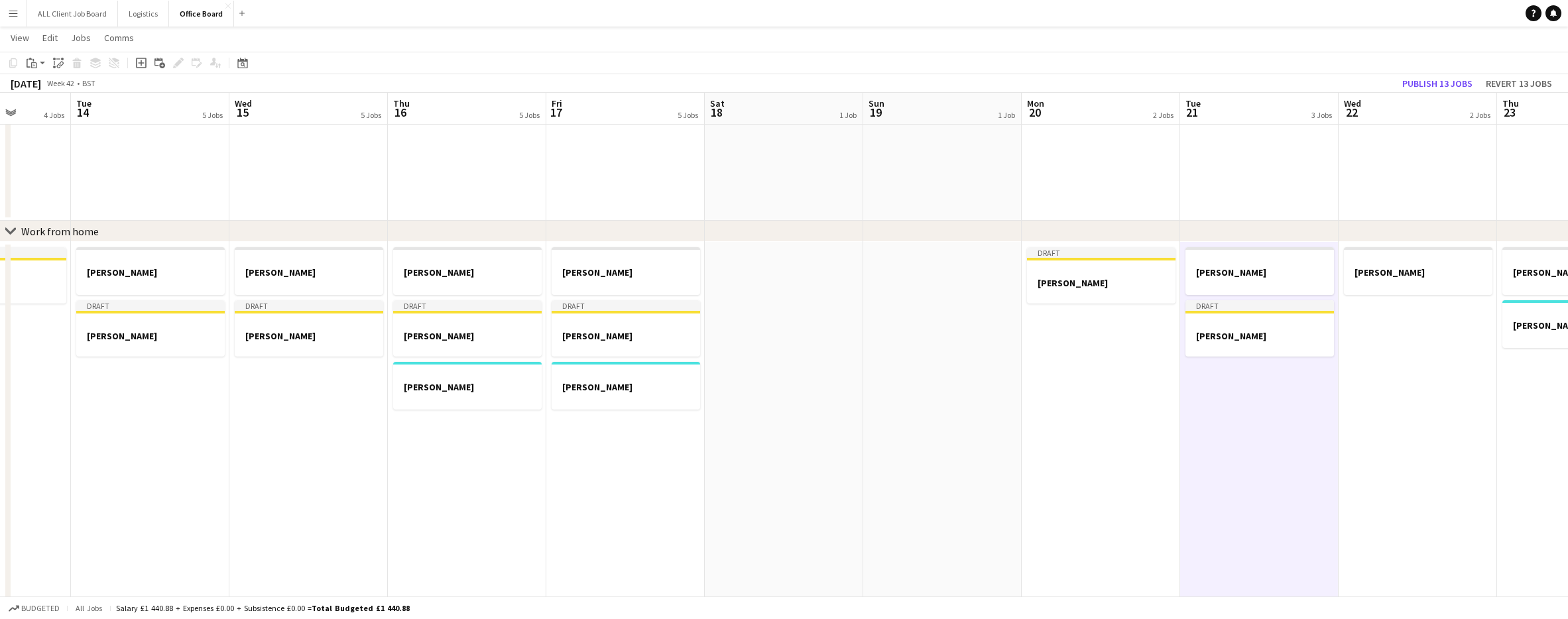
click at [1381, 373] on app-date-cell "[PERSON_NAME]" at bounding box center [1418, 546] width 158 height 610
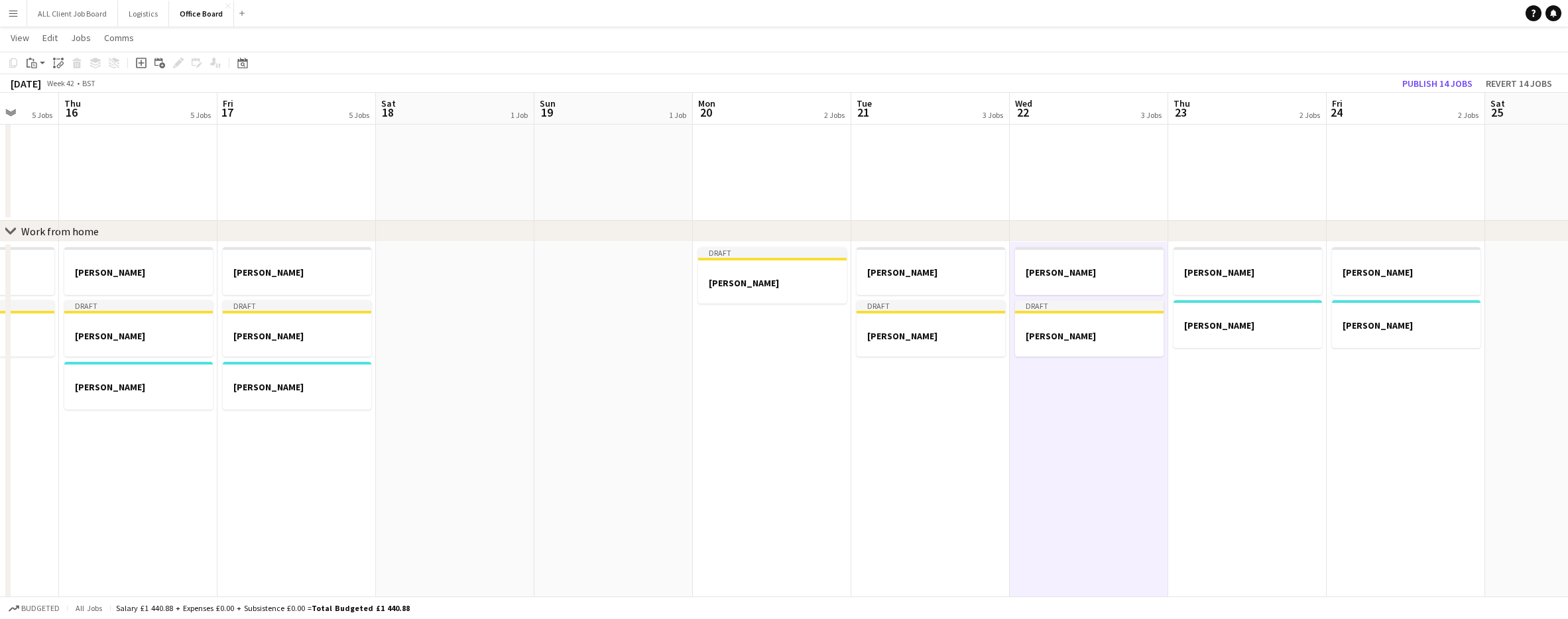
scroll to position [0, 422]
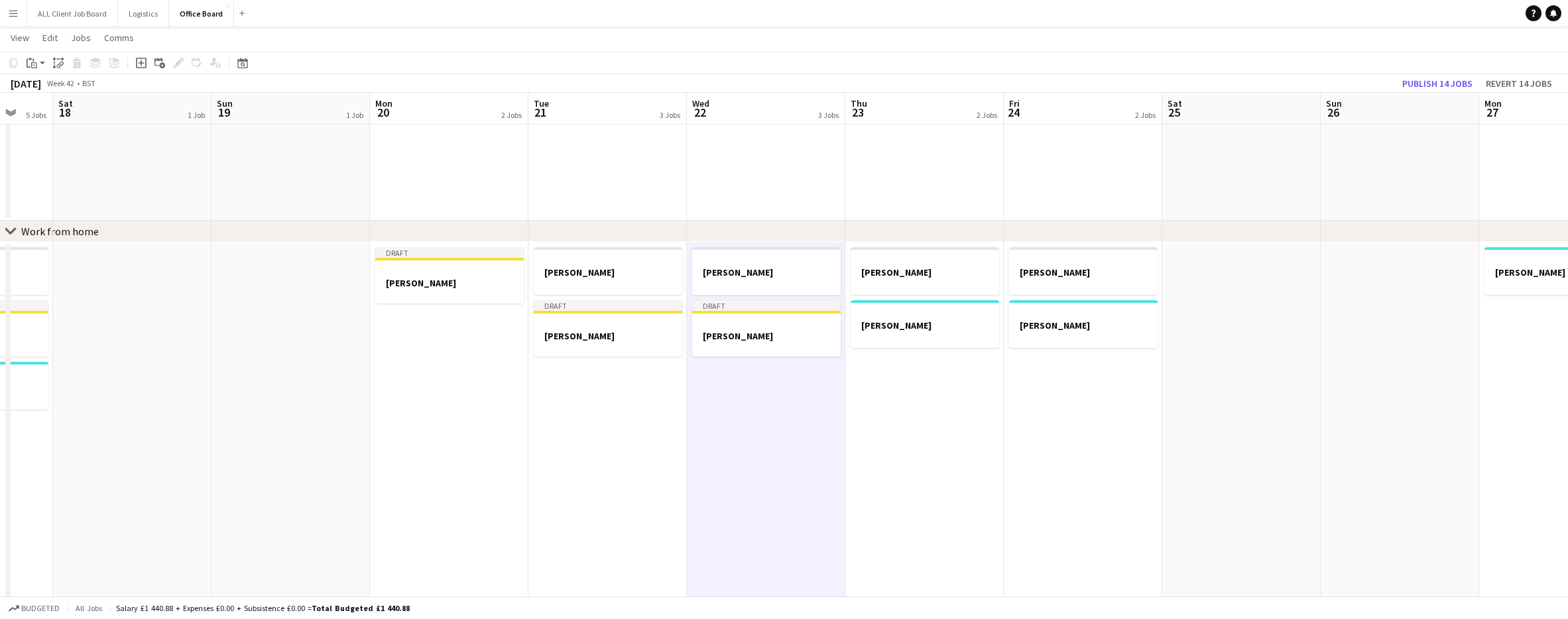
click at [934, 384] on app-date-cell "[PERSON_NAME]" at bounding box center [924, 546] width 158 height 610
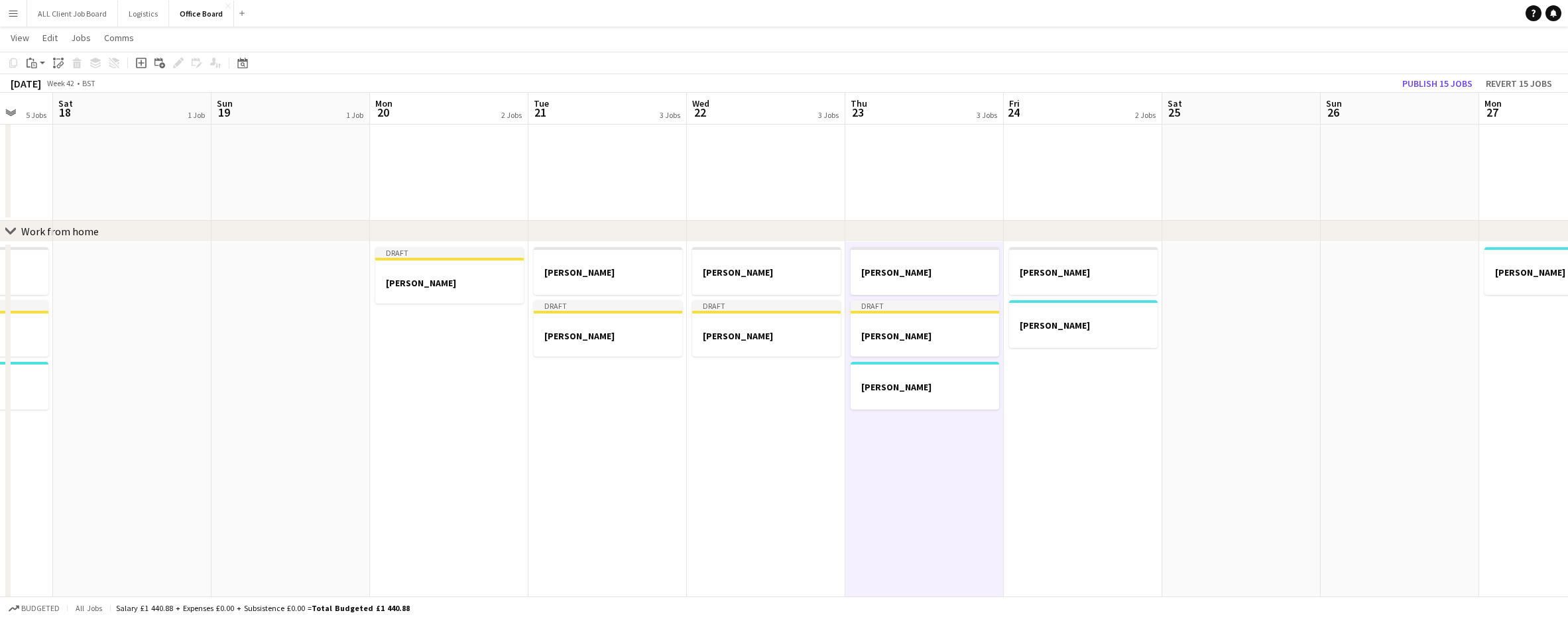
click at [1098, 398] on app-date-cell "[PERSON_NAME]" at bounding box center [1083, 546] width 158 height 610
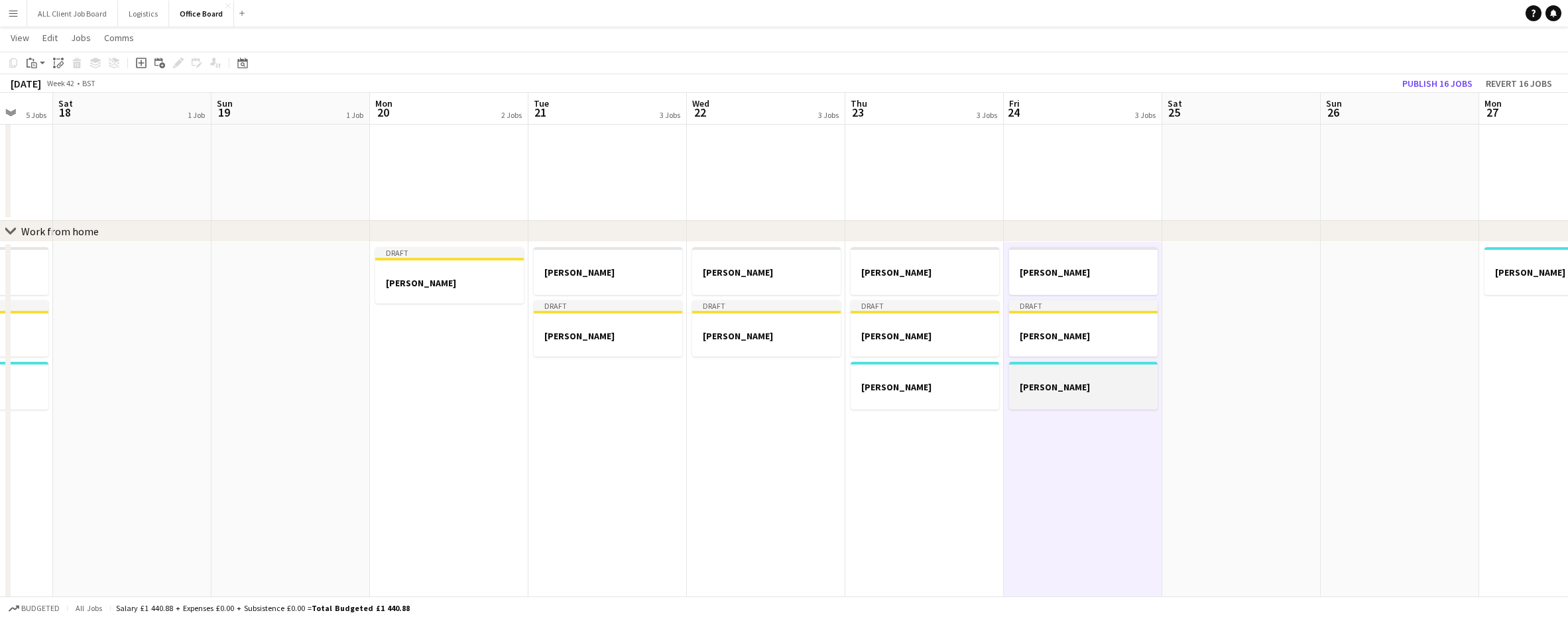
scroll to position [436, 0]
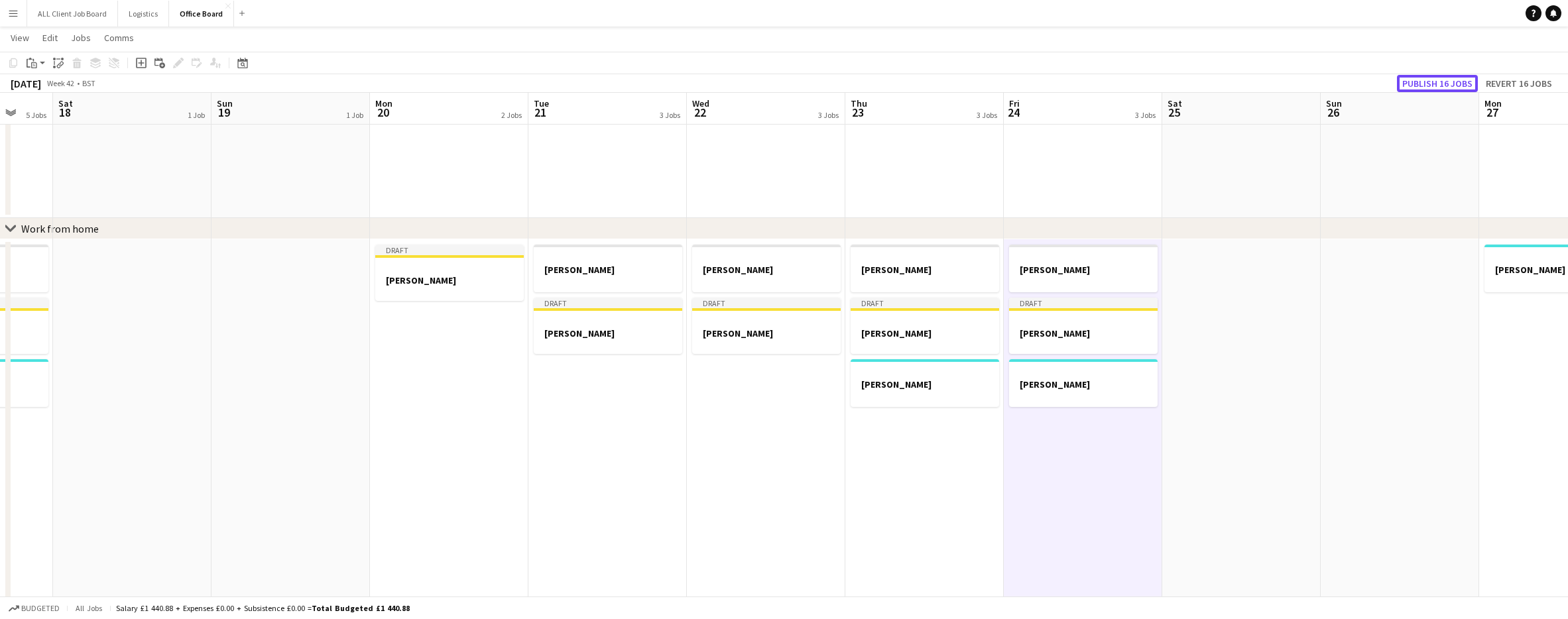
click at [1416, 86] on button "Publish 16 jobs" at bounding box center [1437, 83] width 81 height 17
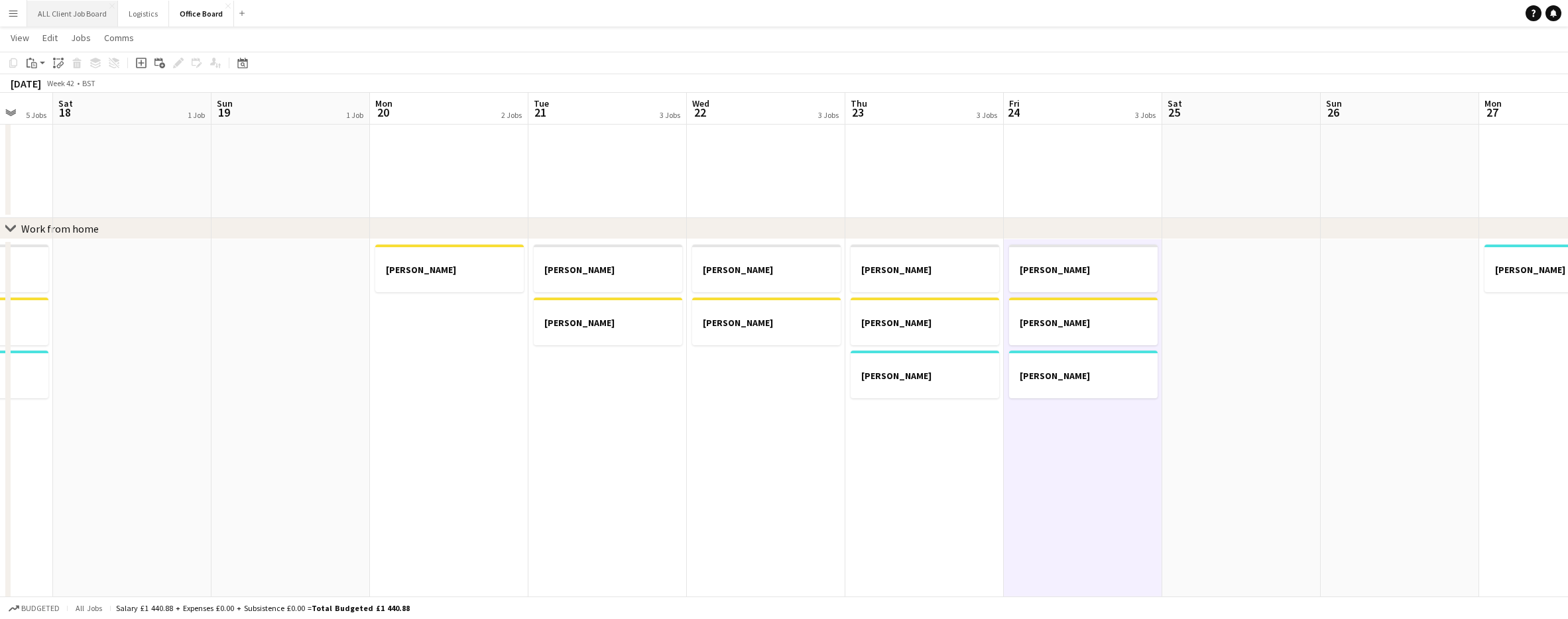
click at [72, 12] on button "ALL Client Job Board Close" at bounding box center [73, 14] width 91 height 26
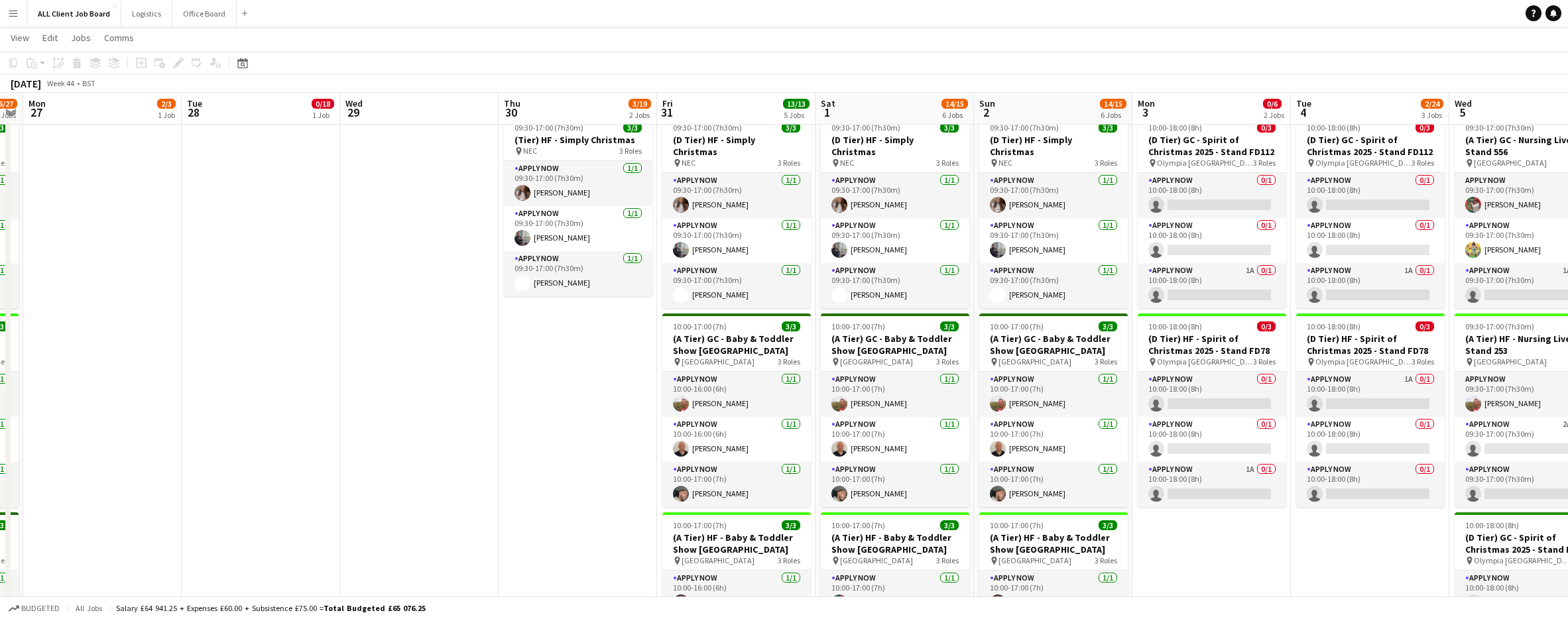
scroll to position [0, 382]
